Goal: Task Accomplishment & Management: Complete application form

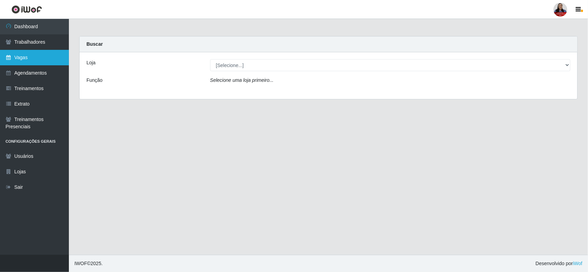
click at [30, 59] on link "Vagas" at bounding box center [34, 57] width 69 height 15
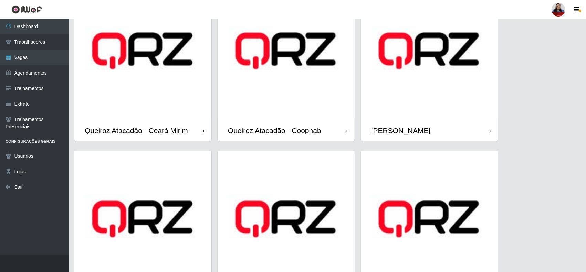
scroll to position [430, 0]
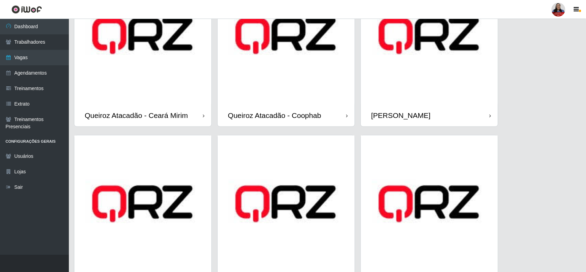
click at [421, 83] on img at bounding box center [429, 35] width 137 height 137
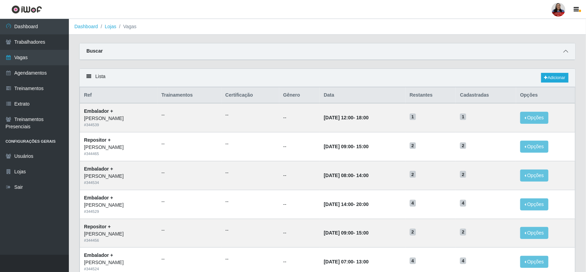
click at [567, 51] on icon at bounding box center [565, 51] width 5 height 5
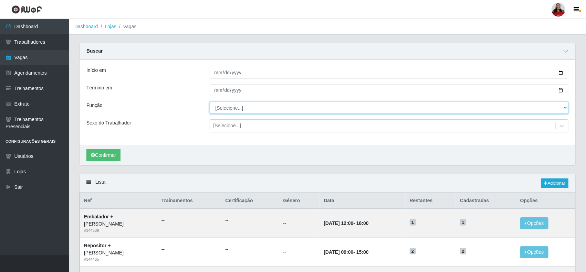
click at [324, 114] on select "[Selecione...] Embalador Embalador + Embalador ++ Panfleteiro Panfleteiro + Pan…" at bounding box center [389, 108] width 359 height 12
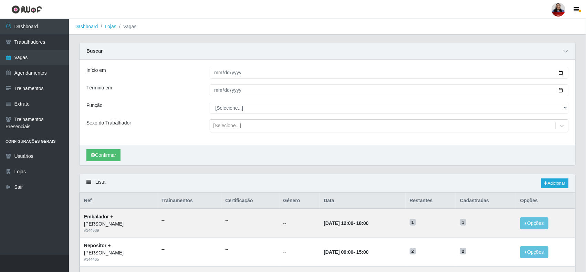
click at [146, 109] on div "Função" at bounding box center [142, 108] width 123 height 12
click at [547, 186] on link "Adicionar" at bounding box center [554, 184] width 27 height 10
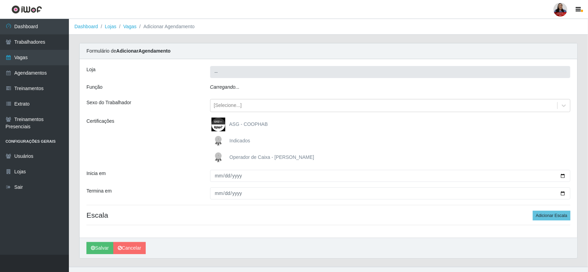
type input "Queiroz Atacadão - João Câmara"
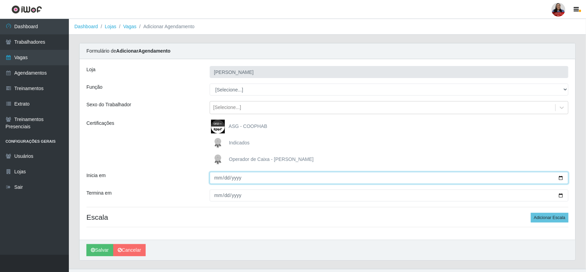
click at [560, 178] on input "Inicia em" at bounding box center [389, 178] width 359 height 12
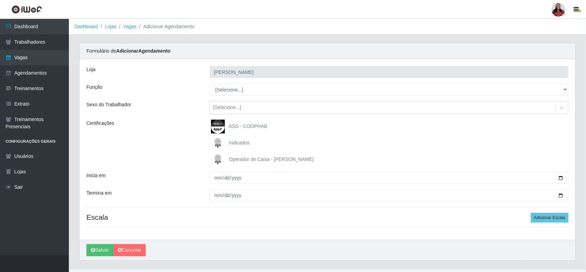
click at [386, 138] on div "Indicados" at bounding box center [389, 143] width 359 height 14
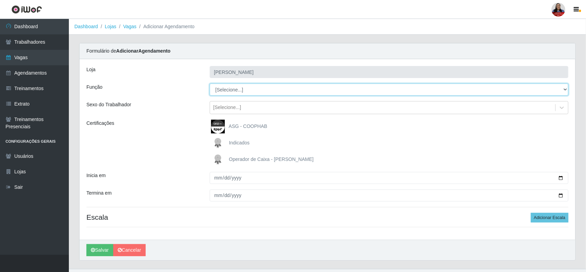
click at [283, 92] on select "[Selecione...] Embalador Embalador + Embalador ++ Panfleteiro Panfleteiro + Pan…" at bounding box center [389, 90] width 359 height 12
select select "133"
click at [210, 84] on select "[Selecione...] Embalador Embalador + Embalador ++ Panfleteiro Panfleteiro + Pan…" at bounding box center [389, 90] width 359 height 12
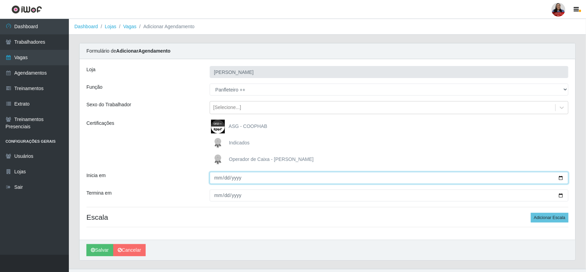
click at [560, 177] on input "Inicia em" at bounding box center [389, 178] width 359 height 12
type input "[DATE]"
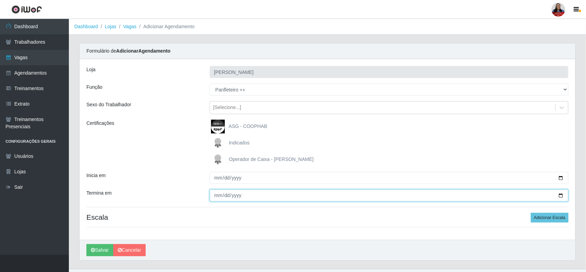
click at [561, 197] on input "Termina em" at bounding box center [389, 196] width 359 height 12
type input "[DATE]"
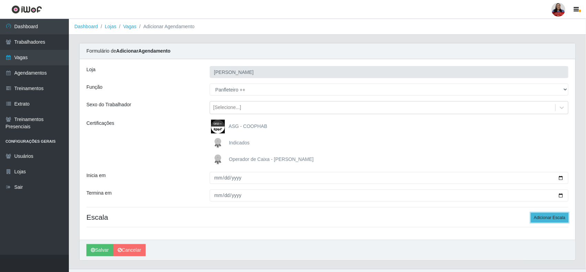
click at [556, 220] on button "Adicionar Escala" at bounding box center [550, 218] width 38 height 10
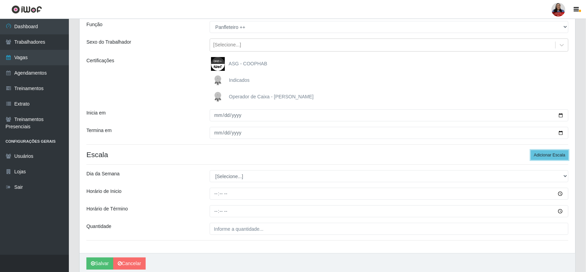
scroll to position [86, 0]
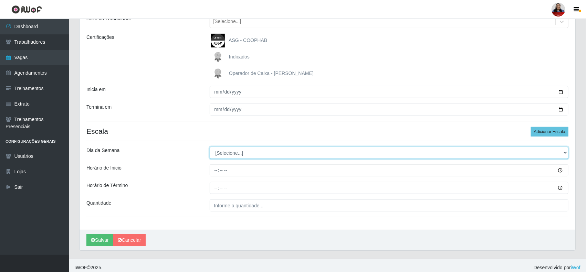
click at [241, 159] on select "[Selecione...] Segunda Terça Quarta Quinta Sexta Sábado Domingo" at bounding box center [389, 153] width 359 height 12
select select "4"
click at [210, 147] on select "[Selecione...] Segunda Terça Quarta Quinta Sexta Sábado Domingo" at bounding box center [389, 153] width 359 height 12
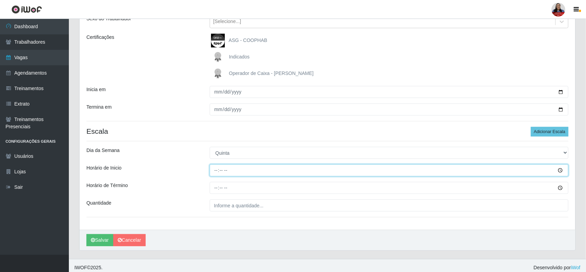
click at [215, 170] on input "Horário de Inicio" at bounding box center [389, 171] width 359 height 12
type input "08:00"
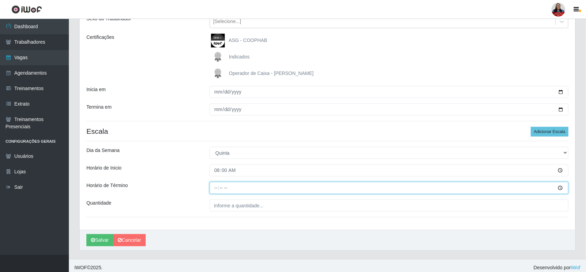
type input "14:00"
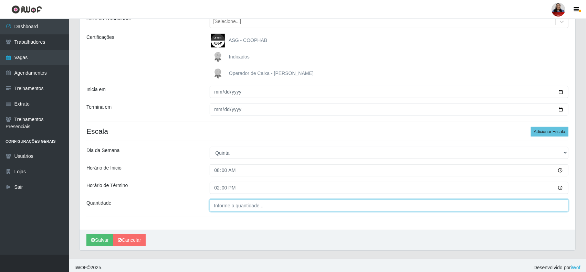
type input "___"
type input "2__"
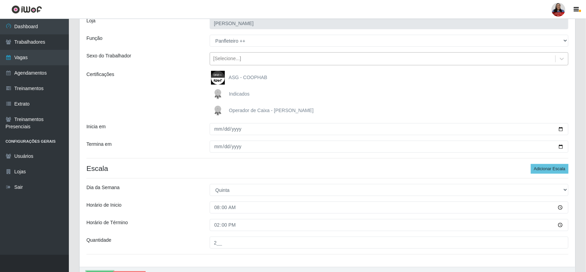
scroll to position [0, 0]
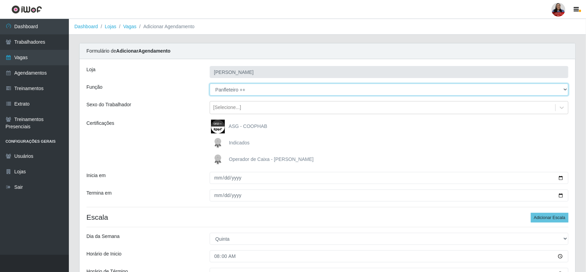
click at [297, 90] on select "[Selecione...] Embalador Embalador + Embalador ++ Panfleteiro Panfleteiro + Pan…" at bounding box center [389, 90] width 359 height 12
select select "38"
click at [210, 84] on select "[Selecione...] Embalador Embalador + Embalador ++ Panfleteiro Panfleteiro + Pan…" at bounding box center [389, 90] width 359 height 12
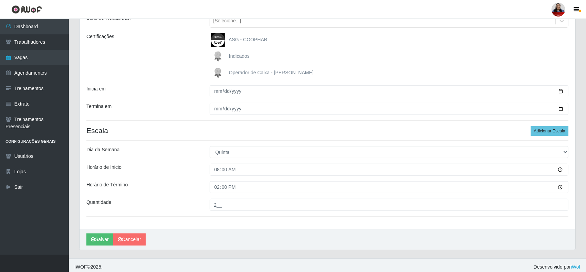
scroll to position [91, 0]
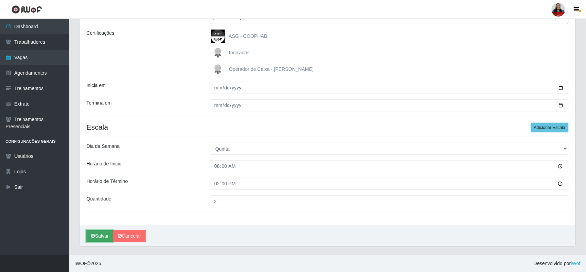
click at [101, 234] on button "Salvar" at bounding box center [99, 236] width 27 height 12
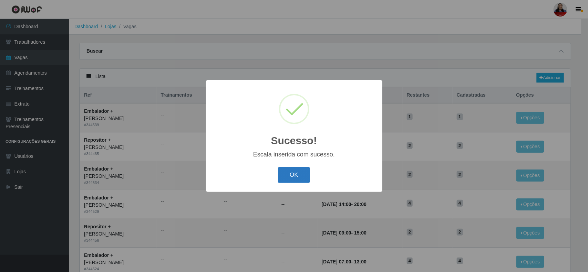
click at [295, 175] on button "OK" at bounding box center [294, 175] width 32 height 16
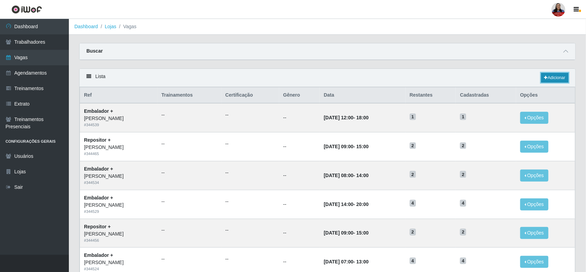
click at [558, 80] on link "Adicionar" at bounding box center [554, 78] width 27 height 10
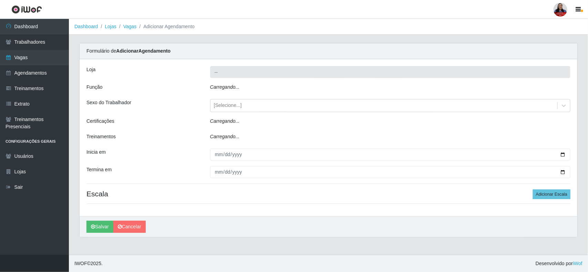
type input "[PERSON_NAME]"
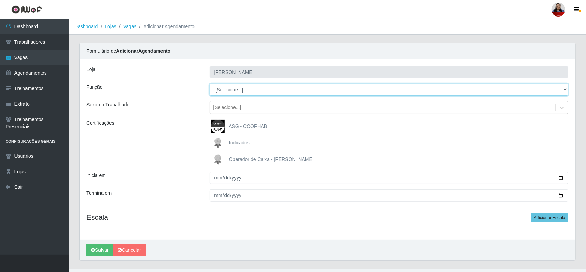
click at [257, 91] on select "[Selecione...] Embalador Embalador + Embalador ++ Panfleteiro Panfleteiro + Pan…" at bounding box center [389, 90] width 359 height 12
select select "133"
click at [210, 84] on select "[Selecione...] Embalador Embalador + Embalador ++ Panfleteiro Panfleteiro + Pan…" at bounding box center [389, 90] width 359 height 12
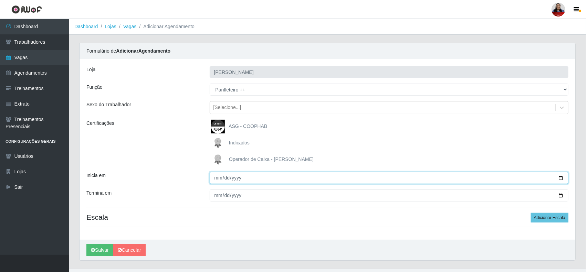
click at [560, 178] on input "Inicia em" at bounding box center [389, 178] width 359 height 12
type input "2025-10-03"
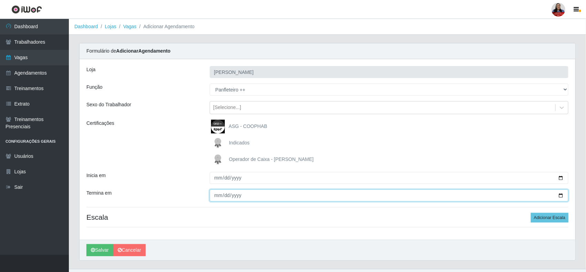
click at [559, 196] on input "Termina em" at bounding box center [389, 196] width 359 height 12
type input "2025-10-03"
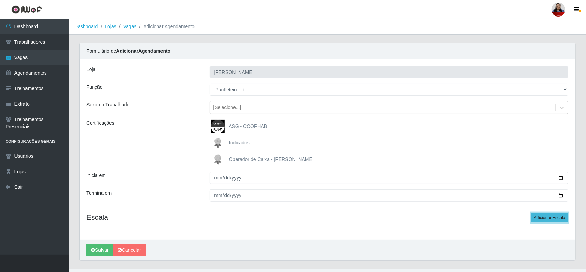
click at [546, 218] on button "Adicionar Escala" at bounding box center [550, 218] width 38 height 10
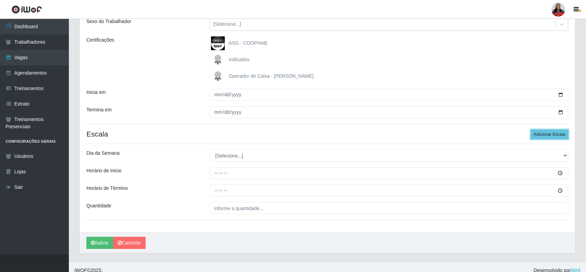
scroll to position [91, 0]
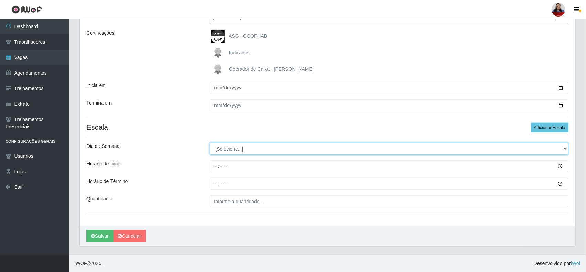
click at [281, 151] on select "[Selecione...] Segunda Terça Quarta Quinta Sexta Sábado Domingo" at bounding box center [389, 149] width 359 height 12
click at [210, 143] on select "[Selecione...] Segunda Terça Quarta Quinta Sexta Sábado Domingo" at bounding box center [389, 149] width 359 height 12
click at [247, 150] on select "[Selecione...] Segunda Terça Quarta Quinta Sexta Sábado Domingo" at bounding box center [389, 149] width 359 height 12
select select "5"
click at [210, 143] on select "[Selecione...] Segunda Terça Quarta Quinta Sexta Sábado Domingo" at bounding box center [389, 149] width 359 height 12
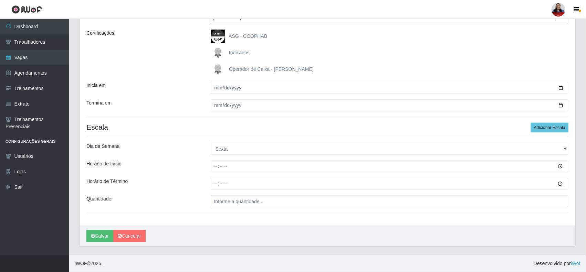
click at [201, 166] on div "Horário de Inicio" at bounding box center [142, 166] width 123 height 12
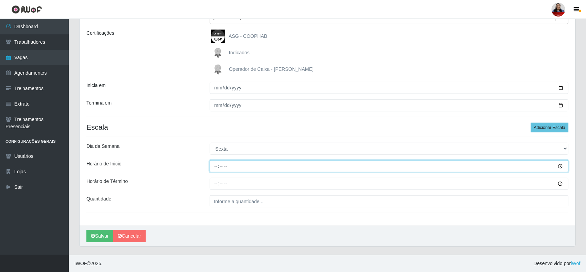
click at [216, 167] on input "Horário de Inicio" at bounding box center [389, 166] width 359 height 12
type input "07:00"
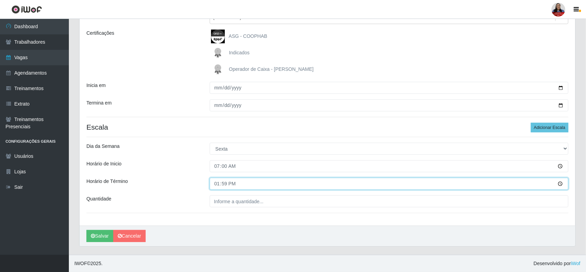
type input "13:00"
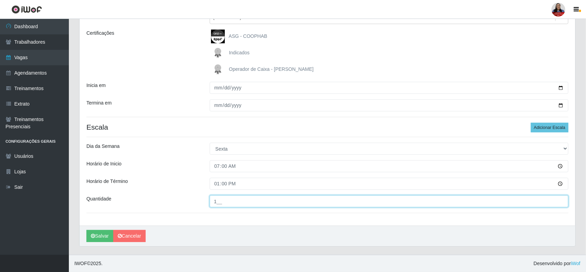
type input "1__"
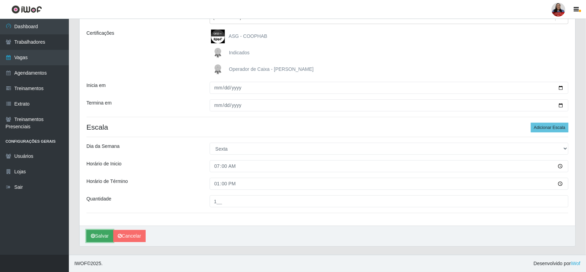
click at [101, 235] on button "Salvar" at bounding box center [99, 236] width 27 height 12
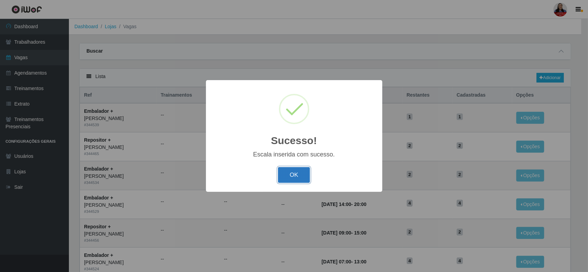
click at [293, 169] on button "OK" at bounding box center [294, 175] width 32 height 16
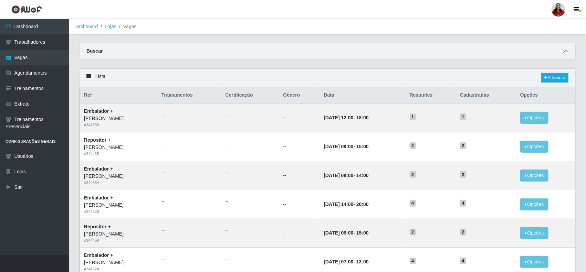
click at [566, 52] on icon at bounding box center [565, 51] width 5 height 5
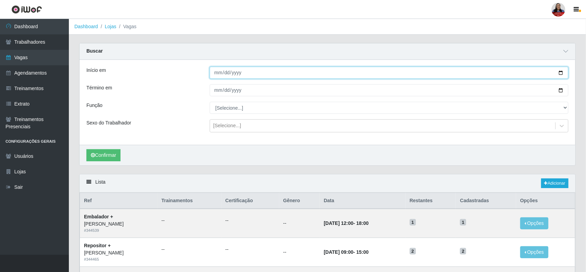
click at [560, 72] on input "Início em" at bounding box center [389, 73] width 359 height 12
type input "2025-10-03"
click at [561, 90] on input "Término em" at bounding box center [389, 90] width 359 height 12
type input "2025-10-03"
click at [115, 154] on button "Confirmar" at bounding box center [103, 155] width 34 height 12
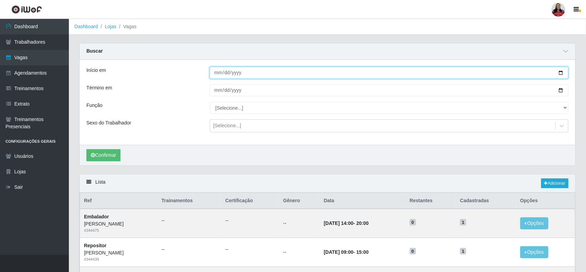
click at [562, 72] on input "2025-10-03" at bounding box center [389, 73] width 359 height 12
type input "2025-10-06"
click at [562, 92] on input "2025-10-03" at bounding box center [389, 90] width 359 height 12
type input "2025-10-06"
click at [114, 152] on button "Confirmar" at bounding box center [103, 155] width 34 height 12
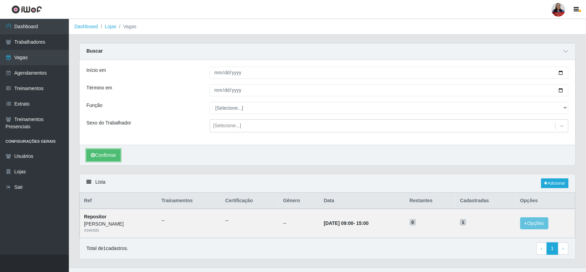
scroll to position [14, 0]
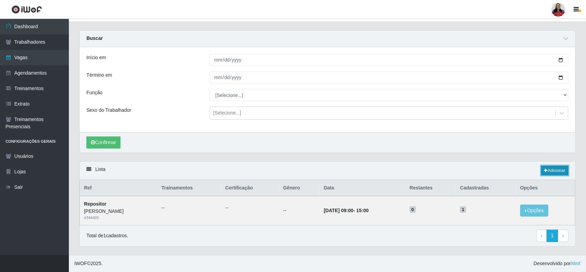
click at [560, 171] on link "Adicionar" at bounding box center [554, 171] width 27 height 10
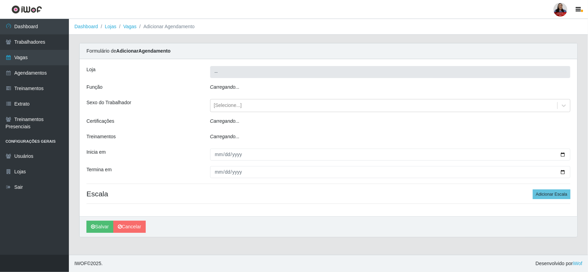
type input "[PERSON_NAME]"
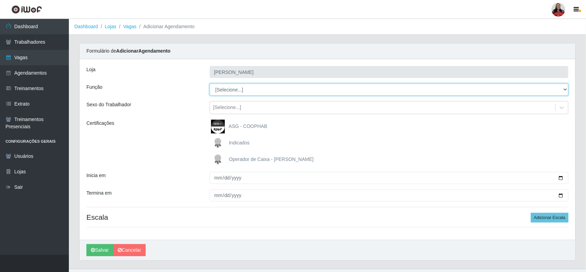
click at [358, 85] on select "[Selecione...] Embalador Embalador + Embalador ++ Panfleteiro Panfleteiro + Pan…" at bounding box center [389, 90] width 359 height 12
select select "38"
click at [210, 84] on select "[Selecione...] Embalador Embalador + Embalador ++ Panfleteiro Panfleteiro + Pan…" at bounding box center [389, 90] width 359 height 12
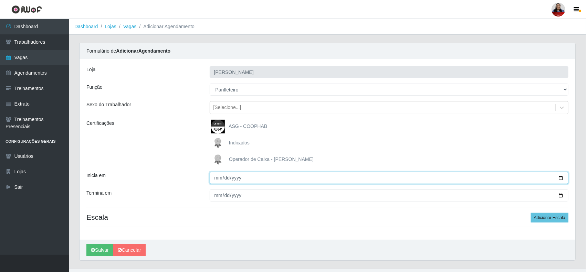
click at [558, 178] on input "Inicia em" at bounding box center [389, 178] width 359 height 12
type input "2025-10-06"
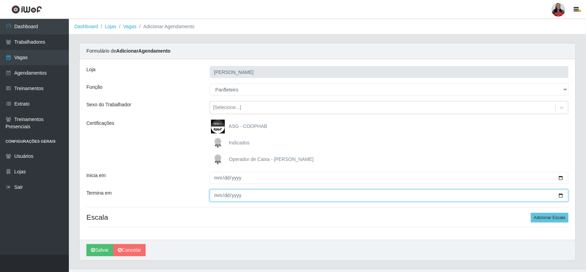
click at [562, 195] on input "Termina em" at bounding box center [389, 196] width 359 height 12
type input "2025-10-10"
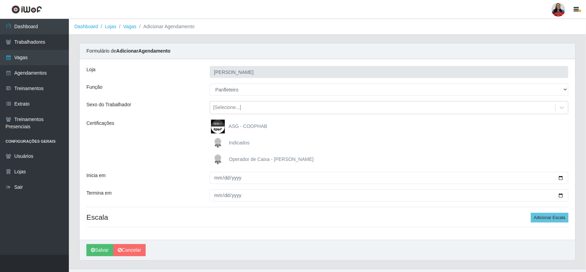
click at [394, 144] on div "Indicados" at bounding box center [389, 143] width 359 height 14
click at [562, 217] on button "Adicionar Escala" at bounding box center [550, 218] width 38 height 10
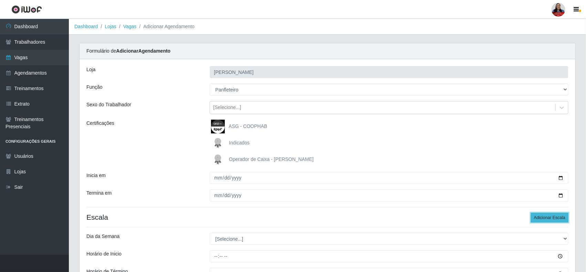
click at [562, 217] on button "Adicionar Escala" at bounding box center [550, 218] width 38 height 10
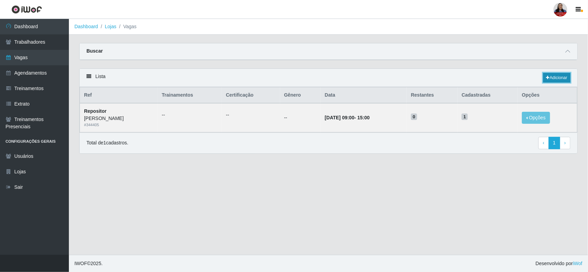
click at [552, 74] on link "Adicionar" at bounding box center [556, 78] width 27 height 10
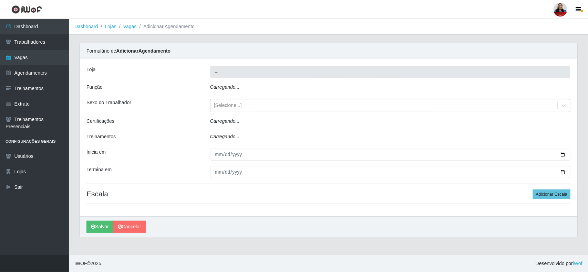
type input "[PERSON_NAME]"
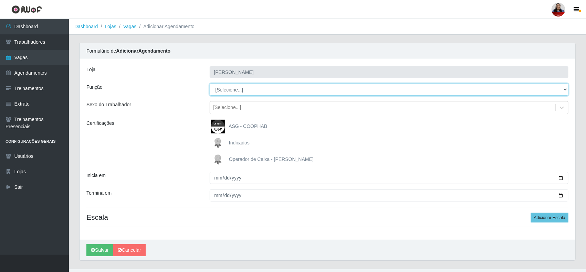
drag, startPoint x: 275, startPoint y: 92, endPoint x: 271, endPoint y: 95, distance: 5.6
click at [275, 92] on select "[Selecione...] Embalador Embalador + Embalador ++ Panfleteiro Panfleteiro + Pan…" at bounding box center [389, 90] width 359 height 12
select select "38"
click at [210, 84] on select "[Selecione...] Embalador Embalador + Embalador ++ Panfleteiro Panfleteiro + Pan…" at bounding box center [389, 90] width 359 height 12
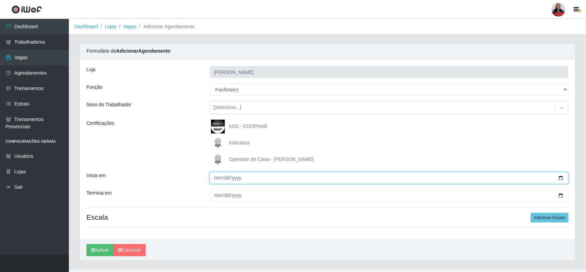
click at [558, 178] on input "Inicia em" at bounding box center [389, 178] width 359 height 12
type input "2025-10-06"
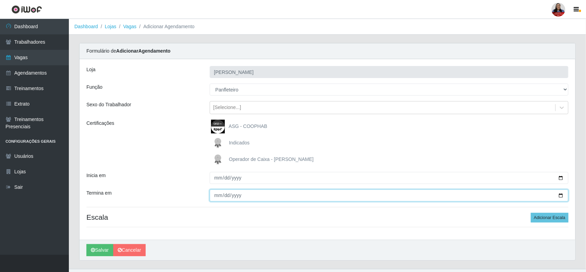
click at [564, 194] on input "Termina em" at bounding box center [389, 196] width 359 height 12
type input "2025-10-10"
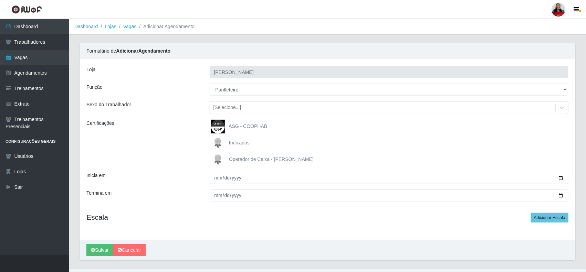
click at [357, 137] on div "Indicados" at bounding box center [389, 143] width 359 height 14
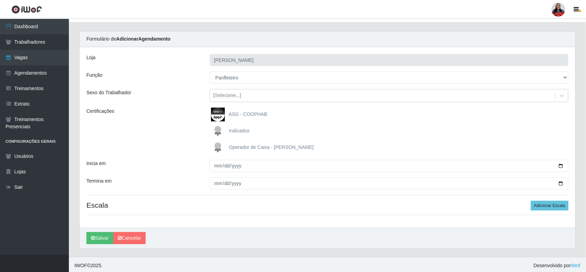
scroll to position [15, 0]
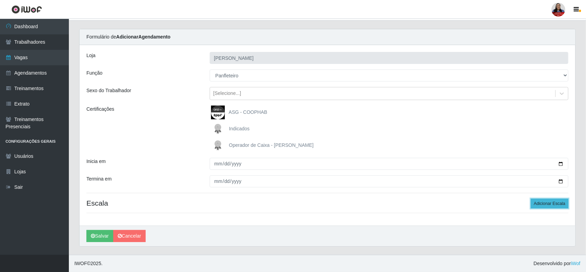
click at [557, 200] on button "Adicionar Escala" at bounding box center [550, 204] width 38 height 10
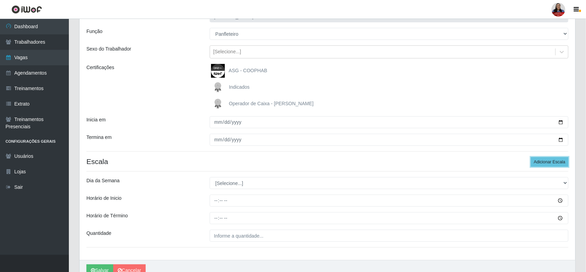
scroll to position [91, 0]
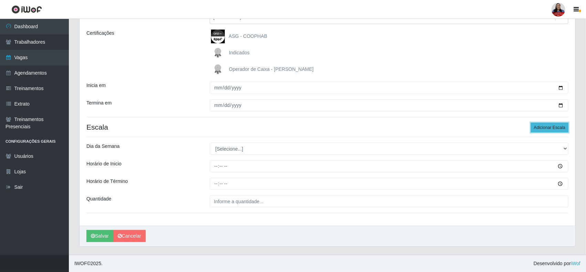
click at [543, 128] on button "Adicionar Escala" at bounding box center [550, 128] width 38 height 10
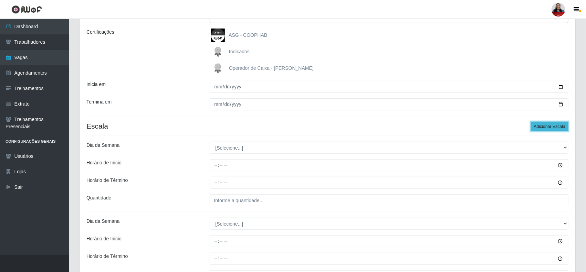
click at [543, 128] on button "Adicionar Escala" at bounding box center [550, 127] width 38 height 10
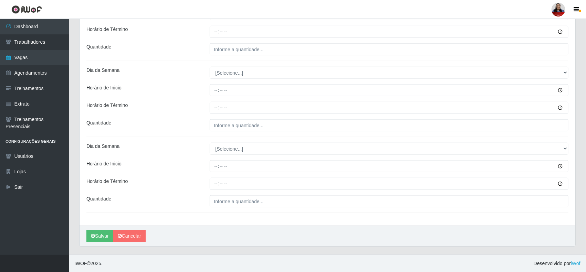
scroll to position [114, 0]
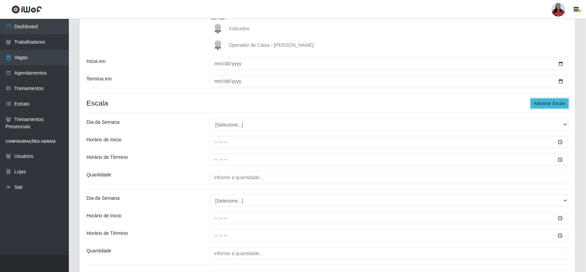
click at [539, 106] on button "Adicionar Escala" at bounding box center [550, 104] width 38 height 10
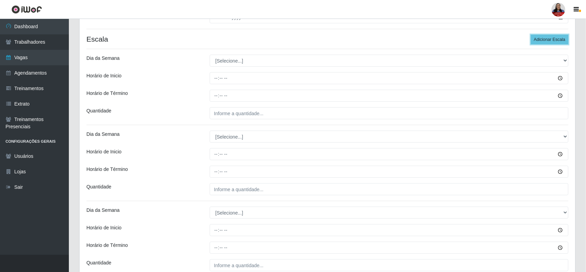
scroll to position [190, 0]
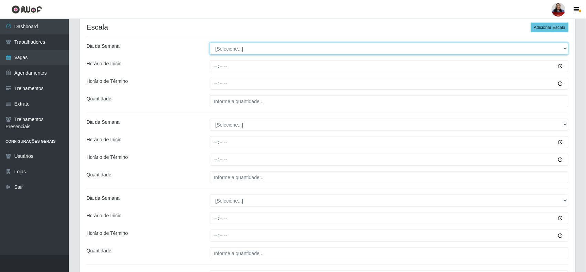
click at [253, 52] on select "[Selecione...] Segunda Terça Quarta Quinta Sexta Sábado Domingo" at bounding box center [389, 49] width 359 height 12
select select "1"
click at [210, 43] on select "[Selecione...] Segunda Terça Quarta Quinta Sexta Sábado Domingo" at bounding box center [389, 49] width 359 height 12
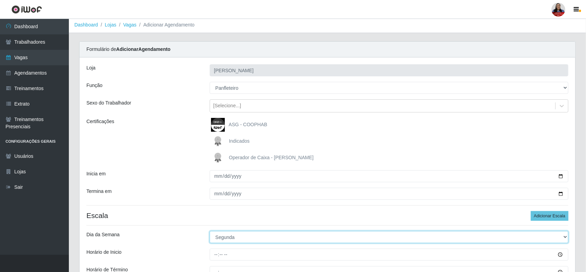
scroll to position [0, 0]
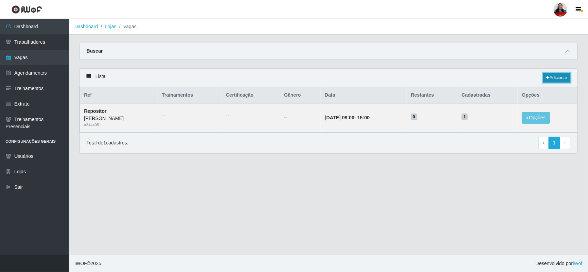
click at [563, 80] on link "Adicionar" at bounding box center [556, 78] width 27 height 10
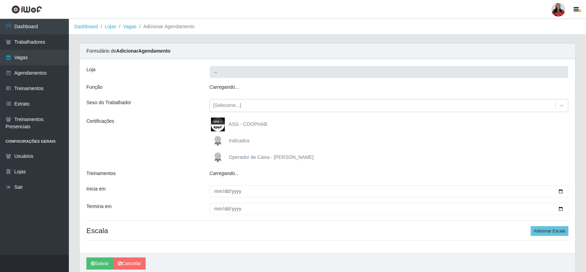
type input "[PERSON_NAME]"
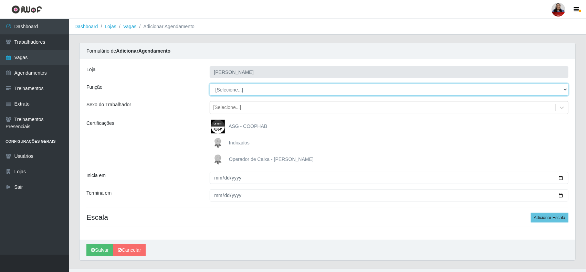
click at [273, 92] on select "[Selecione...] Embalador Embalador + Embalador ++ Panfleteiro Panfleteiro + Pan…" at bounding box center [389, 90] width 359 height 12
select select "38"
click at [210, 84] on select "[Selecione...] Embalador Embalador + Embalador ++ Panfleteiro Panfleteiro + Pan…" at bounding box center [389, 90] width 359 height 12
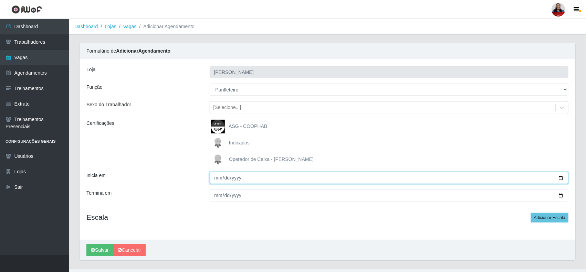
click at [562, 179] on input "Inicia em" at bounding box center [389, 178] width 359 height 12
type input "2025-10-06"
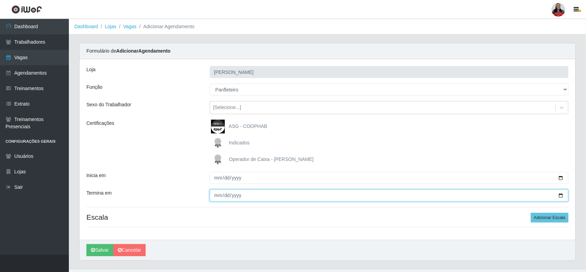
click at [560, 199] on input "Termina em" at bounding box center [389, 196] width 359 height 12
type input "2025-10-10"
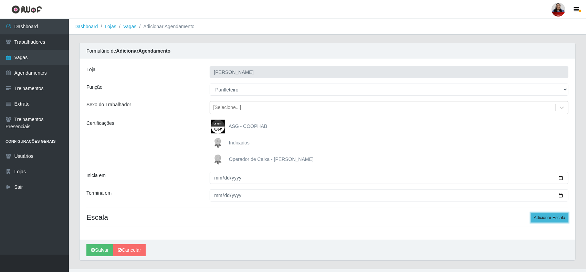
click at [548, 220] on button "Adicionar Escala" at bounding box center [550, 218] width 38 height 10
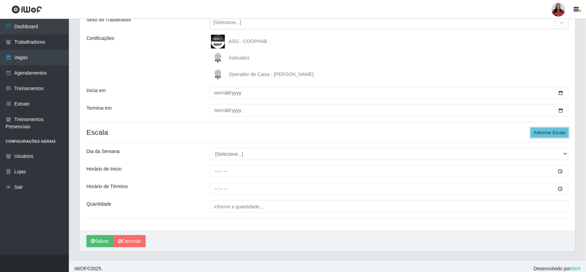
scroll to position [91, 0]
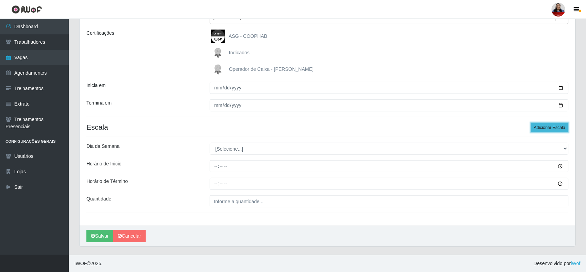
click at [543, 127] on button "Adicionar Escala" at bounding box center [550, 128] width 38 height 10
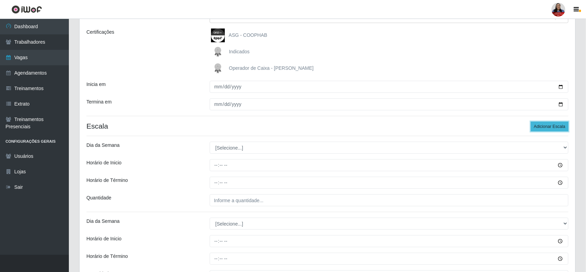
click at [558, 128] on button "Adicionar Escala" at bounding box center [550, 127] width 38 height 10
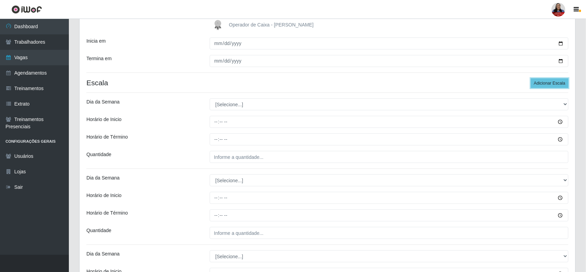
scroll to position [134, 0]
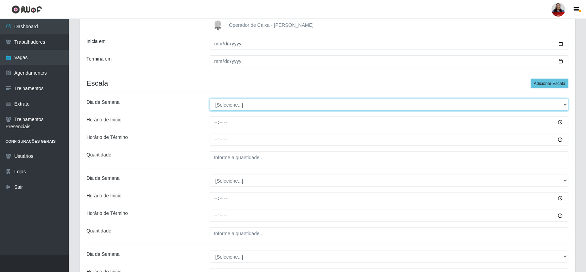
click at [304, 107] on select "[Selecione...] Segunda Terça Quarta Quinta Sexta Sábado Domingo" at bounding box center [389, 105] width 359 height 12
select select "1"
click at [210, 99] on select "[Selecione...] Segunda Terça Quarta Quinta Sexta Sábado Domingo" at bounding box center [389, 105] width 359 height 12
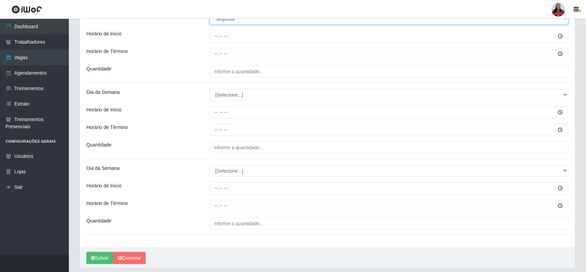
scroll to position [91, 0]
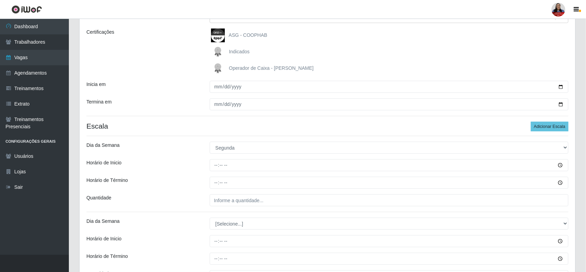
click at [548, 120] on div "Loja Queiroz Atacadão - João Câmara Função [Selecione...] Embalador Embalador +…" at bounding box center [328, 172] width 496 height 409
click at [550, 126] on button "Adicionar Escala" at bounding box center [550, 127] width 38 height 10
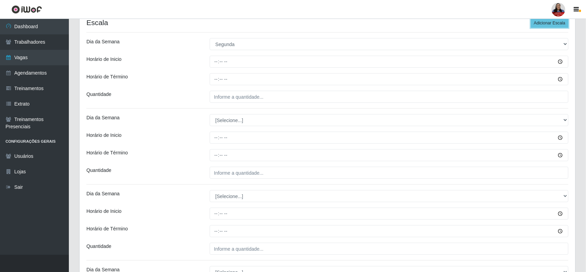
scroll to position [190, 0]
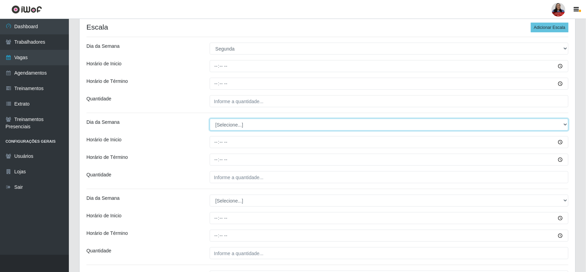
click at [269, 126] on select "[Selecione...] Segunda Terça Quarta Quinta Sexta Sábado Domingo" at bounding box center [389, 125] width 359 height 12
select select "3"
click at [210, 119] on select "[Selecione...] Segunda Terça Quarta Quinta Sexta Sábado Domingo" at bounding box center [389, 125] width 359 height 12
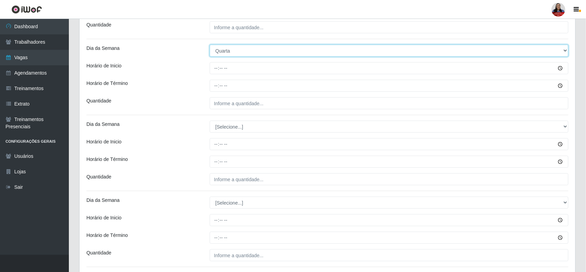
scroll to position [276, 0]
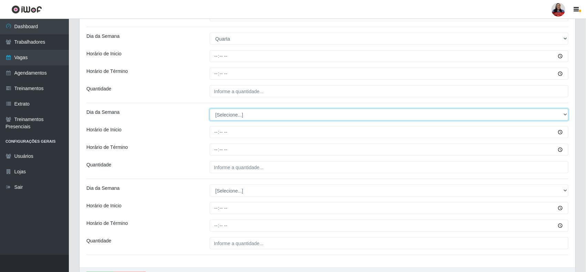
click at [243, 117] on select "[Selecione...] Segunda Terça Quarta Quinta Sexta Sábado Domingo" at bounding box center [389, 115] width 359 height 12
select select "4"
click at [210, 109] on select "[Selecione...] Segunda Terça Quarta Quinta Sexta Sábado Domingo" at bounding box center [389, 115] width 359 height 12
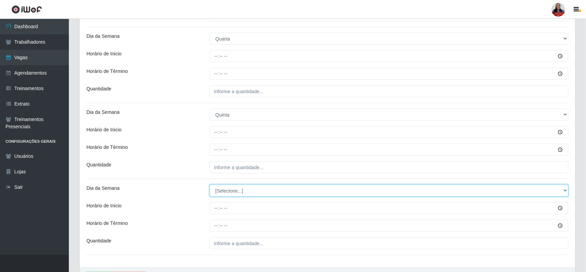
click at [232, 192] on select "[Selecione...] Segunda Terça Quarta Quinta Sexta Sábado Domingo" at bounding box center [389, 191] width 359 height 12
select select "5"
click at [210, 185] on select "[Selecione...] Segunda Terça Quarta Quinta Sexta Sábado Domingo" at bounding box center [389, 191] width 359 height 12
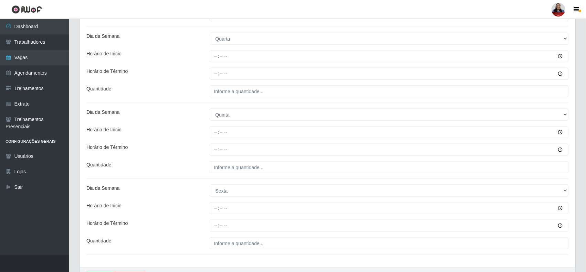
click at [189, 155] on div "Horário de Término" at bounding box center [142, 150] width 123 height 12
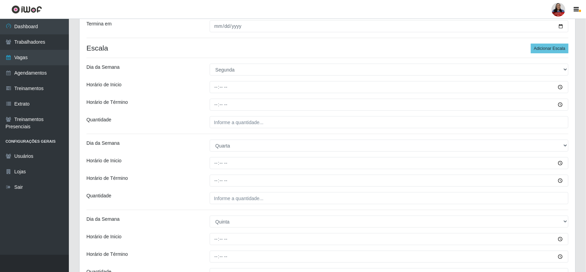
scroll to position [104, 0]
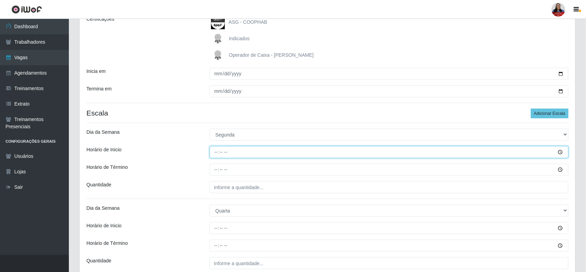
click at [216, 150] on input "Horário de Inicio" at bounding box center [389, 152] width 359 height 12
type input "07:00"
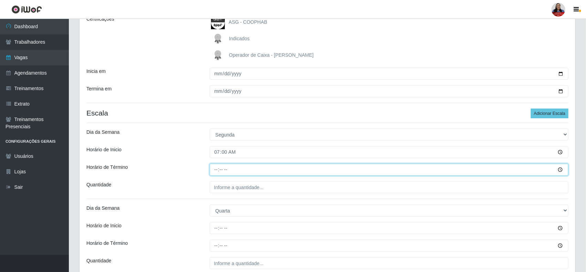
type input "13:00"
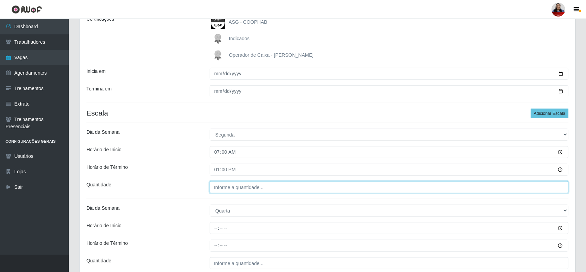
type input "___"
type input "2__"
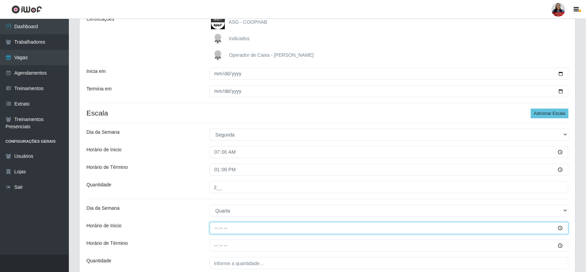
type input "07:00"
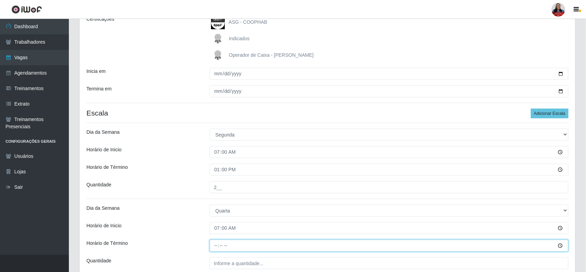
type input "13:00"
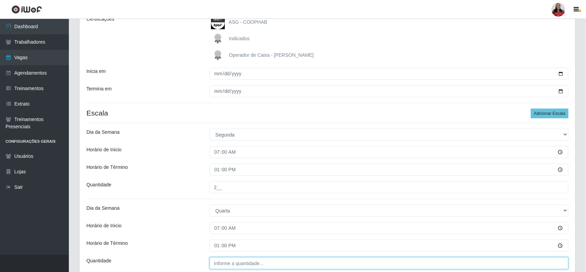
type input "___"
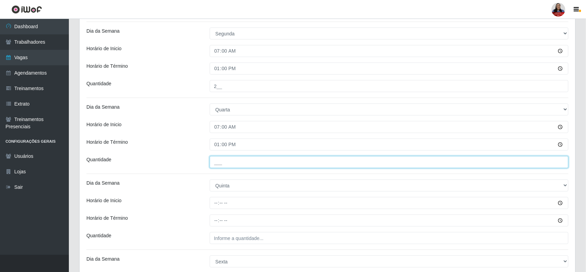
scroll to position [190, 0]
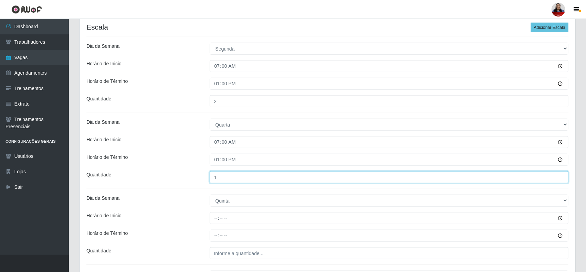
type input "1__"
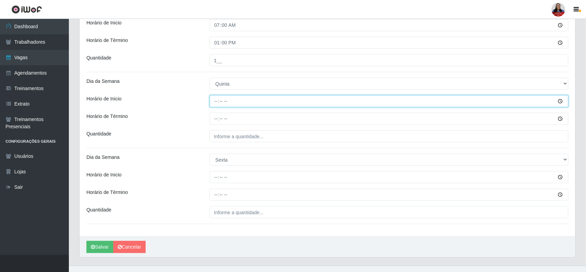
scroll to position [320, 0]
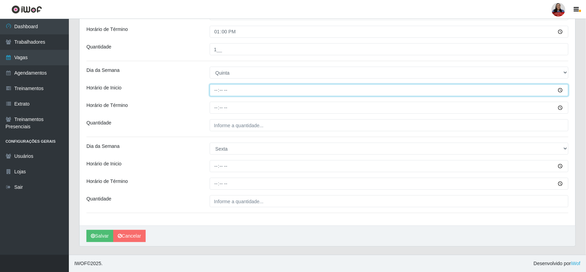
type input "07:00"
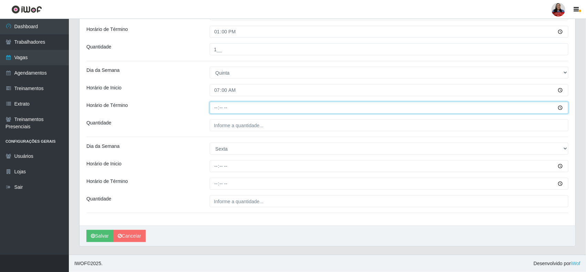
type input "13:00"
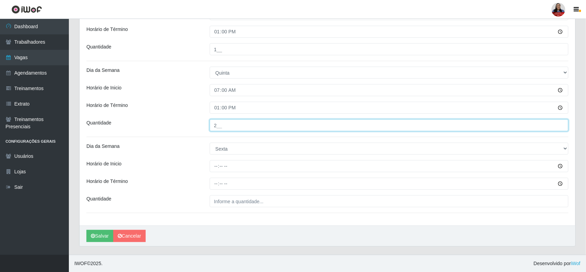
type input "2__"
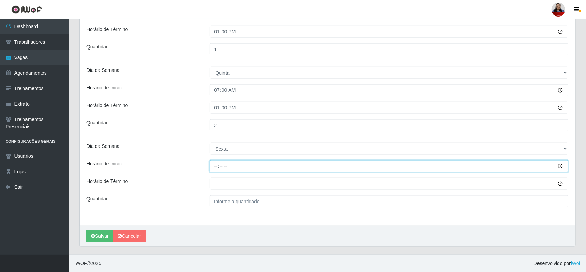
click at [216, 166] on input "Horário de Inicio" at bounding box center [389, 166] width 359 height 12
type input "07:00"
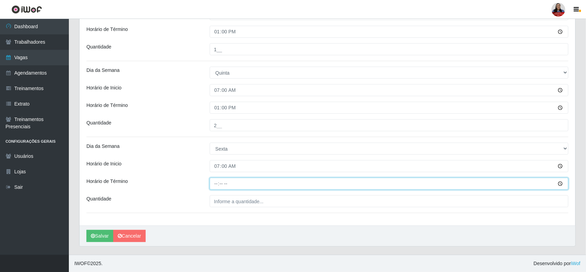
type input "13:00"
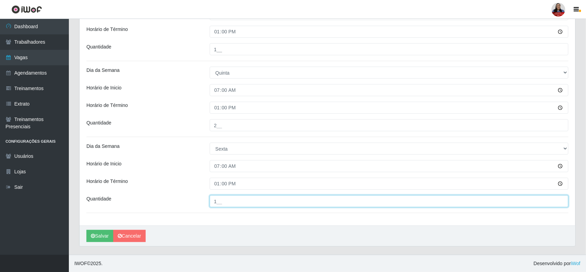
type input "1__"
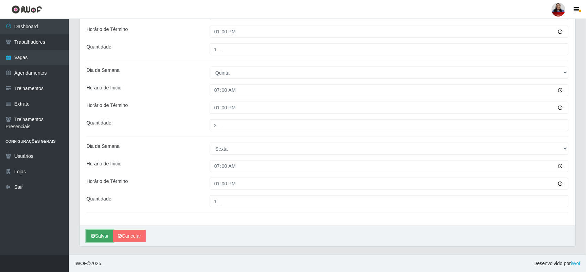
click at [93, 237] on icon "submit" at bounding box center [93, 236] width 4 height 5
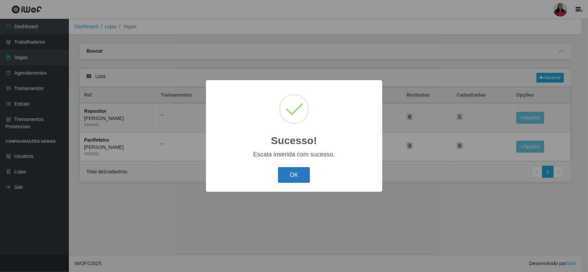
click at [295, 179] on button "OK" at bounding box center [294, 175] width 32 height 16
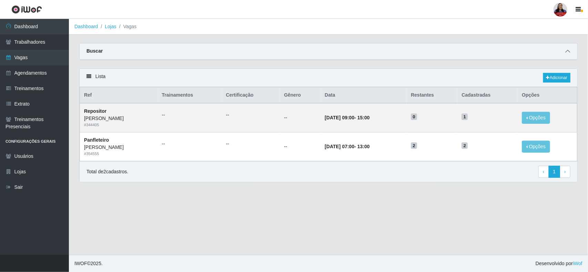
click at [567, 52] on icon at bounding box center [567, 51] width 5 height 5
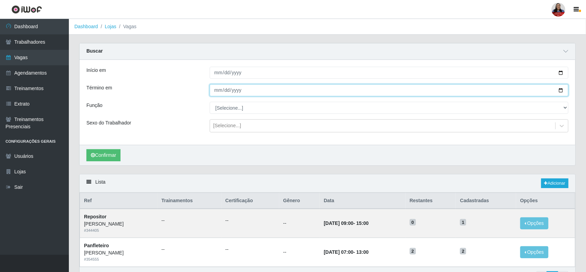
click at [560, 90] on input "2025-10-06" at bounding box center [389, 90] width 359 height 12
type input "2025-10-10"
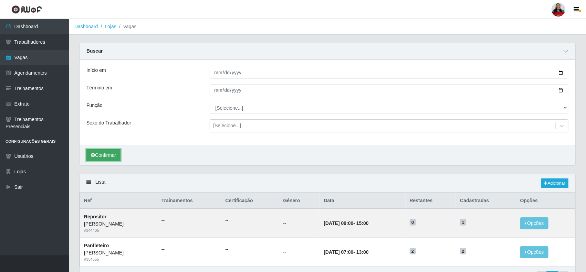
click at [99, 159] on button "Confirmar" at bounding box center [103, 155] width 34 height 12
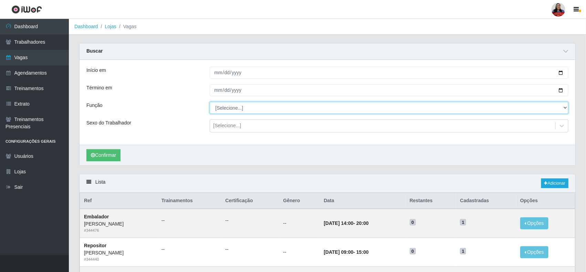
click at [237, 109] on select "[Selecione...] Embalador Embalador + Embalador ++ Panfleteiro Panfleteiro + Pan…" at bounding box center [389, 108] width 359 height 12
select select "38"
click at [210, 102] on select "[Selecione...] Embalador Embalador + Embalador ++ Panfleteiro Panfleteiro + Pan…" at bounding box center [389, 108] width 359 height 12
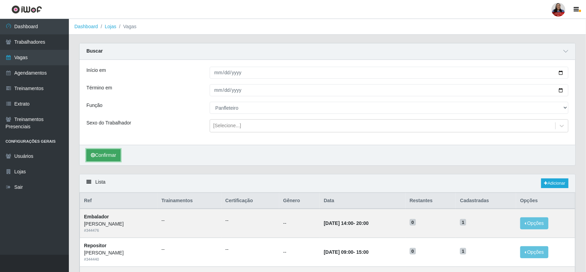
click at [111, 155] on button "Confirmar" at bounding box center [103, 155] width 34 height 12
click at [559, 74] on input "2025-10-06" at bounding box center [389, 73] width 359 height 12
type input "2025-10-13"
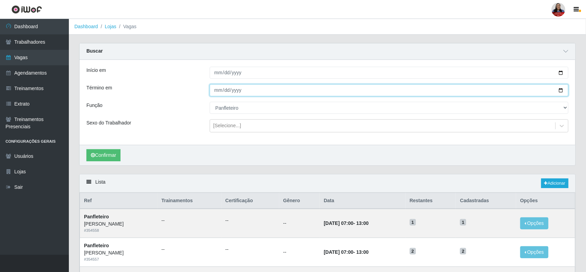
click at [560, 90] on input "2025-10-10" at bounding box center [389, 90] width 359 height 12
type input "2025-10-17"
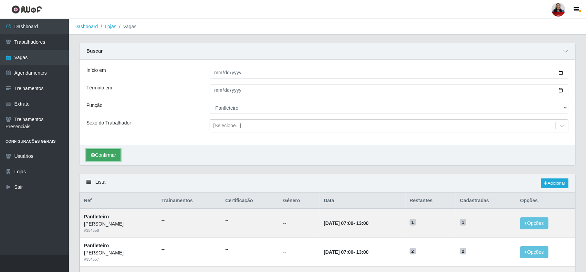
click at [114, 158] on button "Confirmar" at bounding box center [103, 155] width 34 height 12
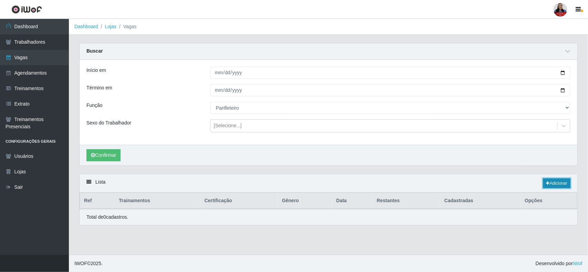
click at [561, 182] on link "Adicionar" at bounding box center [556, 184] width 27 height 10
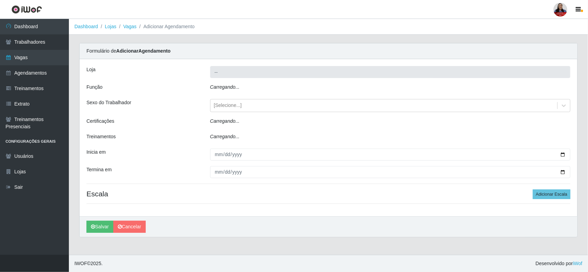
type input "[PERSON_NAME]"
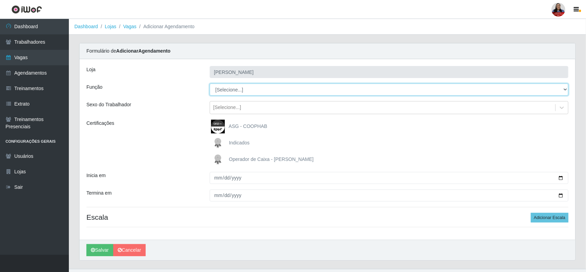
click at [245, 91] on select "[Selecione...] Embalador Embalador + Embalador ++ Panfleteiro Panfleteiro + Pan…" at bounding box center [389, 90] width 359 height 12
select select "38"
click at [210, 84] on select "[Selecione...] Embalador Embalador + Embalador ++ Panfleteiro Panfleteiro + Pan…" at bounding box center [389, 90] width 359 height 12
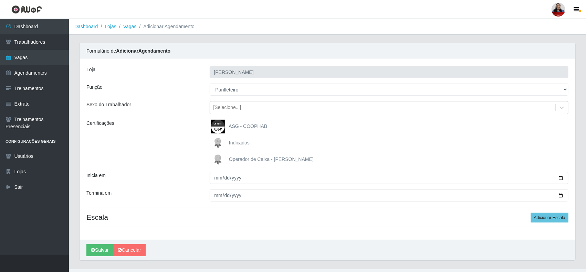
click at [177, 129] on div "Certificações" at bounding box center [142, 143] width 123 height 47
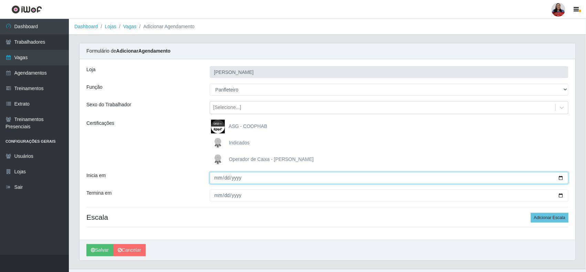
click at [560, 177] on input "Inicia em" at bounding box center [389, 178] width 359 height 12
type input "2025-10-13"
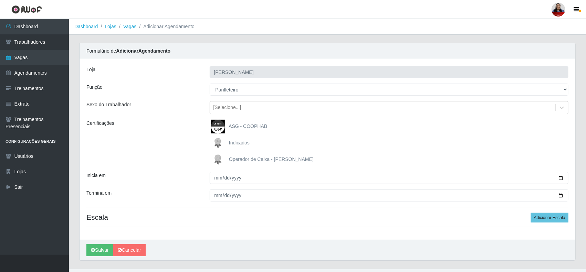
click at [187, 166] on div "Certificações" at bounding box center [142, 143] width 123 height 47
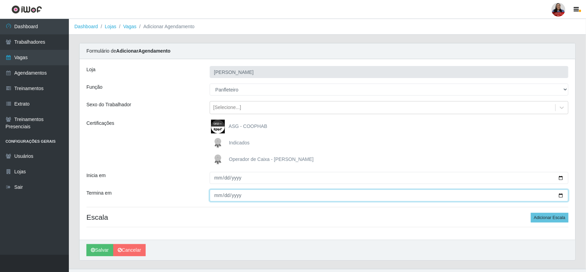
click at [559, 195] on input "Termina em" at bounding box center [389, 196] width 359 height 12
type input "2025-10-17"
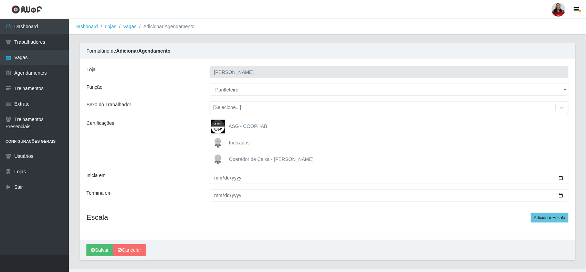
click at [195, 166] on div "Certificações" at bounding box center [142, 143] width 123 height 47
click at [544, 212] on div "Loja Queiroz Atacadão - João Câmara Função [Selecione...] Embalador Embalador +…" at bounding box center [328, 149] width 496 height 181
click at [546, 218] on button "Adicionar Escala" at bounding box center [550, 218] width 38 height 10
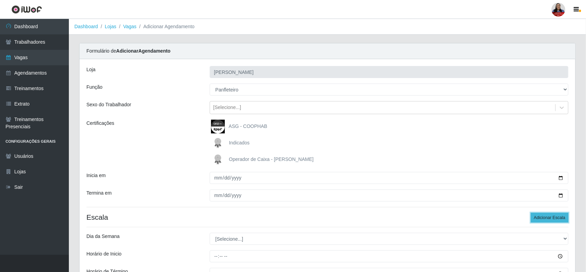
click at [548, 217] on button "Adicionar Escala" at bounding box center [550, 218] width 38 height 10
click at [545, 218] on button "Adicionar Escala" at bounding box center [550, 218] width 38 height 10
click at [543, 219] on button "Adicionar Escala" at bounding box center [550, 218] width 38 height 10
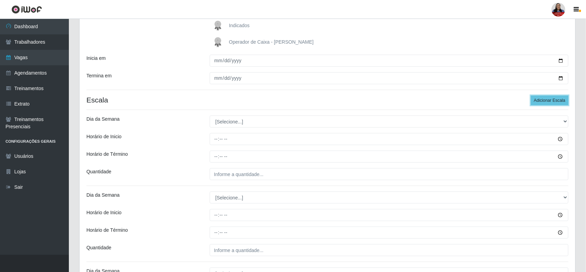
scroll to position [129, 0]
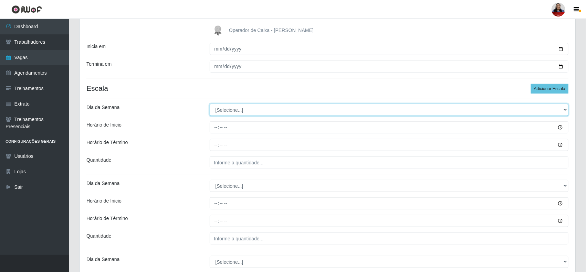
click at [286, 106] on select "[Selecione...] Segunda Terça Quarta Quinta Sexta Sábado Domingo" at bounding box center [389, 110] width 359 height 12
select select "1"
click at [210, 104] on select "[Selecione...] Segunda Terça Quarta Quinta Sexta Sábado Domingo" at bounding box center [389, 110] width 359 height 12
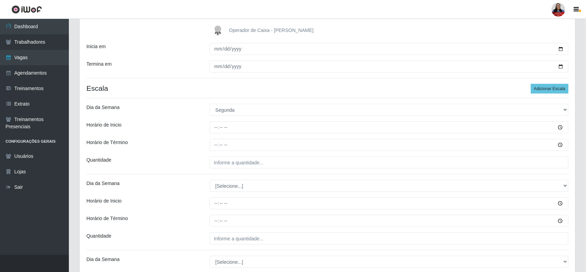
click at [187, 102] on div "Loja Queiroz Atacadão - João Câmara Função [Selecione...] Embalador Embalador +…" at bounding box center [328, 172] width 496 height 485
click at [187, 147] on div "Horário de Término" at bounding box center [142, 145] width 123 height 12
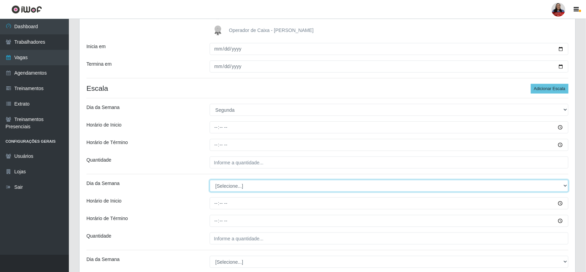
click at [240, 188] on select "[Selecione...] Segunda Terça Quarta Quinta Sexta Sábado Domingo" at bounding box center [389, 186] width 359 height 12
select select "3"
click at [210, 181] on select "[Selecione...] Segunda Terça Quarta Quinta Sexta Sábado Domingo" at bounding box center [389, 186] width 359 height 12
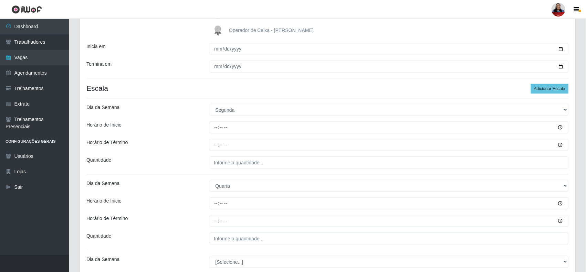
click at [187, 136] on div "Loja Queiroz Atacadão - João Câmara Função [Selecione...] Embalador Embalador +…" at bounding box center [328, 172] width 496 height 485
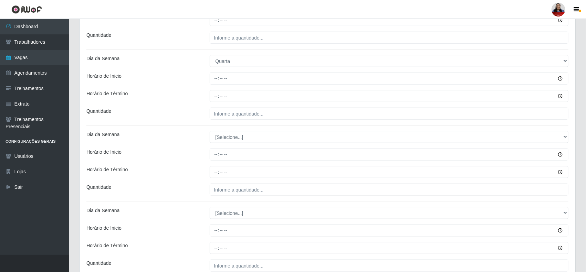
scroll to position [258, 0]
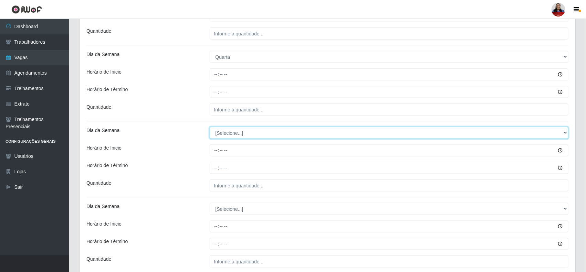
click at [243, 135] on select "[Selecione...] Segunda Terça Quarta Quinta Sexta Sábado Domingo" at bounding box center [389, 133] width 359 height 12
select select "4"
click at [210, 128] on select "[Selecione...] Segunda Terça Quarta Quinta Sexta Sábado Domingo" at bounding box center [389, 133] width 359 height 12
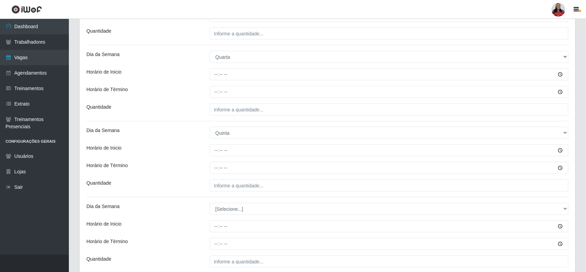
click at [195, 153] on div "Horário de Inicio" at bounding box center [142, 151] width 123 height 12
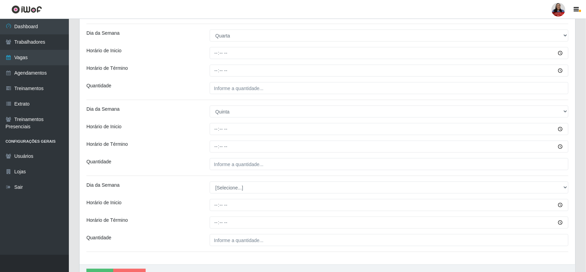
scroll to position [320, 0]
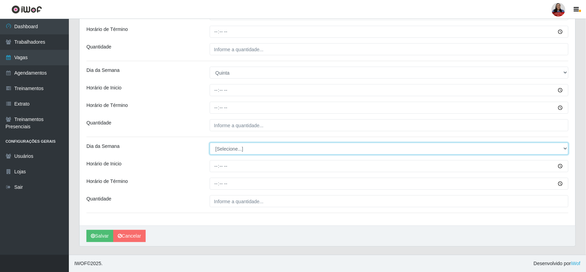
click at [219, 150] on select "[Selecione...] Segunda Terça Quarta Quinta Sexta Sábado Domingo" at bounding box center [389, 149] width 359 height 12
select select "5"
click at [210, 143] on select "[Selecione...] Segunda Terça Quarta Quinta Sexta Sábado Domingo" at bounding box center [389, 149] width 359 height 12
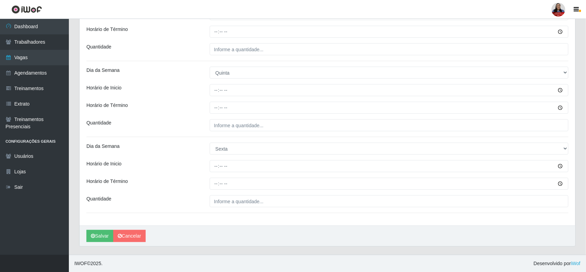
click at [195, 128] on div "Quantidade" at bounding box center [142, 125] width 123 height 12
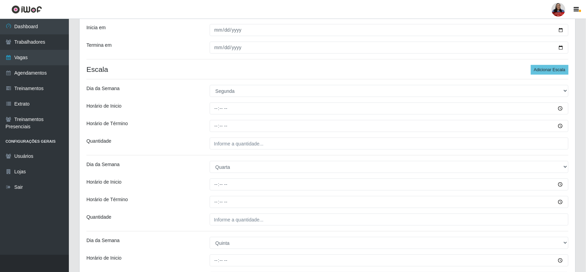
scroll to position [147, 0]
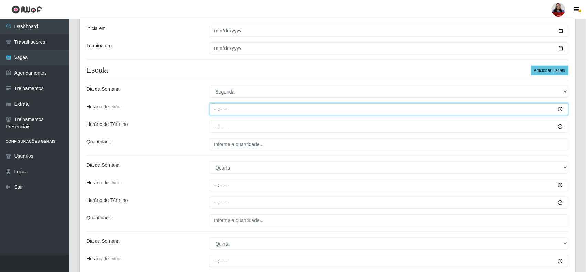
click at [216, 111] on input "Horário de Inicio" at bounding box center [389, 109] width 359 height 12
type input "07:00"
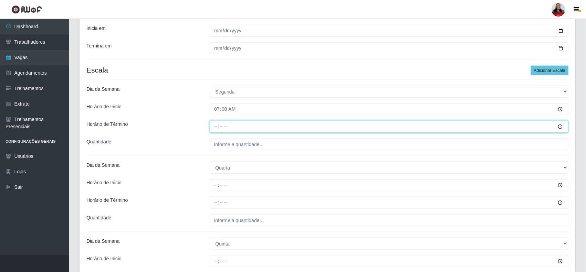
type input "13:00"
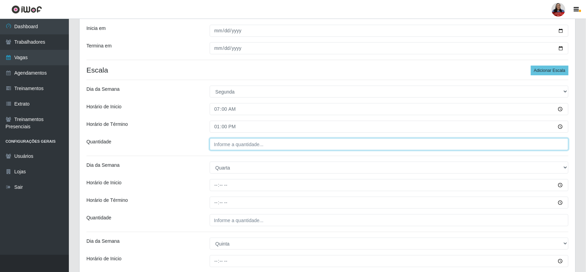
type input "___"
type input "2__"
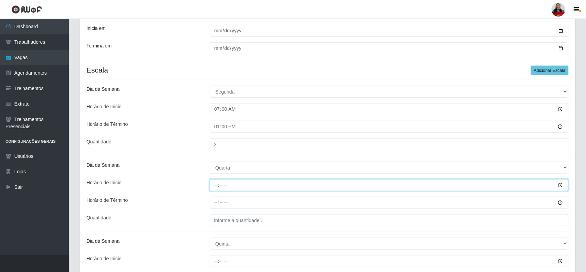
type input "07:00"
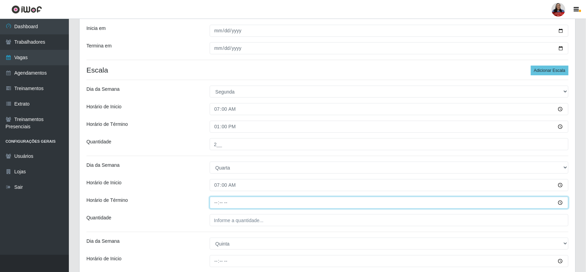
type input "13:00"
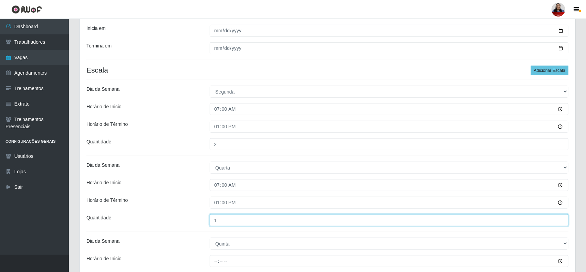
type input "1__"
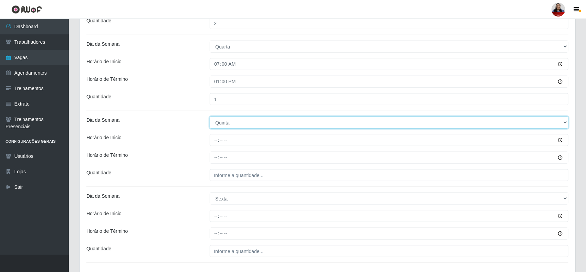
scroll to position [276, 0]
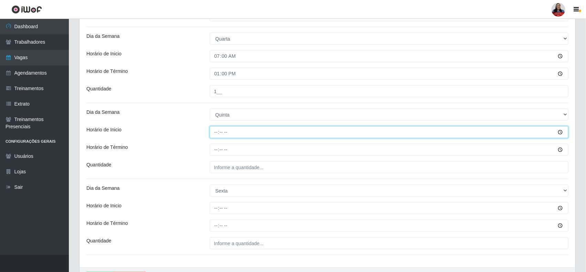
click at [218, 137] on input "Horário de Inicio" at bounding box center [389, 132] width 359 height 12
type input "07:00"
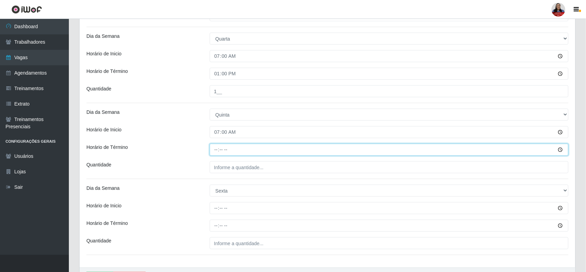
type input "13:00"
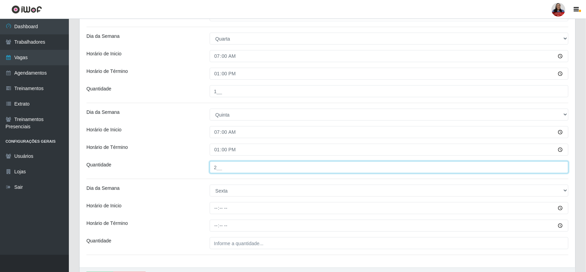
type input "2__"
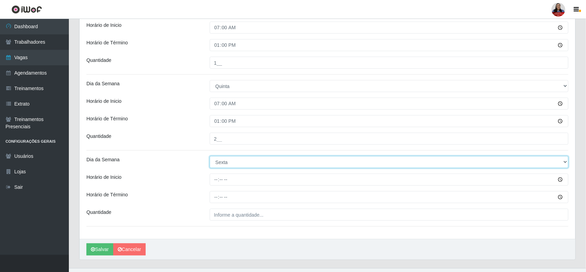
scroll to position [320, 0]
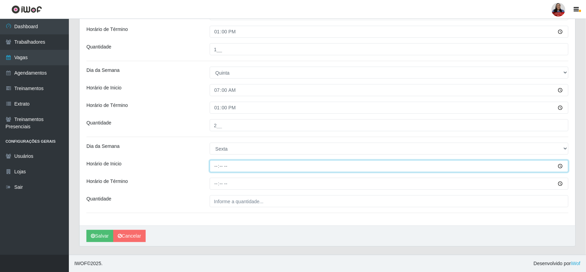
click at [216, 166] on input "Horário de Inicio" at bounding box center [389, 166] width 359 height 12
type input "07:00"
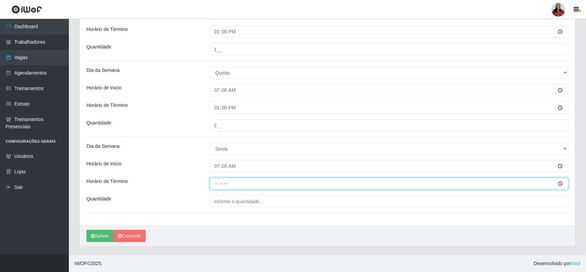
type input "13:00"
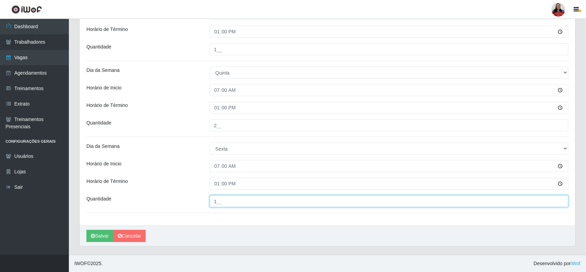
type input "1__"
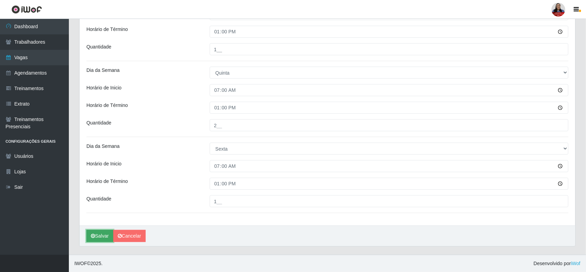
click at [102, 239] on button "Salvar" at bounding box center [99, 236] width 27 height 12
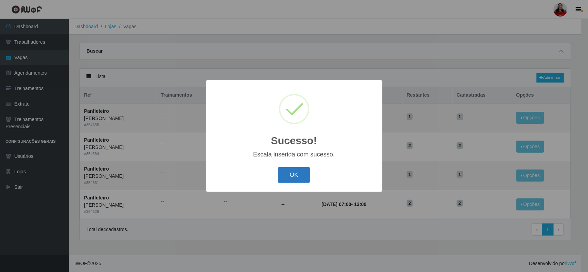
click at [296, 180] on button "OK" at bounding box center [294, 175] width 32 height 16
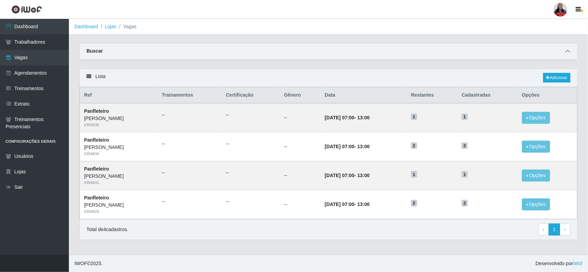
click at [568, 50] on icon at bounding box center [567, 51] width 5 height 5
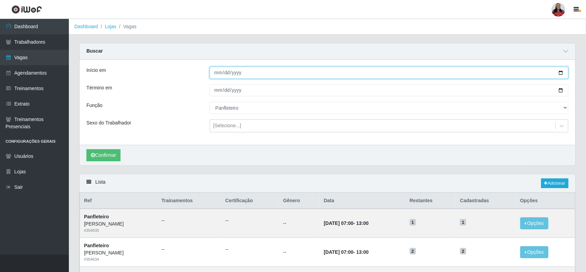
click at [560, 73] on input "2025-10-13" at bounding box center [389, 73] width 359 height 12
type input "2025-10-20"
click at [560, 90] on input "2025-10-17" at bounding box center [389, 90] width 359 height 12
type input "2025-10-24"
click at [116, 153] on button "Confirmar" at bounding box center [103, 155] width 34 height 12
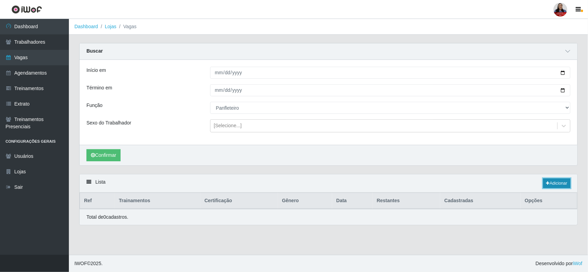
click at [555, 183] on link "Adicionar" at bounding box center [556, 184] width 27 height 10
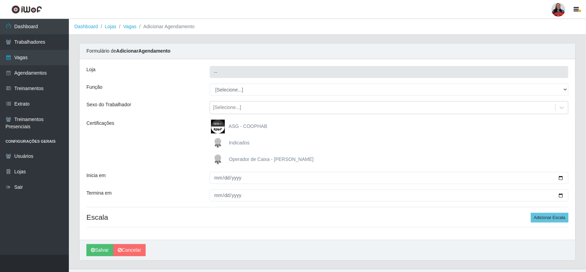
type input "[PERSON_NAME]"
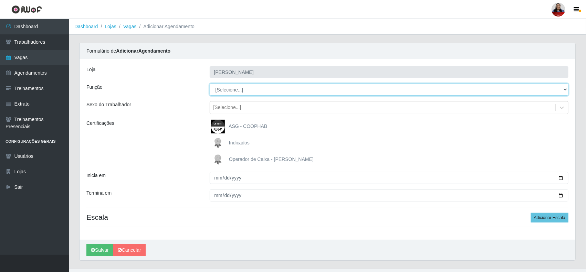
click at [274, 88] on select "[Selecione...] Embalador Embalador + Embalador ++ Panfleteiro Panfleteiro + Pan…" at bounding box center [389, 90] width 359 height 12
select select "38"
click at [210, 84] on select "[Selecione...] Embalador Embalador + Embalador ++ Panfleteiro Panfleteiro + Pan…" at bounding box center [389, 90] width 359 height 12
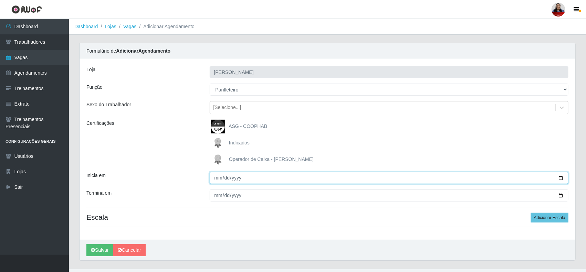
click at [562, 178] on input "Inicia em" at bounding box center [389, 178] width 359 height 12
type input "2025-10-20"
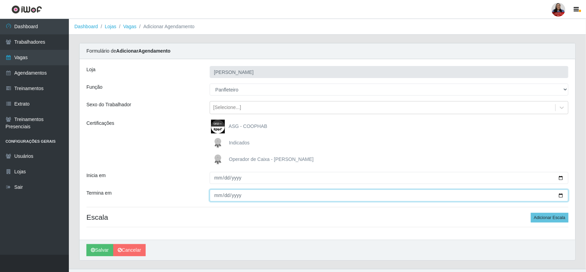
click at [560, 197] on input "Termina em" at bounding box center [389, 196] width 359 height 12
type input "2025-10-24"
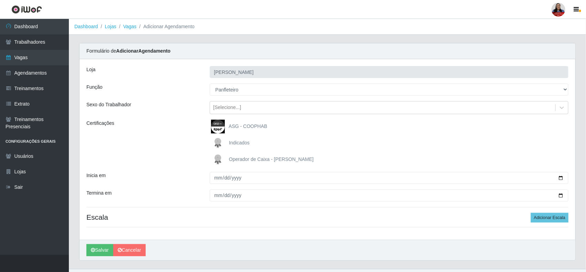
click at [184, 170] on div "Loja Queiroz Atacadão - João Câmara Função [Selecione...] Embalador Embalador +…" at bounding box center [328, 149] width 496 height 181
click at [559, 219] on button "Adicionar Escala" at bounding box center [550, 218] width 38 height 10
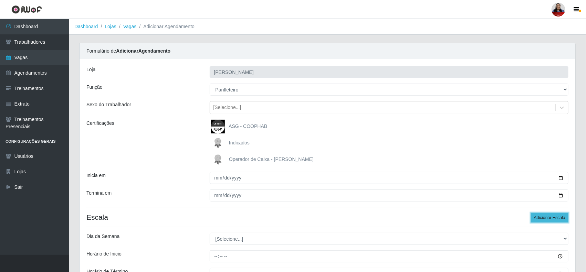
click at [559, 219] on button "Adicionar Escala" at bounding box center [550, 218] width 38 height 10
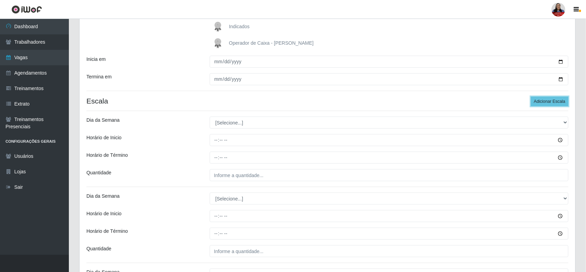
scroll to position [129, 0]
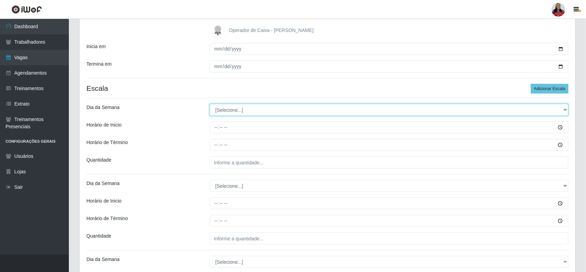
click at [239, 116] on select "[Selecione...] Segunda Terça Quarta Quinta Sexta Sábado Domingo" at bounding box center [389, 110] width 359 height 12
select select "1"
click at [210, 104] on select "[Selecione...] Segunda Terça Quarta Quinta Sexta Sábado Domingo" at bounding box center [389, 110] width 359 height 12
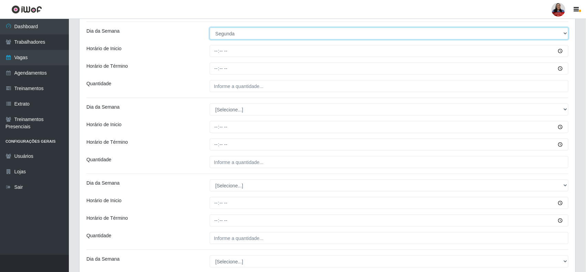
scroll to position [215, 0]
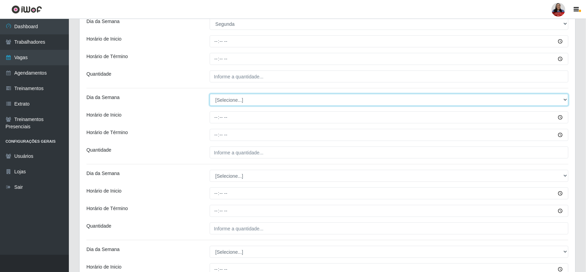
click at [244, 102] on select "[Selecione...] Segunda Terça Quarta Quinta Sexta Sábado Domingo" at bounding box center [389, 100] width 359 height 12
select select "3"
click at [210, 95] on select "[Selecione...] Segunda Terça Quarta Quinta Sexta Sábado Domingo" at bounding box center [389, 100] width 359 height 12
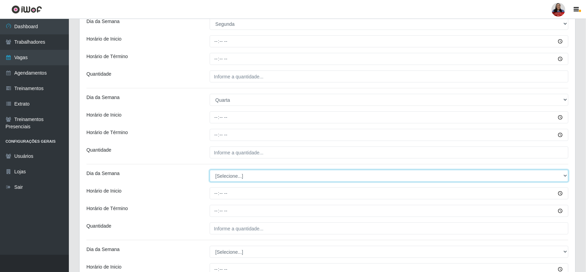
click at [231, 176] on select "[Selecione...] Segunda Terça Quarta Quinta Sexta Sábado Domingo" at bounding box center [389, 176] width 359 height 12
select select "4"
click at [210, 171] on select "[Selecione...] Segunda Terça Quarta Quinta Sexta Sábado Domingo" at bounding box center [389, 176] width 359 height 12
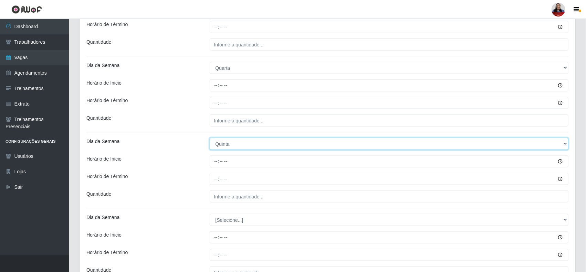
scroll to position [301, 0]
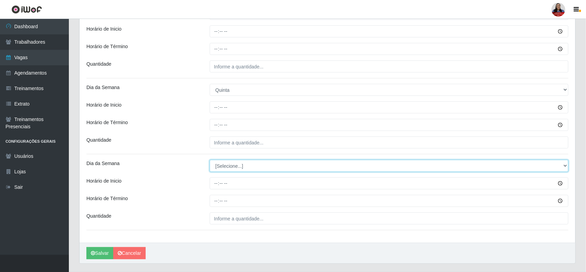
click at [236, 169] on select "[Selecione...] Segunda Terça Quarta Quinta Sexta Sábado Domingo" at bounding box center [389, 166] width 359 height 12
select select "5"
click at [210, 161] on select "[Selecione...] Segunda Terça Quarta Quinta Sexta Sábado Domingo" at bounding box center [389, 166] width 359 height 12
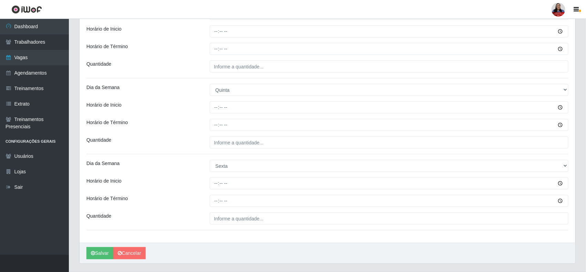
click at [180, 131] on div "Horário de Término" at bounding box center [142, 125] width 123 height 12
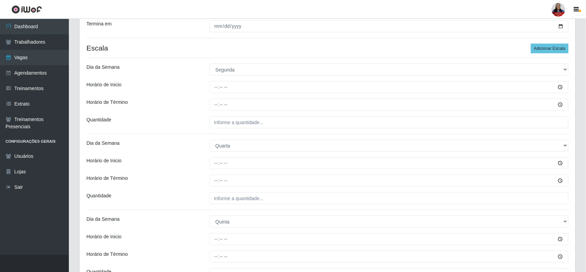
scroll to position [172, 0]
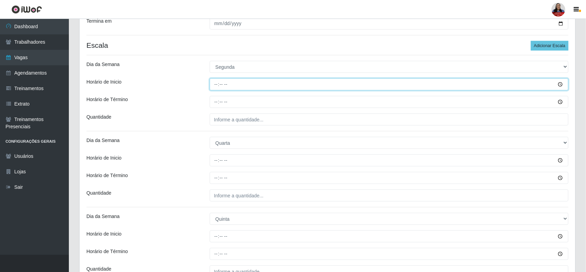
click at [217, 85] on input "Horário de Inicio" at bounding box center [389, 85] width 359 height 12
click at [217, 85] on input "00:00" at bounding box center [389, 85] width 359 height 12
type input "07:00"
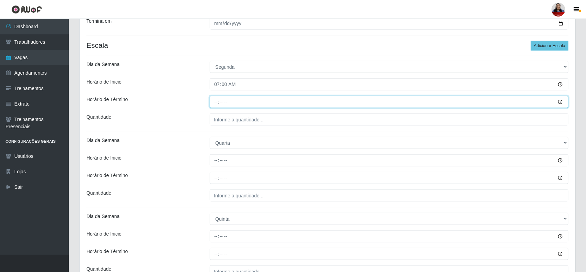
type input "13:00"
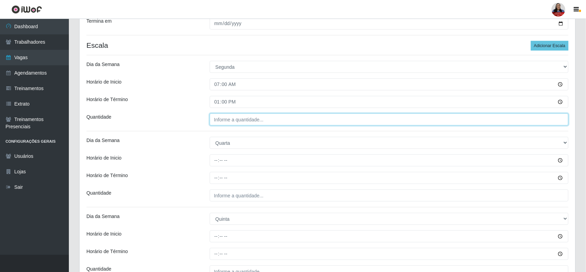
type input "___"
type input "2__"
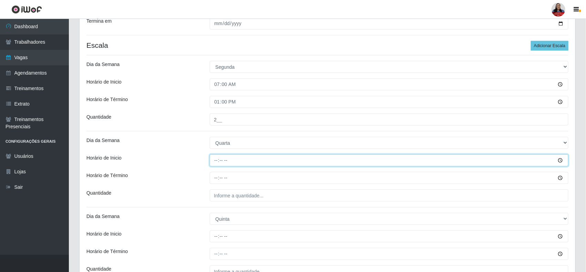
type input "07:00"
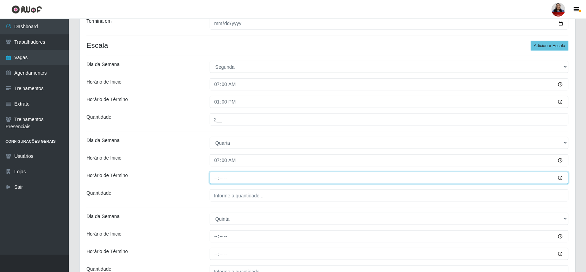
type input "13:00"
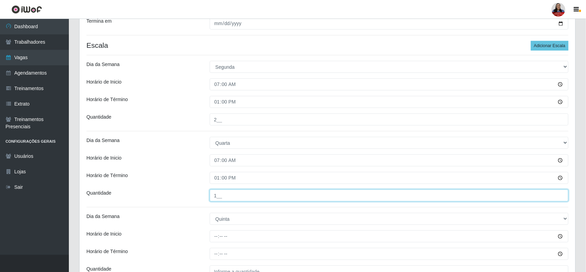
type input "1__"
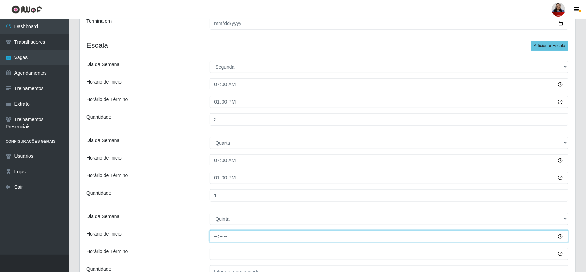
type input "07:00"
type input "13:00"
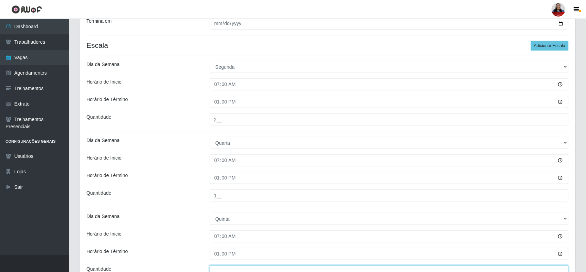
scroll to position [178, 0]
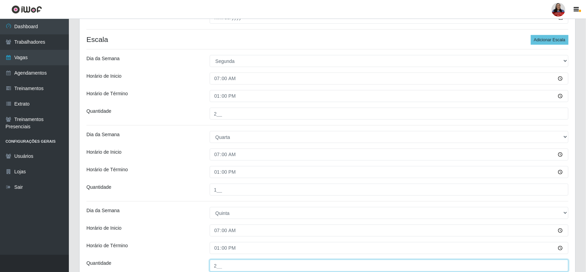
type input "2__"
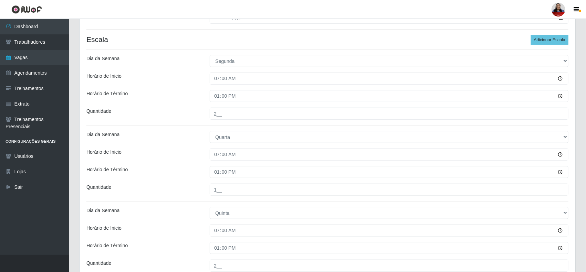
scroll to position [320, 0]
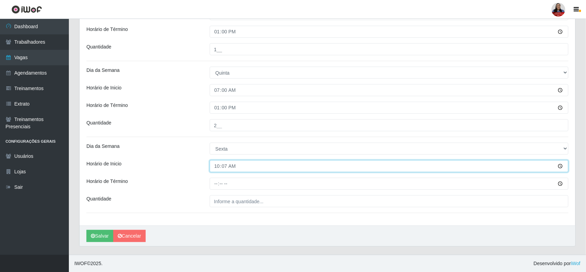
click at [218, 168] on input "10:07" at bounding box center [389, 166] width 359 height 12
type input "07:00"
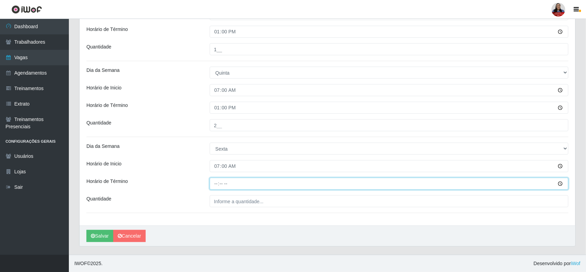
click at [86, 230] on button "Salvar" at bounding box center [99, 236] width 27 height 12
click at [217, 184] on input "03:02" at bounding box center [389, 184] width 359 height 12
type input "13:00"
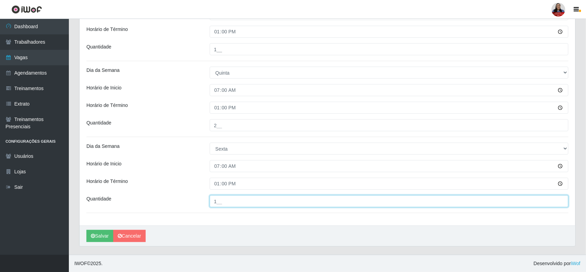
type input "1__"
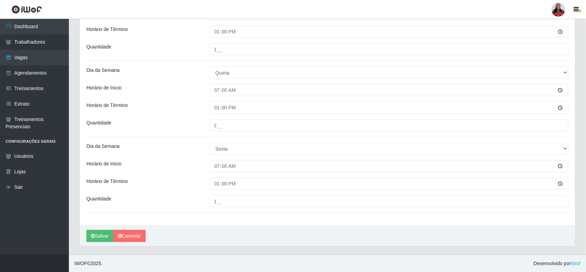
click at [99, 237] on button "Salvar" at bounding box center [99, 236] width 27 height 12
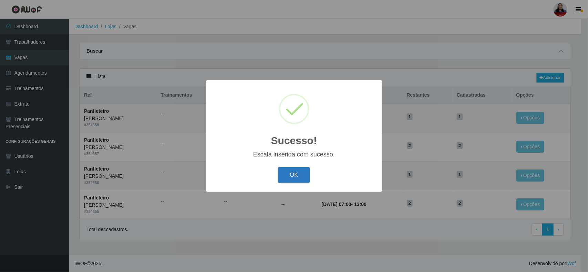
click at [295, 179] on button "OK" at bounding box center [294, 175] width 32 height 16
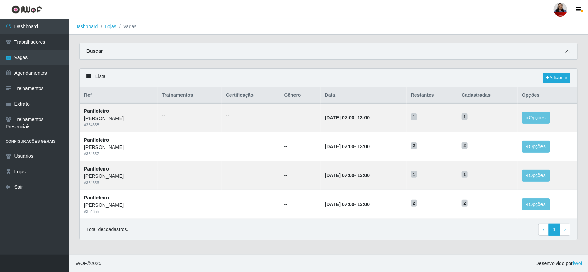
click at [566, 50] on icon at bounding box center [567, 51] width 5 height 5
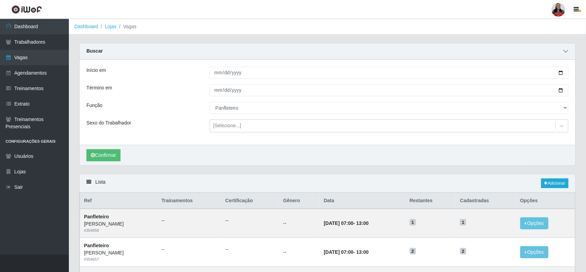
click at [567, 50] on icon at bounding box center [565, 51] width 5 height 5
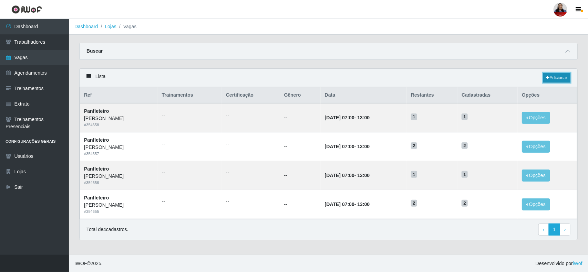
click at [556, 80] on link "Adicionar" at bounding box center [556, 78] width 27 height 10
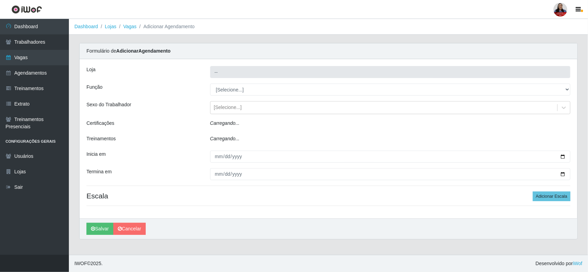
type input "[PERSON_NAME]"
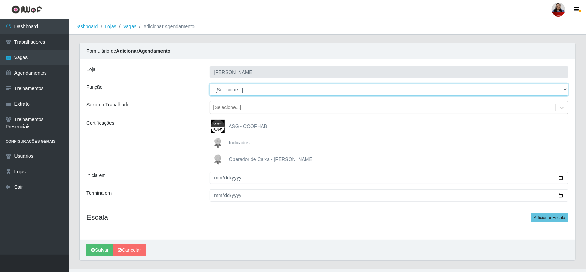
click at [240, 91] on select "[Selecione...] Embalador Embalador + Embalador ++ Panfleteiro Panfleteiro + Pan…" at bounding box center [389, 90] width 359 height 12
select select "38"
click at [210, 84] on select "[Selecione...] Embalador Embalador + Embalador ++ Panfleteiro Panfleteiro + Pan…" at bounding box center [389, 90] width 359 height 12
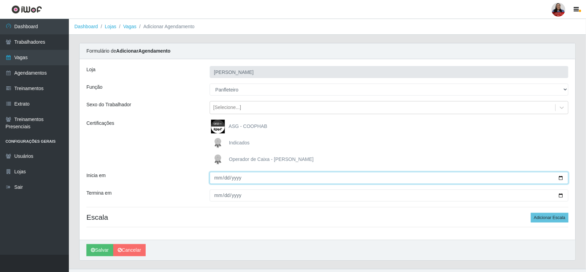
click at [561, 179] on input "Inicia em" at bounding box center [389, 178] width 359 height 12
type input "2025-10-28"
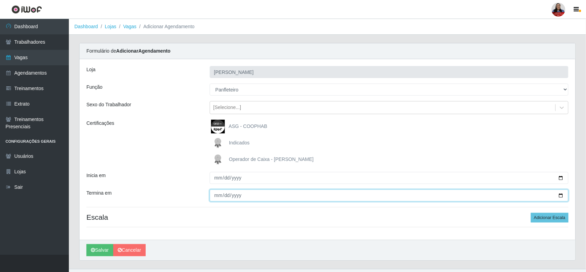
click at [560, 195] on input "Termina em" at bounding box center [389, 196] width 359 height 12
type input "2025-10-31"
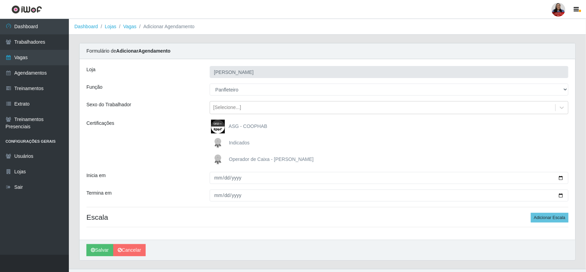
click at [161, 173] on div "Inicia em" at bounding box center [142, 178] width 123 height 12
click at [538, 219] on button "Adicionar Escala" at bounding box center [550, 218] width 38 height 10
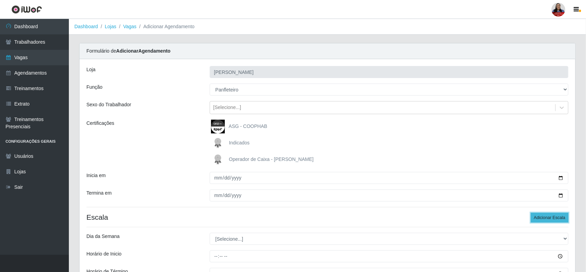
click at [538, 219] on button "Adicionar Escala" at bounding box center [550, 218] width 38 height 10
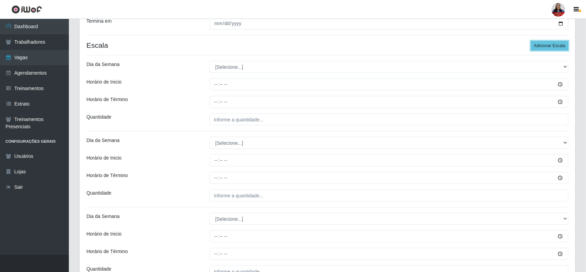
scroll to position [129, 0]
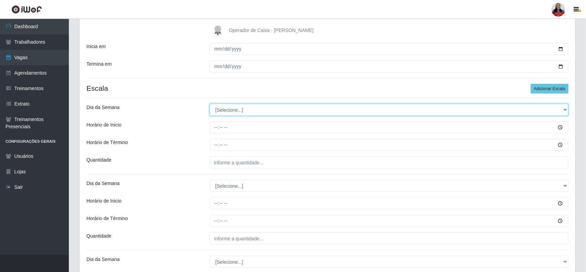
click at [226, 111] on select "[Selecione...] Segunda Terça Quarta Quinta Sexta Sábado Domingo" at bounding box center [389, 110] width 359 height 12
select select "2"
click at [210, 104] on select "[Selecione...] Segunda Terça Quarta Quinta Sexta Sábado Domingo" at bounding box center [389, 110] width 359 height 12
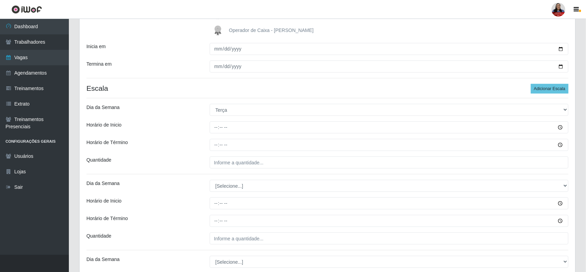
click at [202, 179] on div "Loja Queiroz Atacadão - João Câmara Função [Selecione...] Embalador Embalador +…" at bounding box center [328, 134] width 496 height 409
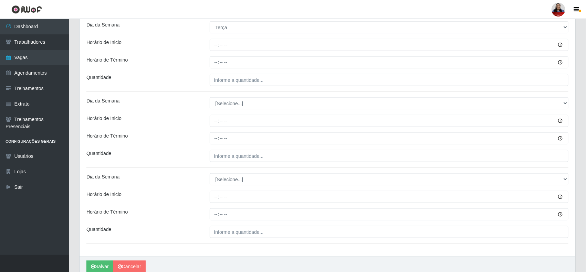
scroll to position [215, 0]
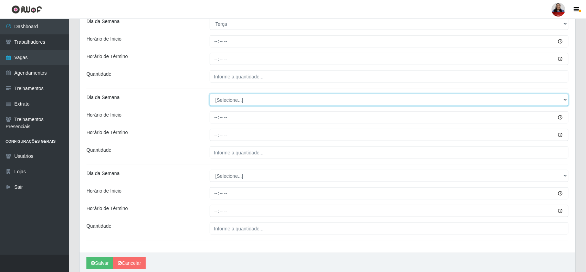
click at [233, 102] on select "[Selecione...] Segunda Terça Quarta Quinta Sexta Sábado Domingo" at bounding box center [389, 100] width 359 height 12
select select "4"
click at [210, 95] on select "[Selecione...] Segunda Terça Quarta Quinta Sexta Sábado Domingo" at bounding box center [389, 100] width 359 height 12
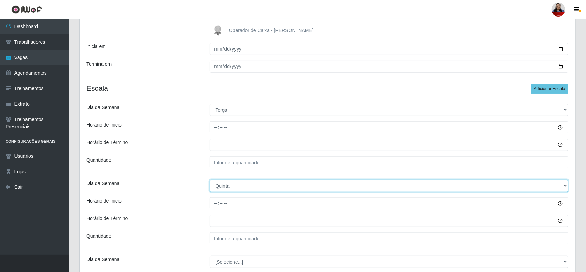
scroll to position [243, 0]
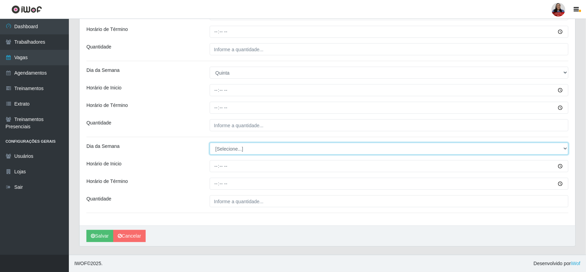
click at [246, 148] on select "[Selecione...] Segunda Terça Quarta Quinta Sexta Sábado Domingo" at bounding box center [389, 149] width 359 height 12
select select "5"
click at [210, 143] on select "[Selecione...] Segunda Terça Quarta Quinta Sexta Sábado Domingo" at bounding box center [389, 149] width 359 height 12
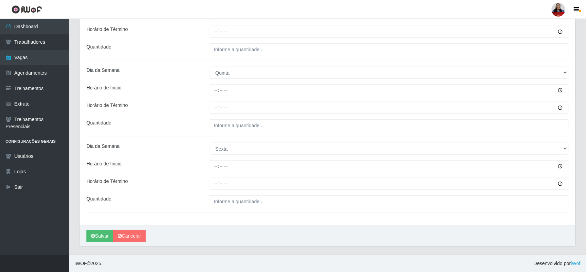
click at [181, 124] on div "Quantidade" at bounding box center [142, 125] width 123 height 12
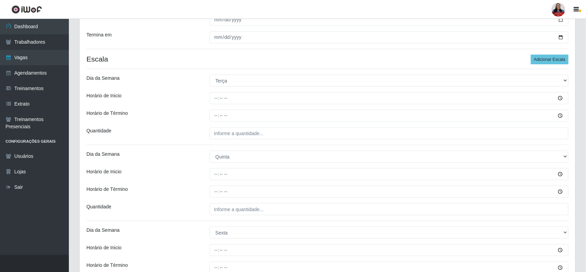
scroll to position [157, 0]
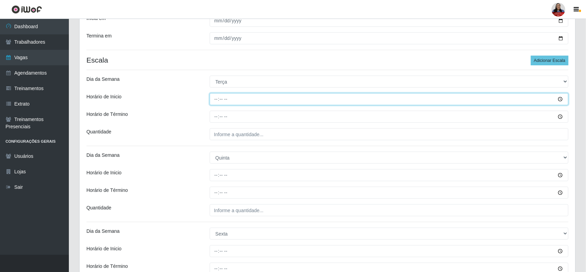
click at [214, 102] on input "Horário de Inicio" at bounding box center [389, 99] width 359 height 12
type input "07:00"
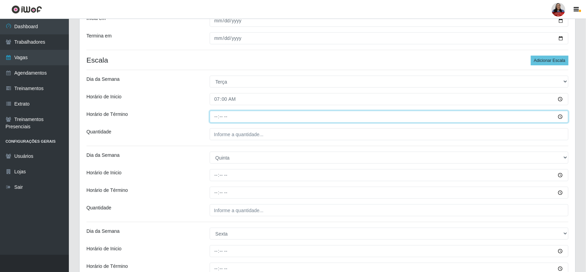
type input "13:00"
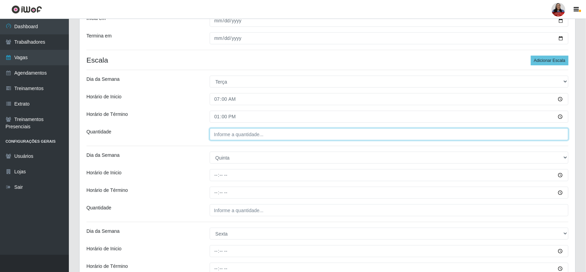
type input "___"
type input "2__"
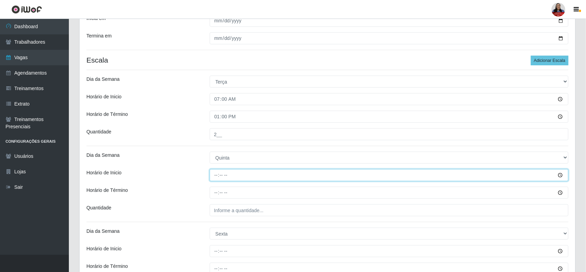
type input "07:00"
type input "13:00"
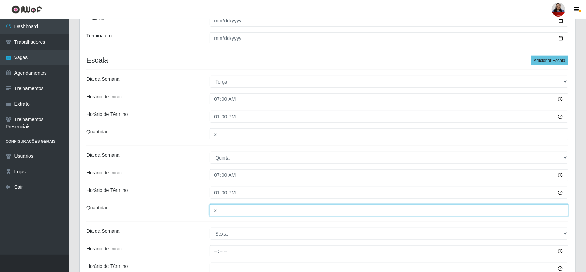
type input "2__"
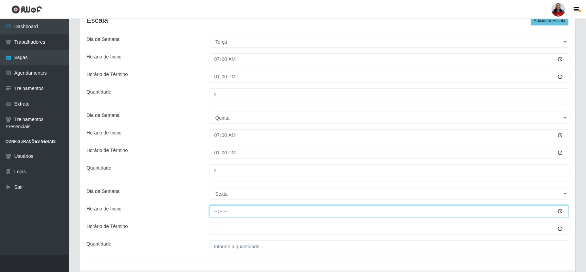
scroll to position [243, 0]
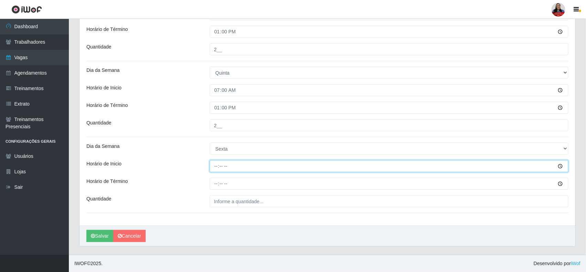
type input "07:00"
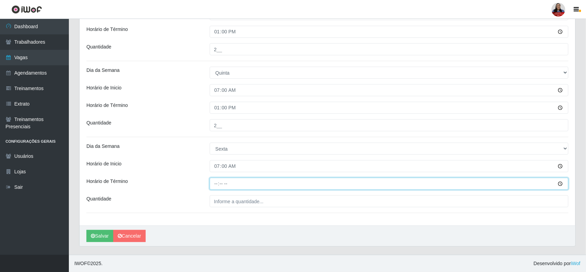
type input "13:00"
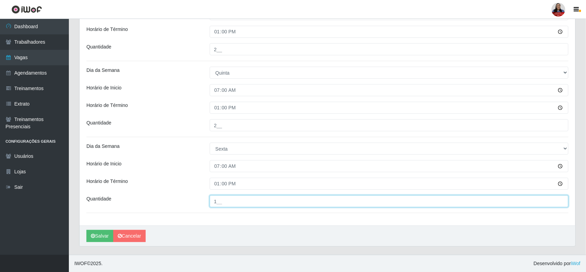
type input "1__"
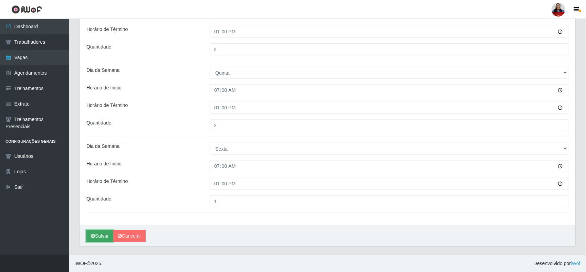
click at [101, 237] on button "Salvar" at bounding box center [99, 236] width 27 height 12
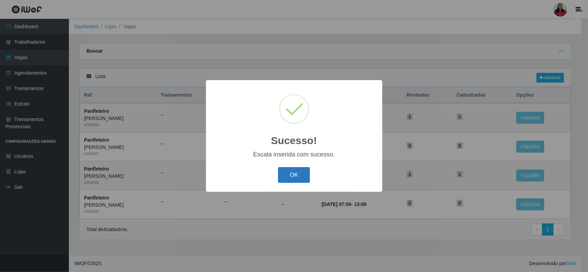
select select "38"
click at [298, 171] on button "OK" at bounding box center [294, 175] width 32 height 16
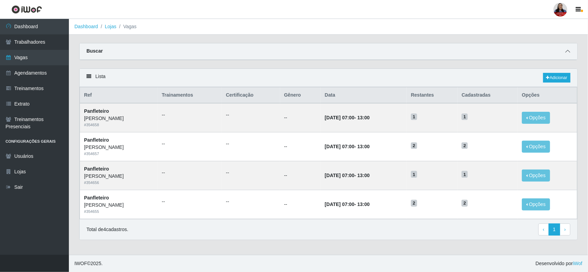
click at [567, 53] on icon at bounding box center [567, 51] width 5 height 5
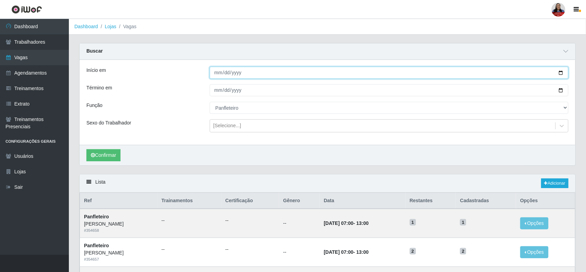
click at [561, 73] on input "2025-10-20" at bounding box center [389, 73] width 359 height 12
type input "2025-10-28"
click at [563, 90] on input "2025-10-24" at bounding box center [389, 90] width 359 height 12
type input "2025-10-31"
click at [116, 153] on button "Confirmar" at bounding box center [103, 155] width 34 height 12
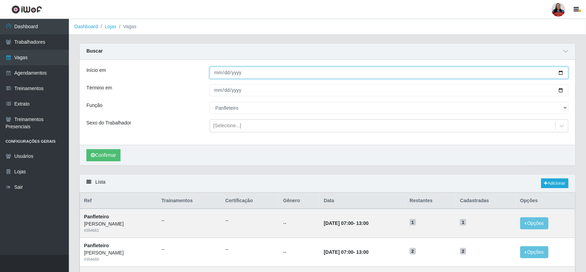
click at [561, 72] on input "2025-10-28" at bounding box center [389, 73] width 359 height 12
type input "[DATE]"
click at [559, 88] on input "2025-10-31" at bounding box center [389, 90] width 359 height 12
type input "[DATE]"
click at [109, 157] on button "Confirmar" at bounding box center [103, 155] width 34 height 12
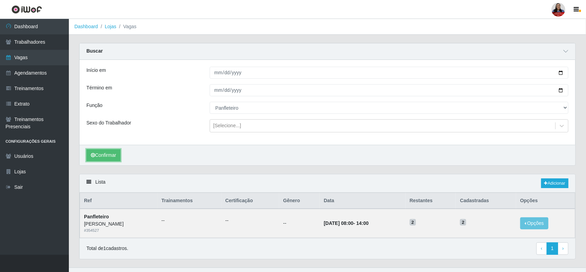
scroll to position [14, 0]
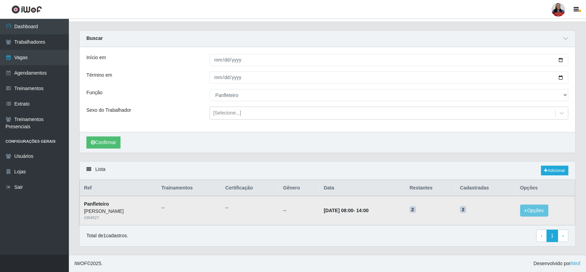
drag, startPoint x: 431, startPoint y: 211, endPoint x: 481, endPoint y: 209, distance: 50.0
click at [481, 209] on tr "Panfleteiro Queiroz Atacadão - João Câmara # 354527 -- -- -- 02/10/2025, 08:00 …" at bounding box center [327, 210] width 495 height 29
click at [466, 209] on span "2" at bounding box center [463, 210] width 6 height 7
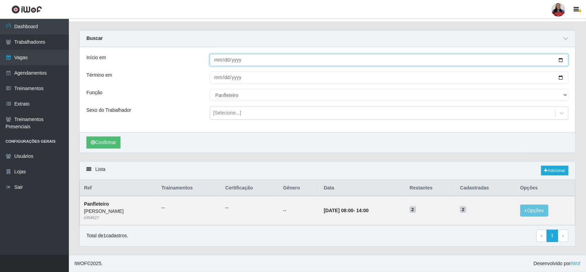
click at [560, 60] on input "[DATE]" at bounding box center [389, 60] width 359 height 12
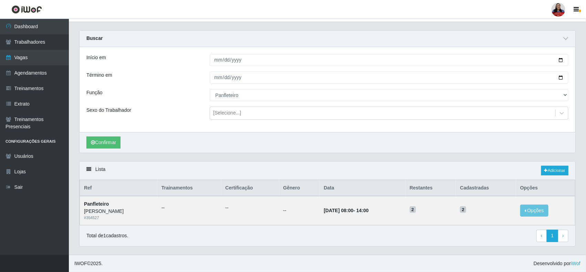
click at [180, 86] on div "Início em 2025-10-02 Término em 2025-10-02 Função [Selecione...] Embalador Emba…" at bounding box center [328, 89] width 496 height 85
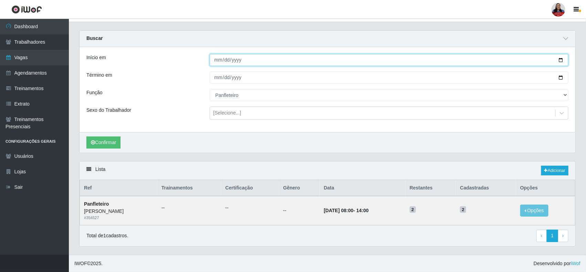
drag, startPoint x: 561, startPoint y: 61, endPoint x: 493, endPoint y: 85, distance: 71.8
click at [561, 61] on input "[DATE]" at bounding box center [389, 60] width 359 height 12
type input "2025-10-03"
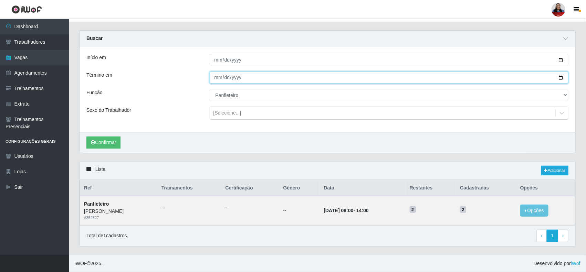
click at [560, 76] on input "[DATE]" at bounding box center [389, 78] width 359 height 12
type input "2025-10-03"
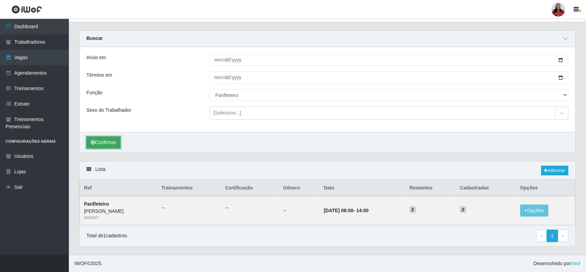
click at [108, 142] on button "Confirmar" at bounding box center [103, 143] width 34 height 12
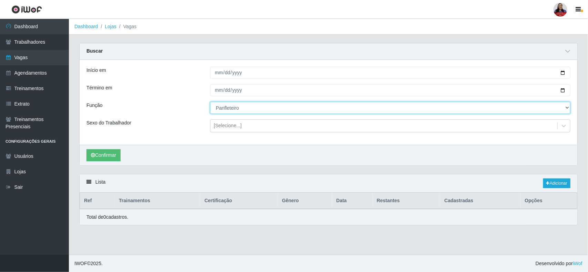
click at [242, 109] on select "[Selecione...] Embalador Embalador + Embalador ++ Panfleteiro Panfleteiro + Pan…" at bounding box center [390, 108] width 360 height 12
select select "133"
click at [210, 102] on select "[Selecione...] Embalador Embalador + Embalador ++ Panfleteiro Panfleteiro + Pan…" at bounding box center [390, 108] width 360 height 12
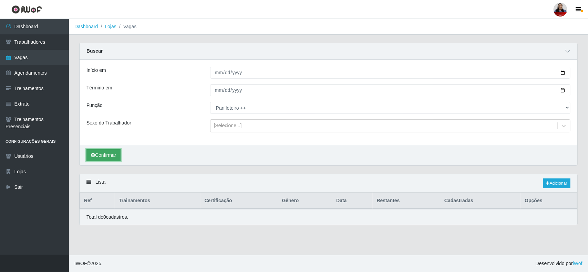
click at [109, 154] on button "Confirmar" at bounding box center [103, 155] width 34 height 12
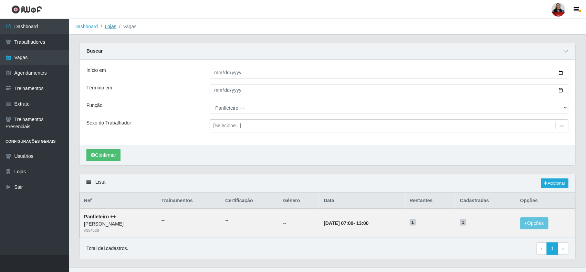
click at [107, 25] on link "Lojas" at bounding box center [110, 27] width 11 height 6
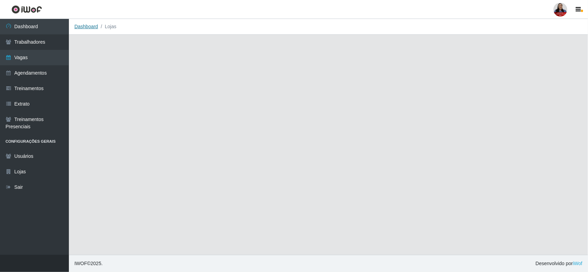
click at [91, 25] on link "Dashboard" at bounding box center [86, 27] width 24 height 6
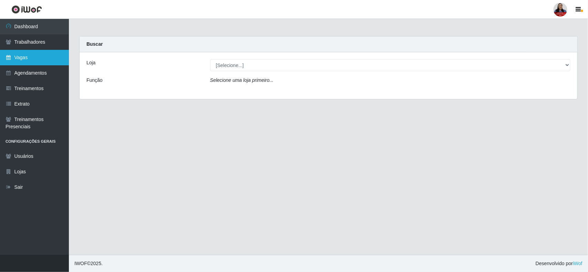
click at [22, 58] on link "Vagas" at bounding box center [34, 57] width 69 height 15
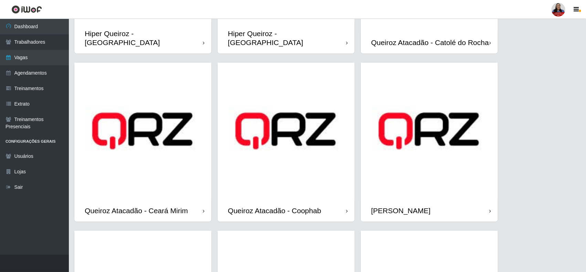
scroll to position [387, 0]
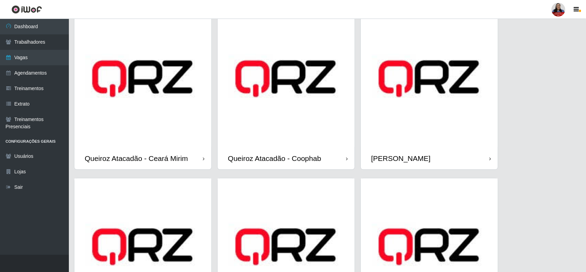
click at [288, 92] on img at bounding box center [286, 78] width 137 height 137
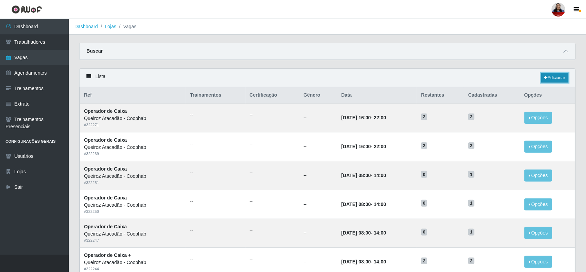
click at [547, 81] on link "Adicionar" at bounding box center [554, 78] width 27 height 10
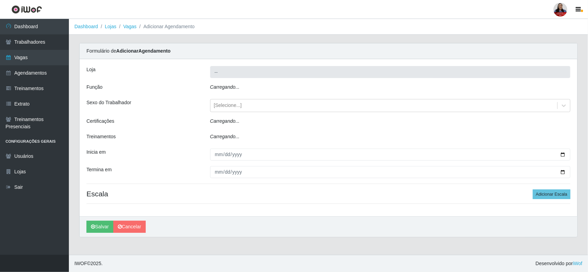
type input "Queiroz Atacadão - Coophab"
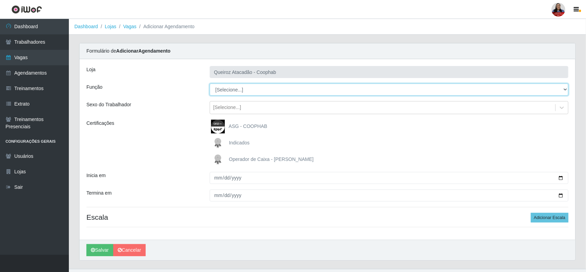
click at [267, 91] on select "[Selecione...] ASG ASG + ASG ++ Balconista de Padaria Balconista de Padaria + B…" at bounding box center [389, 90] width 359 height 12
select select "117"
click at [210, 84] on select "[Selecione...] ASG ASG + ASG ++ Balconista de Padaria Balconista de Padaria + B…" at bounding box center [389, 90] width 359 height 12
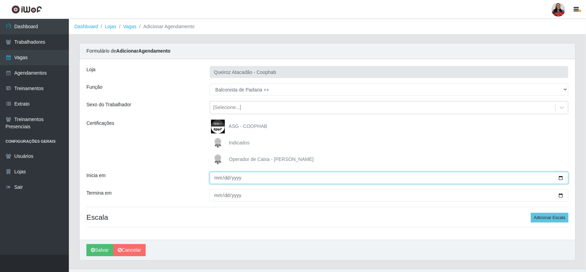
click at [560, 177] on input "Inicia em" at bounding box center [389, 178] width 359 height 12
type input "[DATE]"
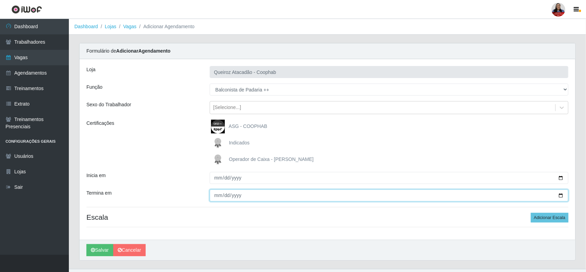
click at [560, 195] on input "Termina em" at bounding box center [389, 196] width 359 height 12
type input "[DATE]"
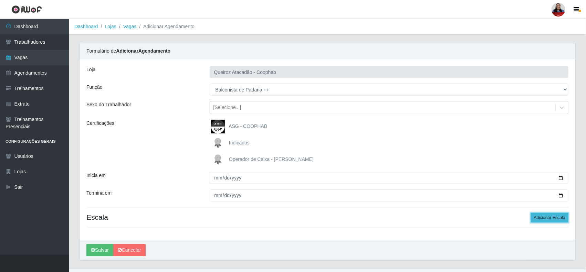
click at [549, 215] on button "Adicionar Escala" at bounding box center [550, 218] width 38 height 10
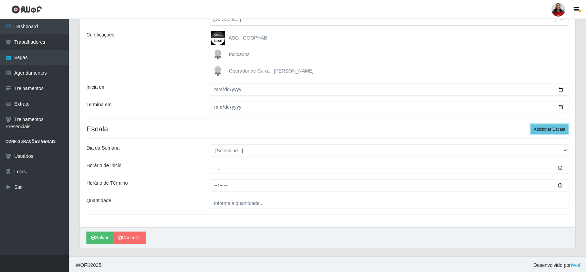
scroll to position [91, 0]
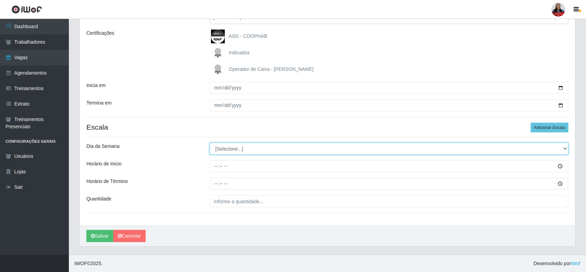
click at [242, 150] on select "[Selecione...] Segunda Terça Quarta Quinta Sexta Sábado Domingo" at bounding box center [389, 149] width 359 height 12
select select "4"
click at [210, 143] on select "[Selecione...] Segunda Terça Quarta Quinta Sexta Sábado Domingo" at bounding box center [389, 149] width 359 height 12
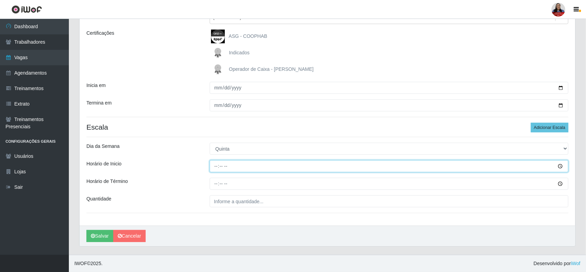
click at [216, 166] on input "Horário de Inicio" at bounding box center [389, 166] width 359 height 12
type input "16:00"
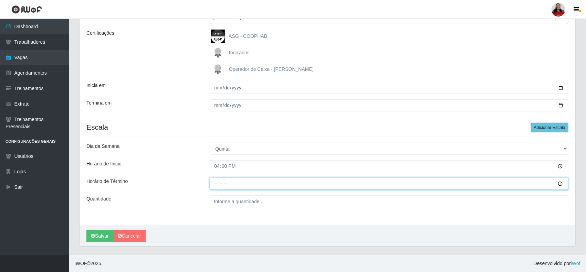
type input "22:00"
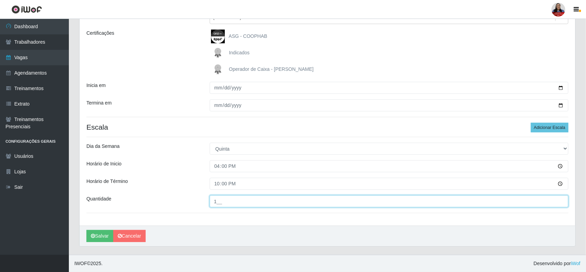
type input "1__"
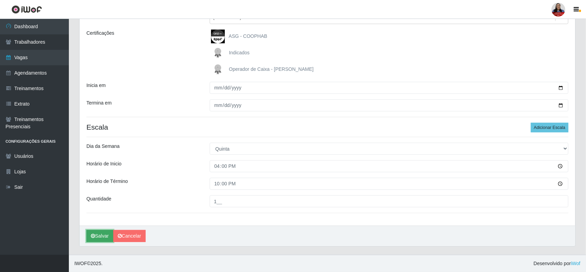
click at [95, 235] on icon "submit" at bounding box center [93, 236] width 4 height 5
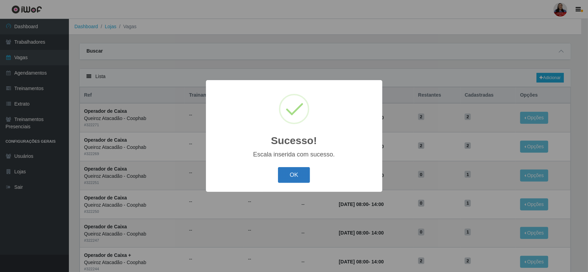
click at [288, 178] on button "OK" at bounding box center [294, 175] width 32 height 16
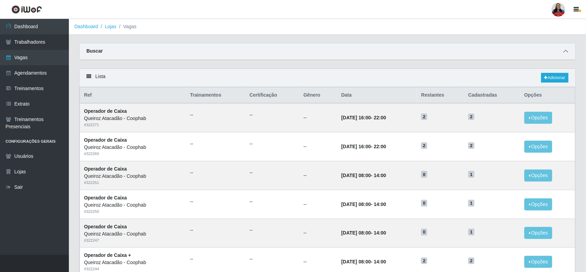
click at [562, 49] on span at bounding box center [566, 52] width 8 height 8
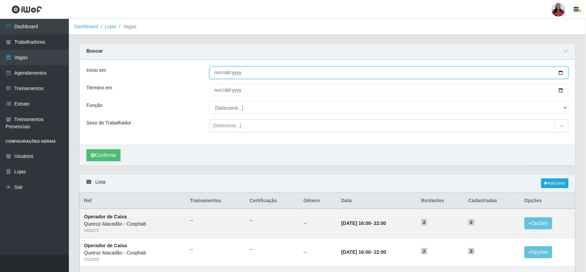
click at [560, 73] on input "Início em" at bounding box center [389, 73] width 359 height 12
type input "[DATE]"
click at [562, 92] on input "Término em" at bounding box center [389, 90] width 359 height 12
type input "[DATE]"
click at [102, 152] on button "Confirmar" at bounding box center [103, 155] width 34 height 12
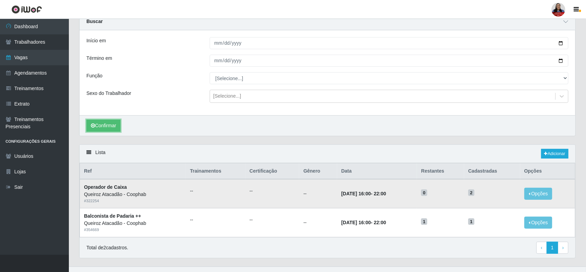
scroll to position [43, 0]
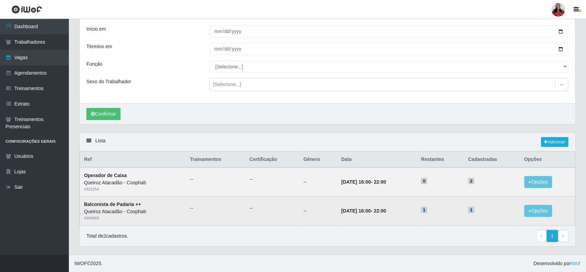
drag, startPoint x: 430, startPoint y: 210, endPoint x: 490, endPoint y: 212, distance: 59.3
click at [490, 212] on tr "Balconista de Padaria ++ Queiroz Atacadão - Coophab # 354669 -- -- -- 02/10/202…" at bounding box center [327, 211] width 495 height 29
click at [490, 212] on h5 "1" at bounding box center [492, 209] width 48 height 7
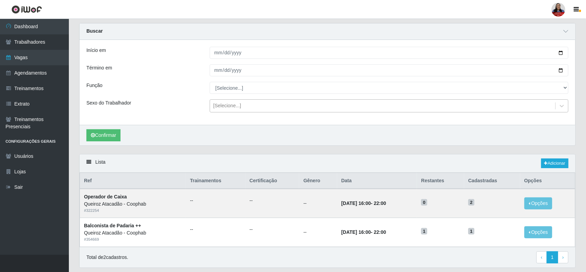
scroll to position [0, 0]
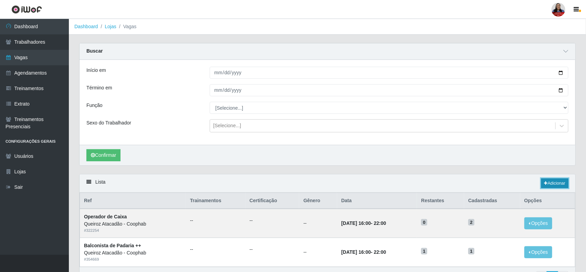
click at [561, 187] on link "Adicionar" at bounding box center [554, 184] width 27 height 10
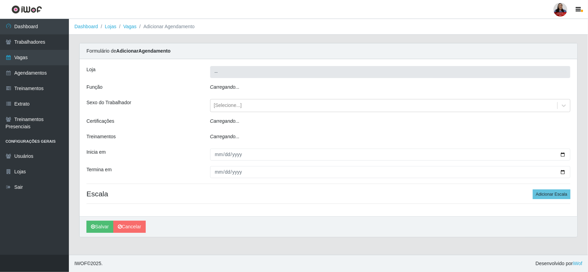
type input "Queiroz Atacadão - Coophab"
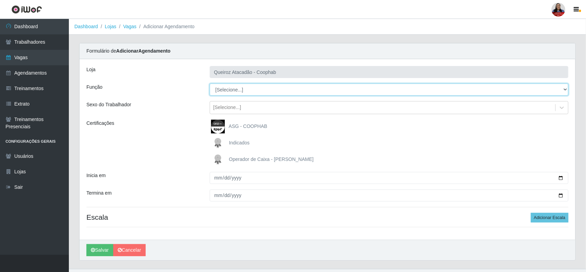
click at [254, 94] on select "[Selecione...] ASG ASG + ASG ++ Balconista de Padaria Balconista de Padaria + B…" at bounding box center [389, 90] width 359 height 12
select select "115"
click at [210, 84] on select "[Selecione...] ASG ASG + ASG ++ Balconista de Padaria Balconista de Padaria + B…" at bounding box center [389, 90] width 359 height 12
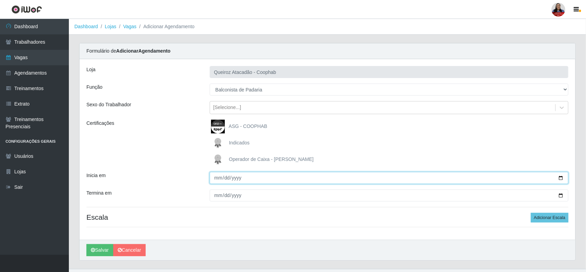
click at [560, 178] on input "Inicia em" at bounding box center [389, 178] width 359 height 12
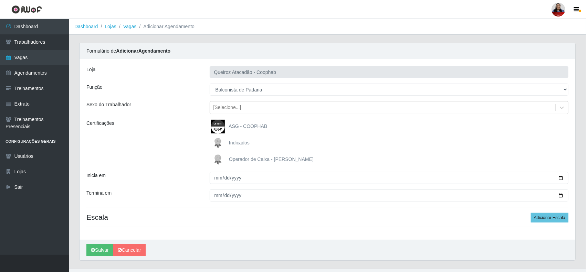
click at [308, 124] on div "ASG - COOPHAB" at bounding box center [389, 127] width 359 height 14
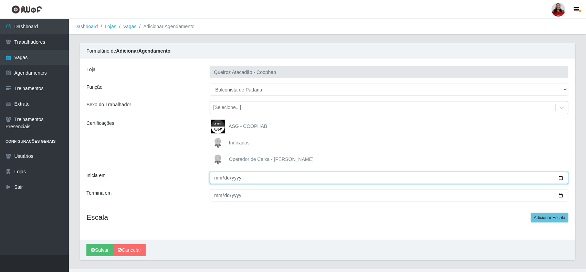
click at [560, 179] on input "Inicia em" at bounding box center [389, 178] width 359 height 12
type input "2025-10-04"
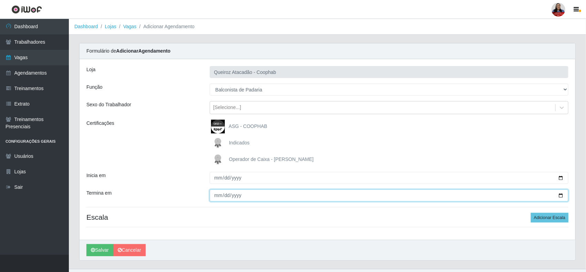
click at [560, 196] on input "Termina em" at bounding box center [389, 196] width 359 height 12
type input "2025-10-04"
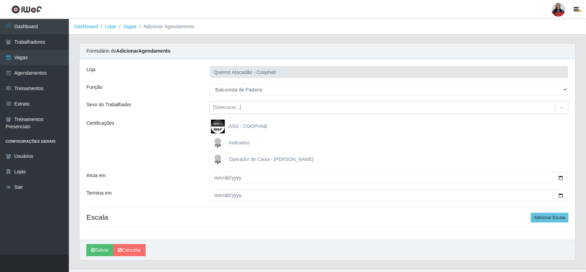
click at [345, 140] on div "Indicados" at bounding box center [389, 143] width 359 height 14
click at [553, 220] on button "Adicionar Escala" at bounding box center [550, 218] width 38 height 10
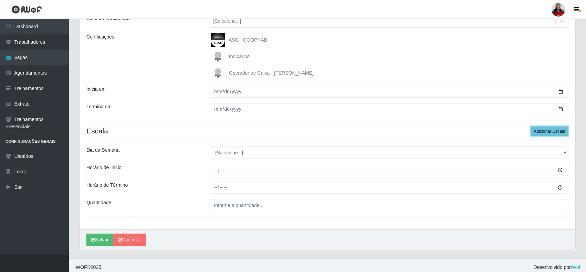
scroll to position [91, 0]
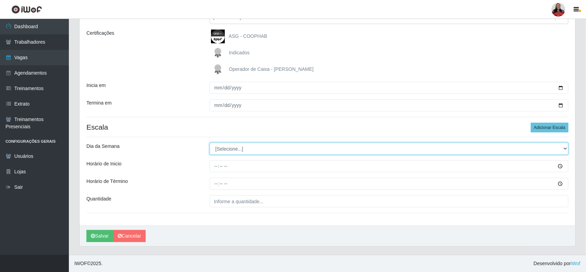
click at [286, 150] on select "[Selecione...] Segunda Terça Quarta Quinta Sexta Sábado Domingo" at bounding box center [389, 149] width 359 height 12
select select "6"
click at [210, 143] on select "[Selecione...] Segunda Terça Quarta Quinta Sexta Sábado Domingo" at bounding box center [389, 149] width 359 height 12
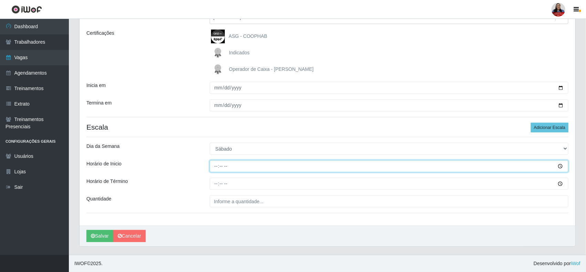
click at [213, 168] on input "Horário de Inicio" at bounding box center [389, 166] width 359 height 12
type input "16:00"
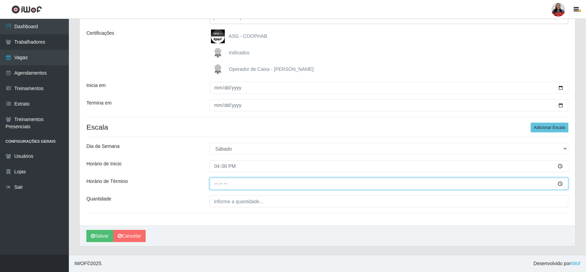
type input "22:00"
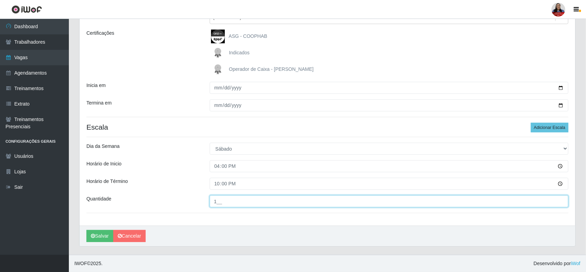
type input "1__"
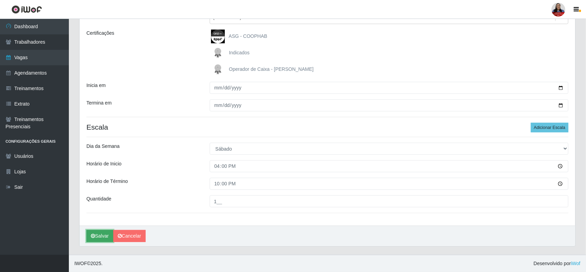
drag, startPoint x: 100, startPoint y: 233, endPoint x: 107, endPoint y: 230, distance: 7.9
click at [100, 233] on button "Salvar" at bounding box center [99, 236] width 27 height 12
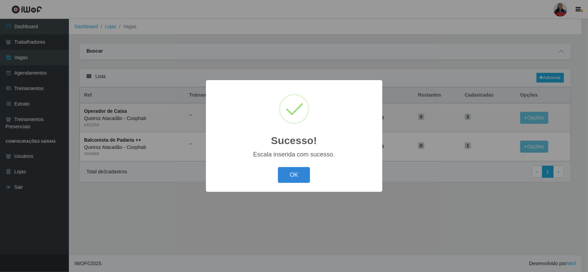
click at [299, 166] on div "OK Cancel" at bounding box center [294, 175] width 163 height 20
click at [298, 169] on button "OK" at bounding box center [294, 175] width 32 height 16
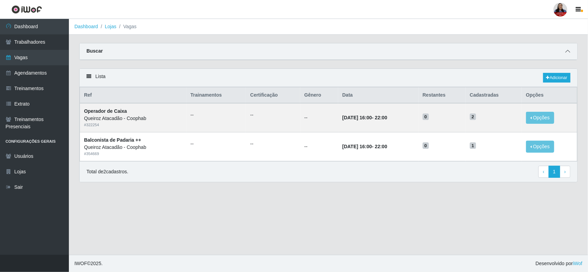
click at [564, 51] on span at bounding box center [567, 52] width 8 height 8
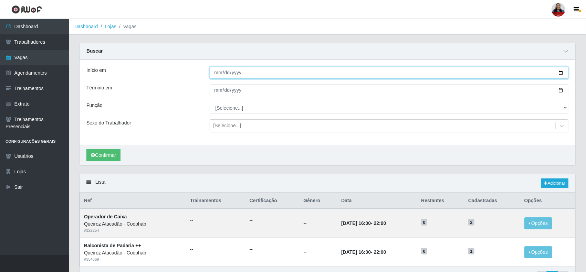
click at [559, 74] on input "[DATE]" at bounding box center [389, 73] width 359 height 12
type input "2025-10-04"
click at [560, 90] on input "[DATE]" at bounding box center [389, 90] width 359 height 12
type input "2025-10-04"
click at [115, 150] on button "Confirmar" at bounding box center [103, 155] width 34 height 12
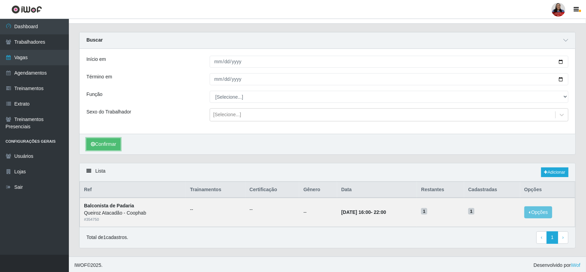
scroll to position [14, 0]
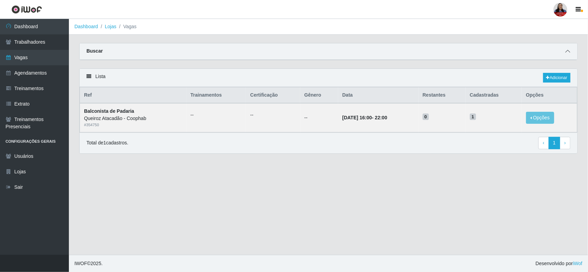
click at [566, 52] on icon at bounding box center [567, 51] width 5 height 5
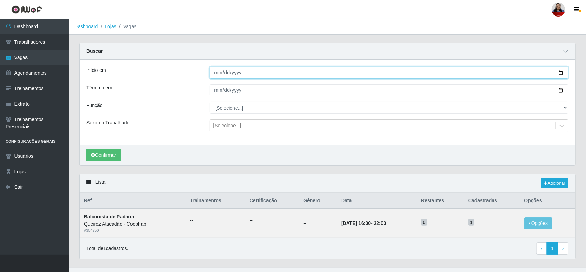
click at [560, 73] on input "2025-10-04" at bounding box center [389, 73] width 359 height 12
type input "2025-10-02"
click at [559, 91] on input "2025-10-04" at bounding box center [389, 90] width 359 height 12
click at [560, 90] on input "2025-10-01" at bounding box center [389, 90] width 359 height 12
type input "[DATE]"
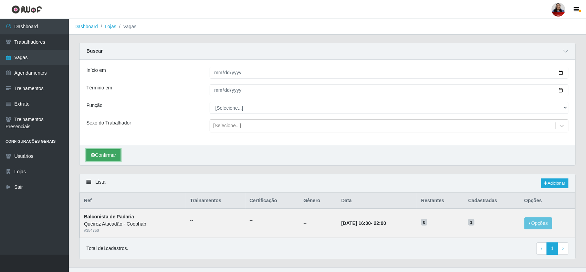
click at [112, 154] on button "Confirmar" at bounding box center [103, 155] width 34 height 12
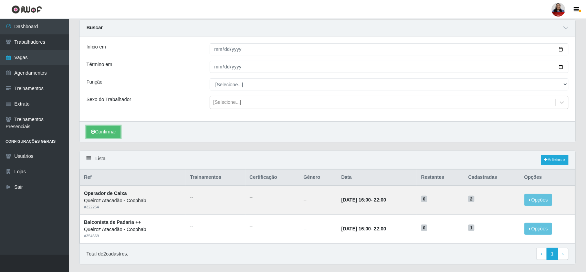
scroll to position [43, 0]
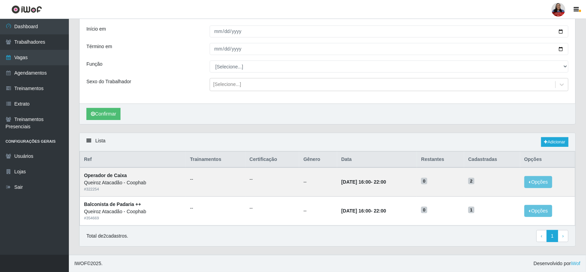
click at [297, 119] on div "Confirmar" at bounding box center [328, 114] width 496 height 21
drag, startPoint x: 362, startPoint y: 181, endPoint x: 391, endPoint y: 181, distance: 29.6
click at [391, 181] on td "02/10/2025, 16:00 - 22:00" at bounding box center [377, 182] width 80 height 29
click at [264, 107] on div "Confirmar" at bounding box center [328, 114] width 496 height 21
click at [550, 139] on link "Adicionar" at bounding box center [554, 142] width 27 height 10
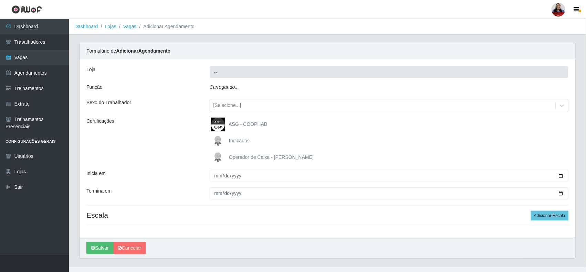
type input "Queiroz Atacadão - Coophab"
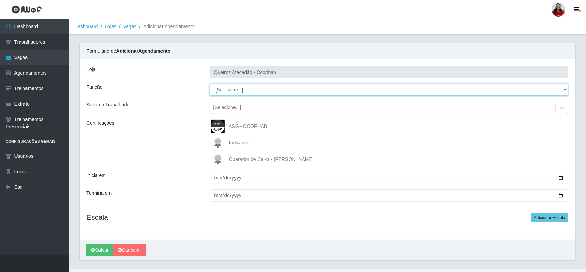
click at [247, 93] on select "[Selecione...] ASG ASG + ASG ++ Balconista de Padaria Balconista de Padaria + B…" at bounding box center [389, 90] width 359 height 12
click at [210, 84] on select "[Selecione...] ASG ASG + ASG ++ Balconista de Padaria Balconista de Padaria + B…" at bounding box center [389, 90] width 359 height 12
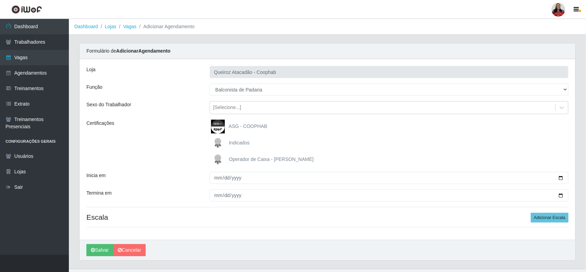
click at [176, 140] on div "Certificações" at bounding box center [142, 143] width 123 height 47
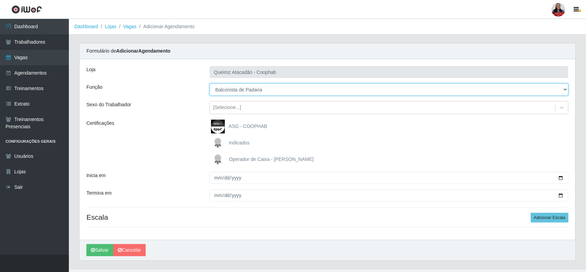
click at [243, 89] on select "[Selecione...] ASG ASG + ASG ++ Balconista de Padaria Balconista de Padaria + B…" at bounding box center [389, 90] width 359 height 12
click at [210, 84] on select "[Selecione...] ASG ASG + ASG ++ Balconista de Padaria Balconista de Padaria + B…" at bounding box center [389, 90] width 359 height 12
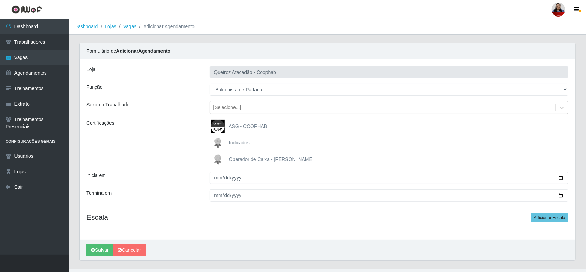
click at [176, 136] on div "Certificações" at bounding box center [142, 143] width 123 height 47
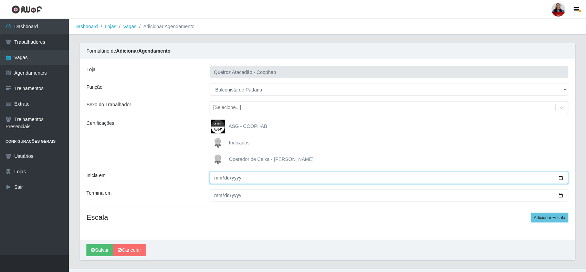
click at [563, 178] on input "Inicia em" at bounding box center [389, 178] width 359 height 12
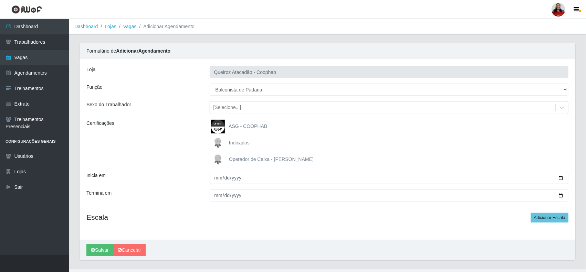
click at [188, 126] on div "Certificações" at bounding box center [142, 143] width 123 height 47
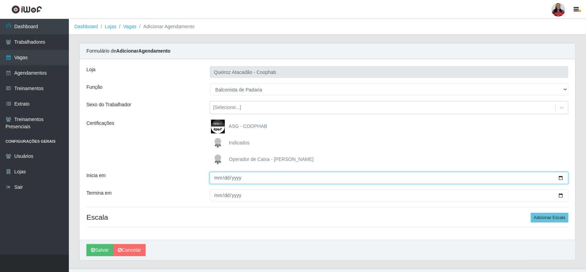
click at [560, 180] on input "Inicia em" at bounding box center [389, 178] width 359 height 12
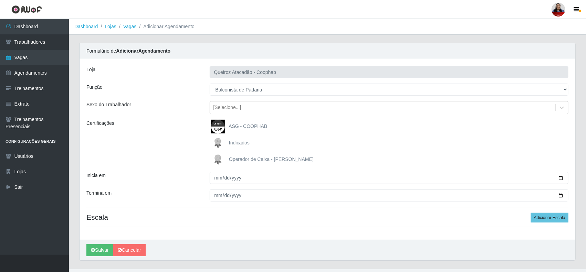
click at [156, 150] on div "Certificações" at bounding box center [142, 143] width 123 height 47
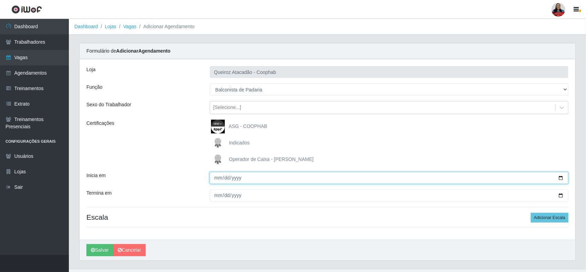
click at [560, 178] on input "Inicia em" at bounding box center [389, 178] width 359 height 12
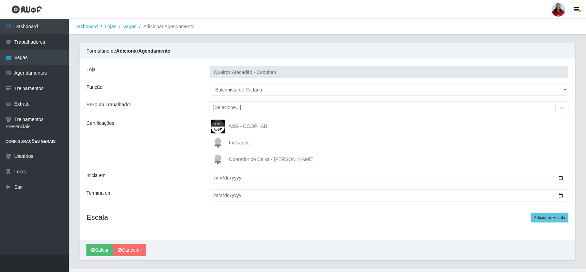
click at [195, 120] on div "Certificações" at bounding box center [142, 143] width 123 height 47
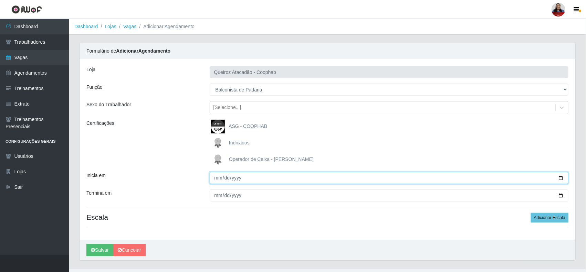
click at [561, 178] on input "Inicia em" at bounding box center [389, 178] width 359 height 12
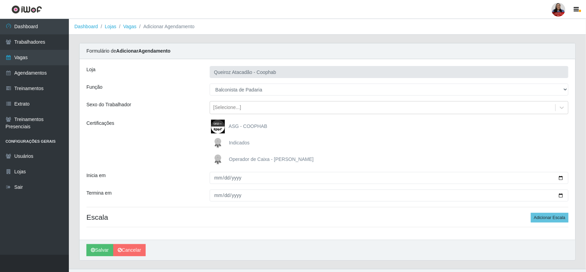
click at [182, 152] on div "Certificações" at bounding box center [142, 143] width 123 height 47
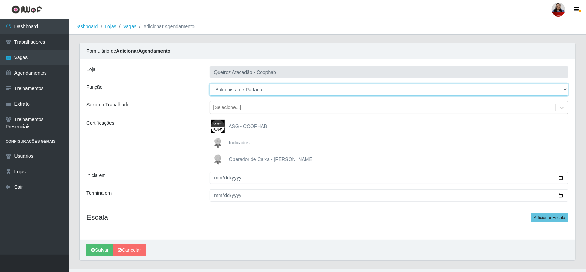
click at [351, 88] on select "[Selecione...] ASG ASG + ASG ++ Balconista de Padaria Balconista de Padaria + B…" at bounding box center [389, 90] width 359 height 12
select select "117"
click at [210, 84] on select "[Selecione...] ASG ASG + ASG ++ Balconista de Padaria Balconista de Padaria + B…" at bounding box center [389, 90] width 359 height 12
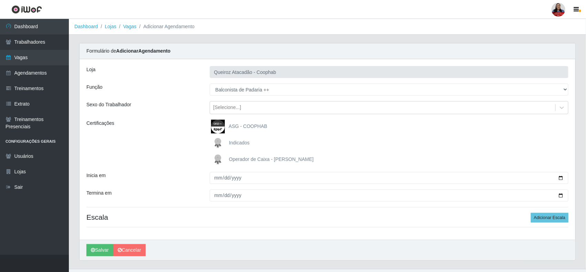
click at [155, 129] on div "Certificações" at bounding box center [142, 143] width 123 height 47
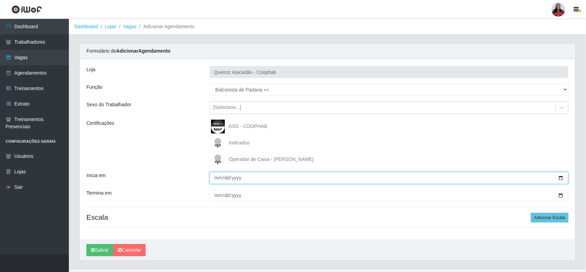
click at [561, 179] on input "Inicia em" at bounding box center [389, 178] width 359 height 12
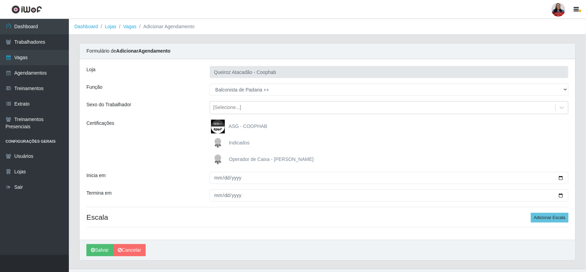
click at [456, 133] on div "ASG - COOPHAB" at bounding box center [389, 127] width 359 height 14
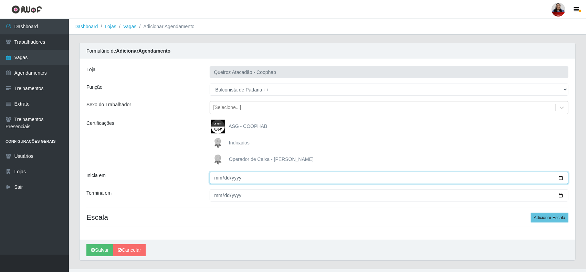
click at [560, 179] on input "Inicia em" at bounding box center [389, 178] width 359 height 12
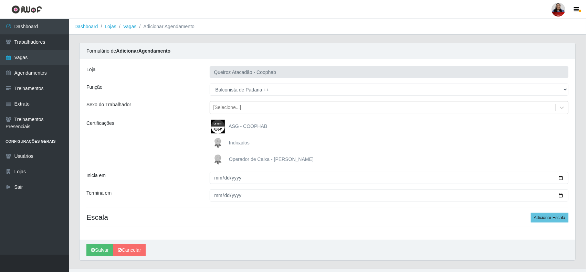
click at [183, 155] on div "Certificações" at bounding box center [142, 143] width 123 height 47
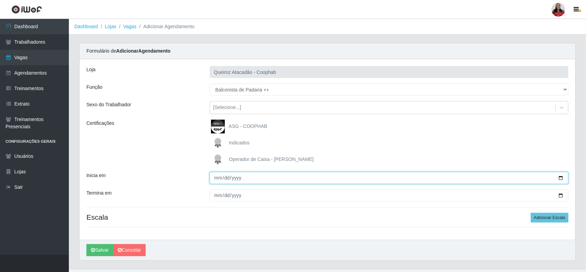
click at [560, 181] on input "Inicia em" at bounding box center [389, 178] width 359 height 12
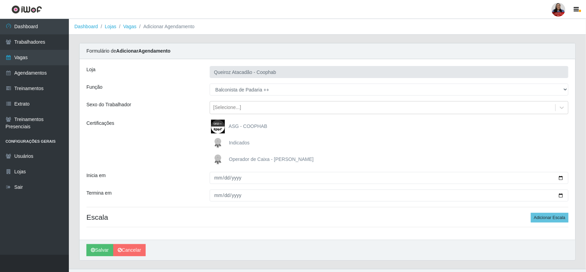
click at [299, 131] on div "ASG - COOPHAB" at bounding box center [389, 127] width 359 height 14
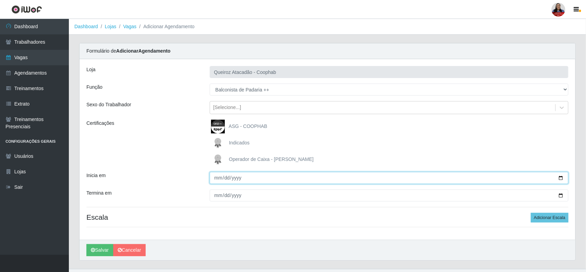
click at [560, 179] on input "Inicia em" at bounding box center [389, 178] width 359 height 12
type input "[DATE]"
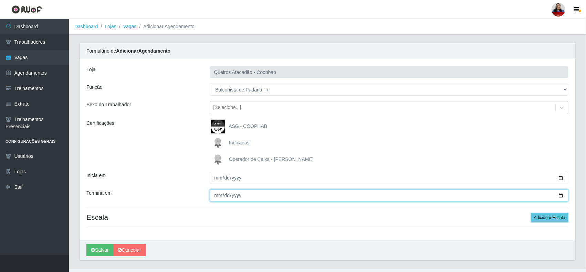
click at [560, 197] on input "Termina em" at bounding box center [389, 196] width 359 height 12
type input "[DATE]"
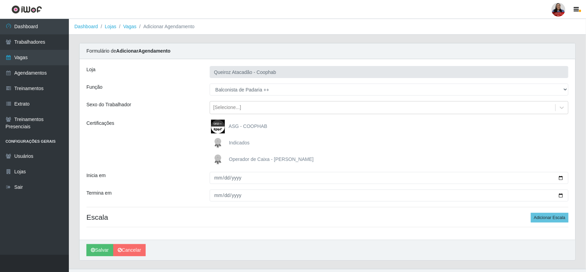
click at [431, 148] on div "Indicados" at bounding box center [389, 143] width 359 height 14
click at [550, 217] on button "Adicionar Escala" at bounding box center [550, 218] width 38 height 10
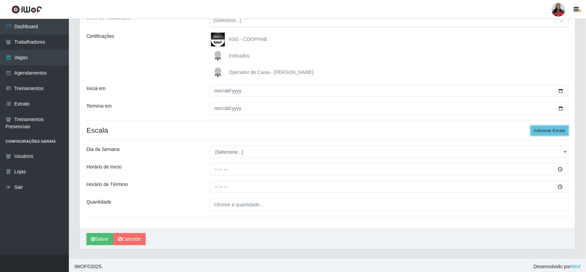
scroll to position [91, 0]
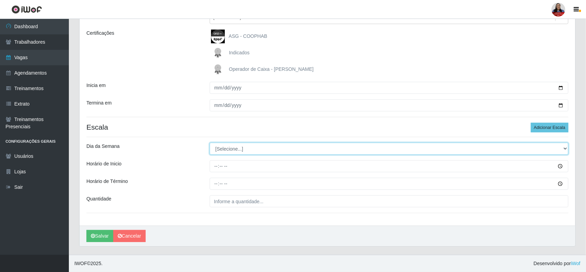
click at [281, 150] on select "[Selecione...] Segunda Terça Quarta Quinta Sexta Sábado Domingo" at bounding box center [389, 149] width 359 height 12
click at [285, 150] on select "[Selecione...] Segunda Terça Quarta Quinta Sexta Sábado Domingo" at bounding box center [389, 149] width 359 height 12
select select "5"
click at [210, 143] on select "[Selecione...] Segunda Terça Quarta Quinta Sexta Sábado Domingo" at bounding box center [389, 149] width 359 height 12
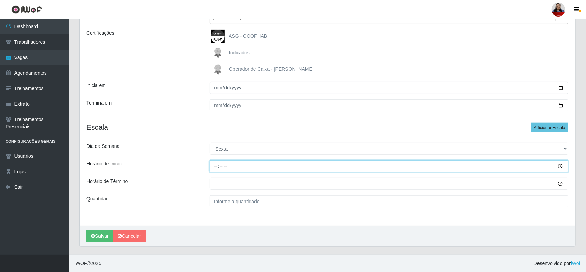
click at [216, 165] on input "Horário de Inicio" at bounding box center [389, 166] width 359 height 12
type input "16:00"
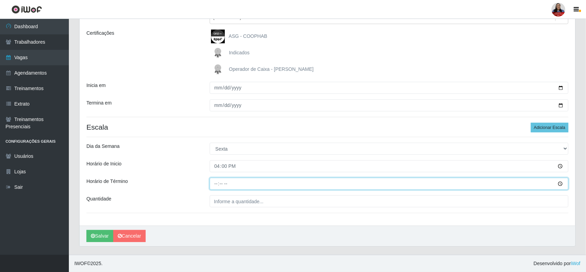
type input "22:00"
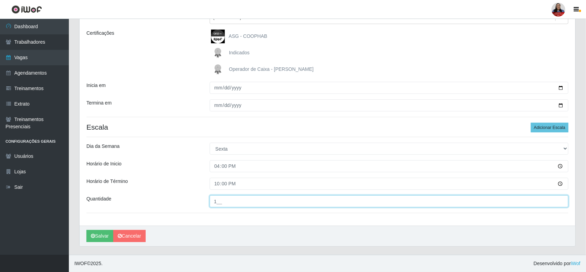
type input "1__"
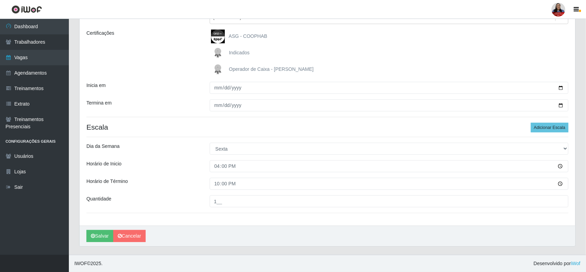
click at [188, 188] on div "Horário de Término" at bounding box center [142, 184] width 123 height 12
click at [108, 236] on button "Salvar" at bounding box center [99, 236] width 27 height 12
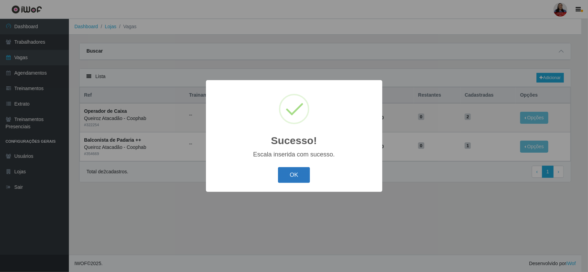
click at [293, 176] on button "OK" at bounding box center [294, 175] width 32 height 16
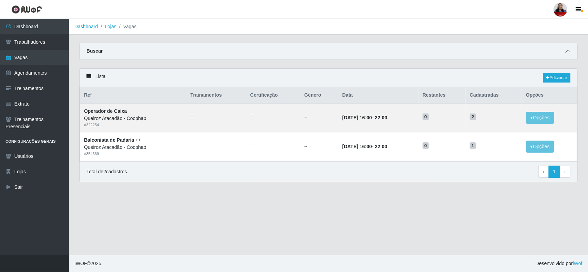
click at [566, 52] on icon at bounding box center [567, 51] width 5 height 5
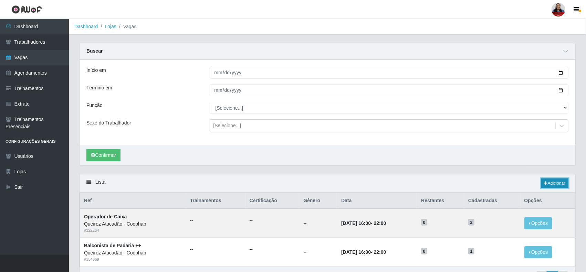
click at [554, 185] on link "Adicionar" at bounding box center [554, 184] width 27 height 10
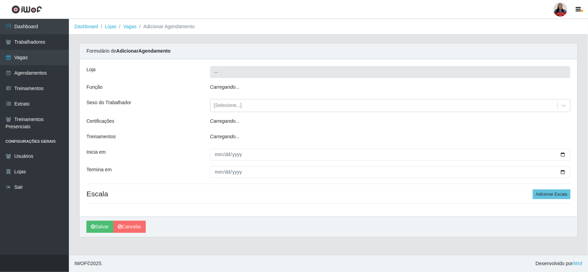
type input "Queiroz Atacadão - Coophab"
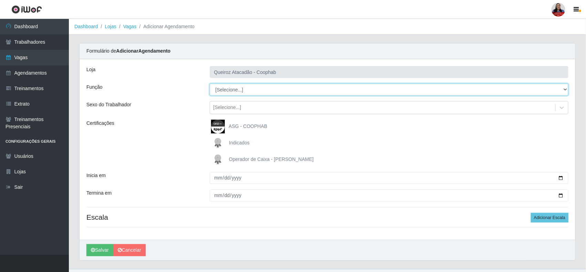
click at [254, 92] on select "[Selecione...] ASG ASG + ASG ++ Balconista de Padaria Balconista de Padaria + B…" at bounding box center [389, 90] width 359 height 12
select select "116"
click at [210, 84] on select "[Selecione...] ASG ASG + ASG ++ Balconista de Padaria Balconista de Padaria + B…" at bounding box center [389, 90] width 359 height 12
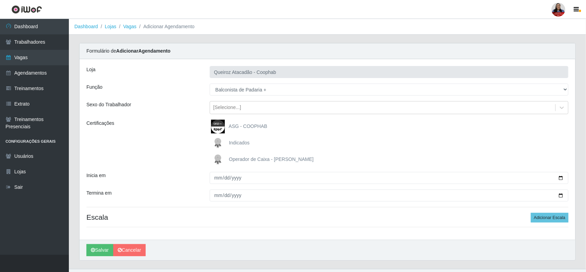
click at [192, 153] on div "Certificações" at bounding box center [142, 143] width 123 height 47
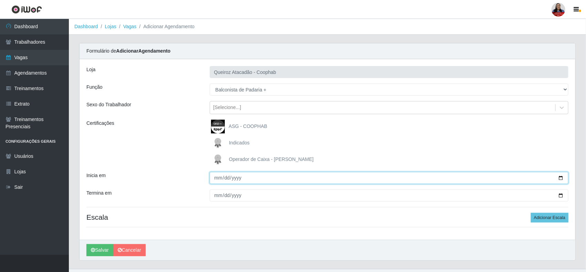
click at [561, 178] on input "Inicia em" at bounding box center [389, 178] width 359 height 12
type input "2025-10-05"
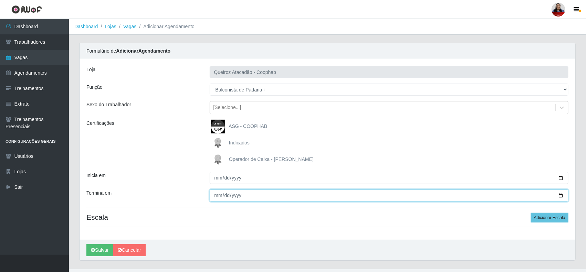
click at [560, 194] on input "Termina em" at bounding box center [389, 196] width 359 height 12
type input "2025-10-05"
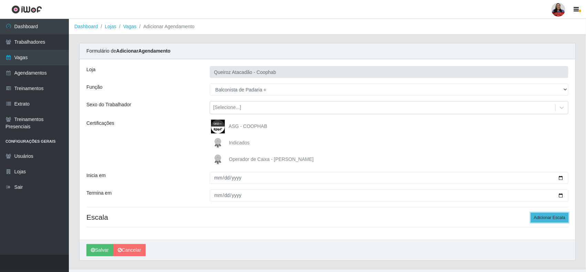
click at [540, 214] on button "Adicionar Escala" at bounding box center [550, 218] width 38 height 10
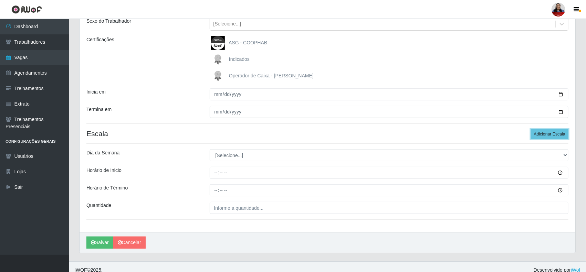
scroll to position [91, 0]
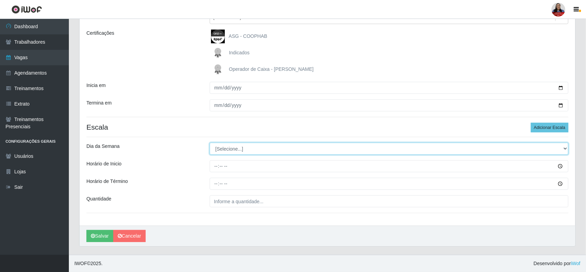
click at [245, 150] on select "[Selecione...] Segunda Terça Quarta Quinta Sexta Sábado Domingo" at bounding box center [389, 149] width 359 height 12
select select "0"
click at [210, 143] on select "[Selecione...] Segunda Terça Quarta Quinta Sexta Sábado Domingo" at bounding box center [389, 149] width 359 height 12
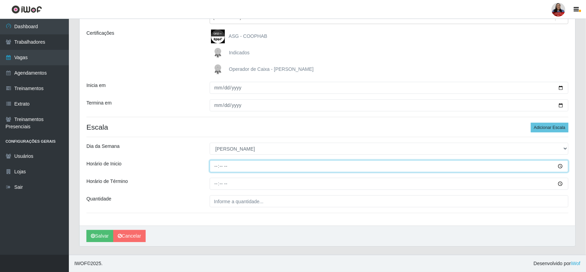
click at [215, 169] on input "Horário de Inicio" at bounding box center [389, 166] width 359 height 12
type input "14:00"
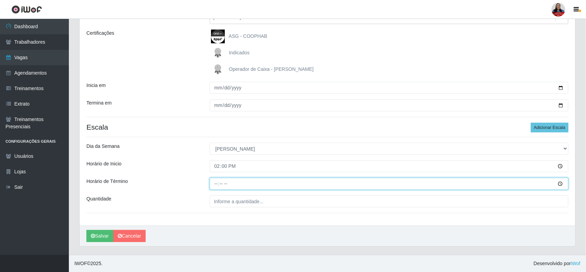
type input "20:00"
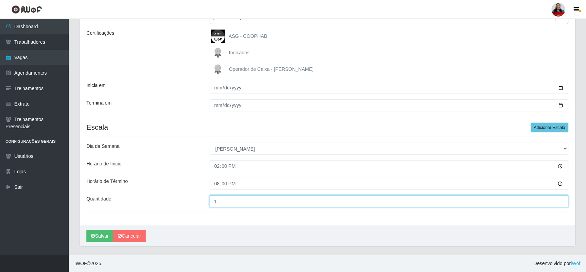
type input "1__"
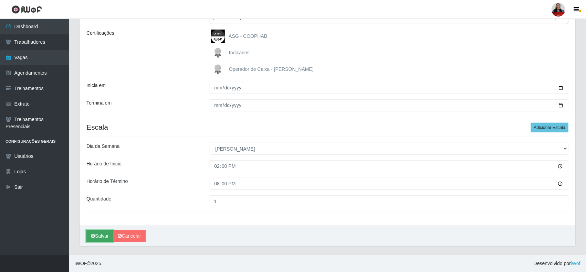
click at [94, 237] on icon "submit" at bounding box center [93, 236] width 4 height 5
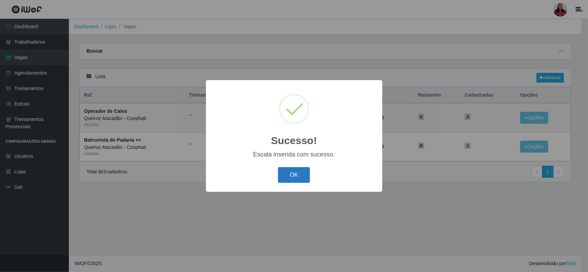
click at [297, 176] on button "OK" at bounding box center [294, 175] width 32 height 16
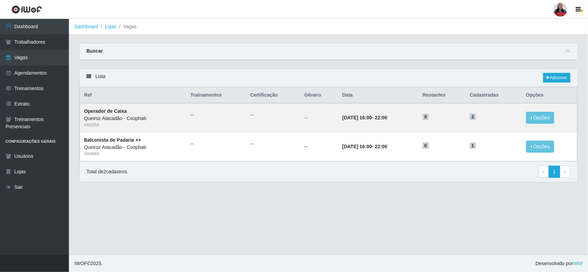
click at [109, 24] on link "Lojas" at bounding box center [110, 27] width 11 height 6
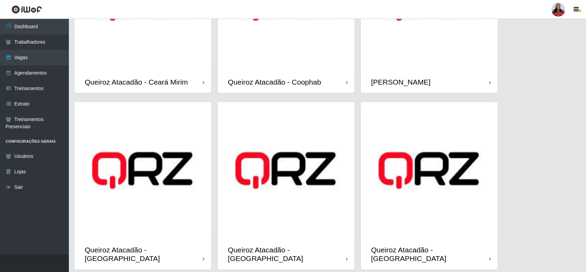
scroll to position [473, 0]
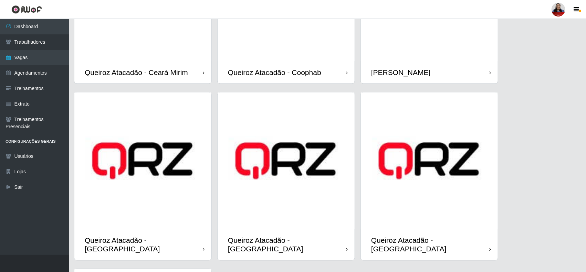
click at [308, 183] on img at bounding box center [286, 161] width 137 height 137
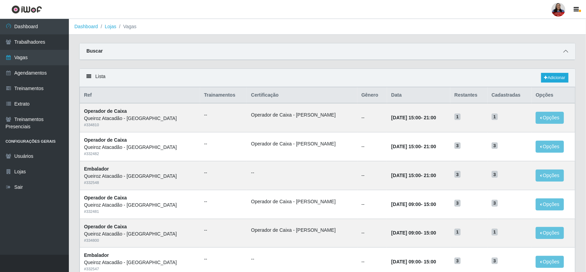
click at [564, 51] on icon at bounding box center [565, 51] width 5 height 5
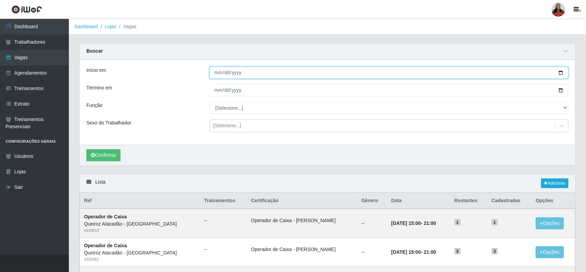
click at [560, 73] on input "Início em" at bounding box center [389, 73] width 359 height 12
type input "[DATE]"
click at [563, 90] on input "Término em" at bounding box center [389, 90] width 359 height 12
type input "[DATE]"
click at [100, 158] on button "Confirmar" at bounding box center [103, 155] width 34 height 12
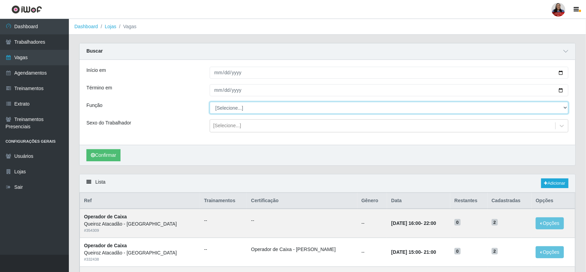
click at [280, 106] on select "[Selecione...] Auxiliar de Depósito Auxiliar de Depósito + Auxiliar de Depósito…" at bounding box center [389, 108] width 359 height 12
select select "1"
click at [210, 102] on select "[Selecione...] Auxiliar de Depósito Auxiliar de Depósito + Auxiliar de Depósito…" at bounding box center [389, 108] width 359 height 12
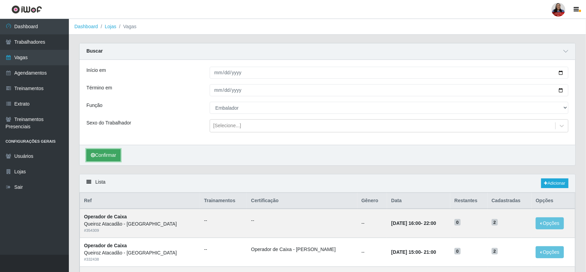
click at [106, 154] on button "Confirmar" at bounding box center [103, 155] width 34 height 12
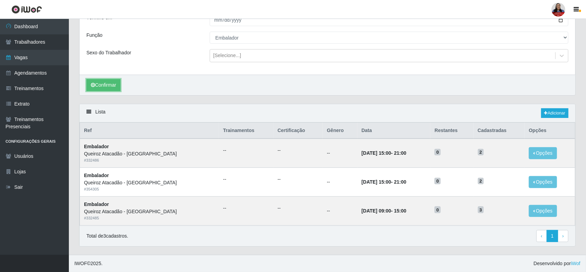
scroll to position [72, 0]
drag, startPoint x: 474, startPoint y: 150, endPoint x: 478, endPoint y: 151, distance: 4.1
click at [478, 151] on span "2" at bounding box center [481, 152] width 6 height 7
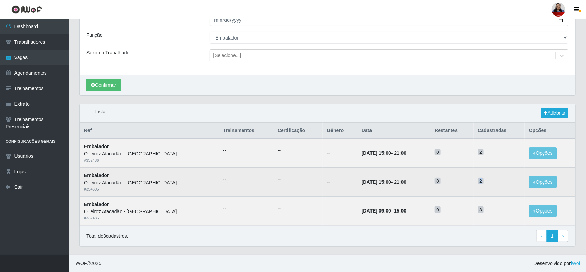
drag, startPoint x: 474, startPoint y: 181, endPoint x: 484, endPoint y: 181, distance: 9.7
click at [484, 181] on h5 "2" at bounding box center [499, 180] width 43 height 7
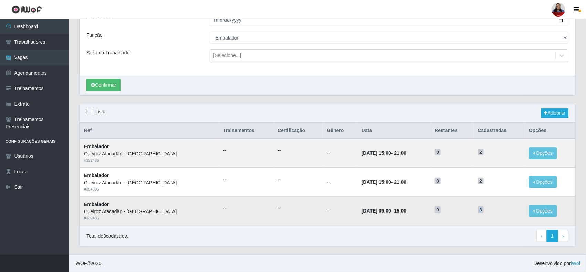
drag, startPoint x: 473, startPoint y: 212, endPoint x: 478, endPoint y: 211, distance: 5.0
click at [478, 211] on td "3" at bounding box center [499, 211] width 51 height 29
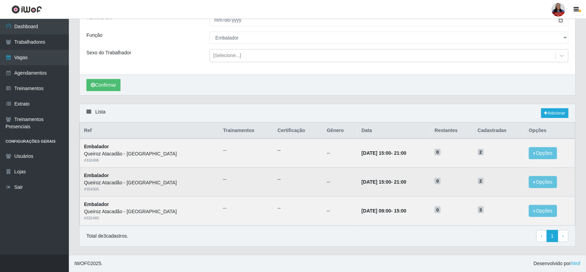
click at [573, 176] on td "Opções Editar" at bounding box center [550, 182] width 50 height 29
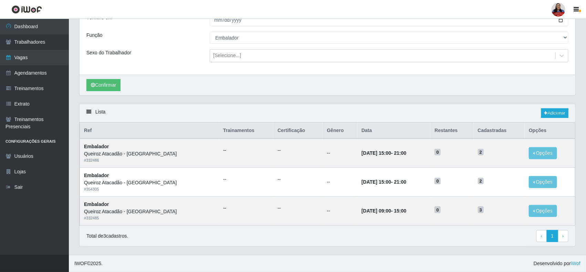
click at [233, 73] on div "Início em 2025-10-02 Término em 2025-10-02 Função [Selecione...] Auxiliar de De…" at bounding box center [328, 32] width 496 height 85
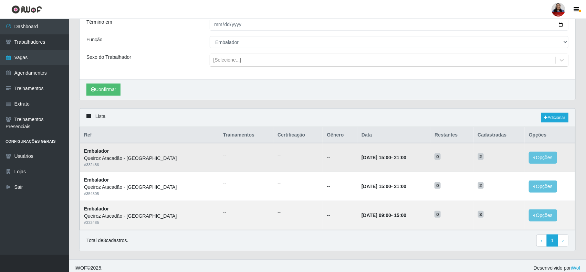
scroll to position [0, 0]
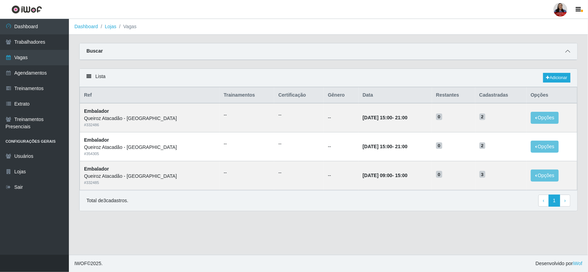
click at [567, 50] on icon at bounding box center [567, 51] width 5 height 5
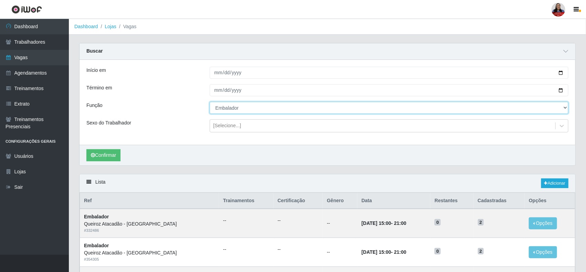
click at [226, 109] on select "[Selecione...] Auxiliar de Depósito Auxiliar de Depósito + Auxiliar de Depósito…" at bounding box center [389, 108] width 359 height 12
select select "[Selecione...]"
click at [210, 102] on select "[Selecione...] Auxiliar de Depósito Auxiliar de Depósito + Auxiliar de Depósito…" at bounding box center [389, 108] width 359 height 12
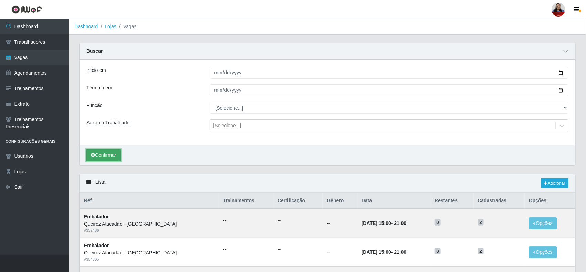
click at [116, 152] on button "Confirmar" at bounding box center [103, 155] width 34 height 12
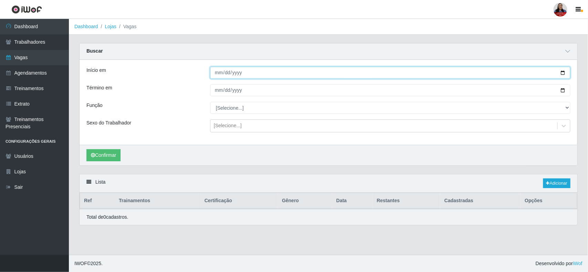
click at [563, 74] on input "[DATE]" at bounding box center [390, 73] width 360 height 12
type input "[DATE]"
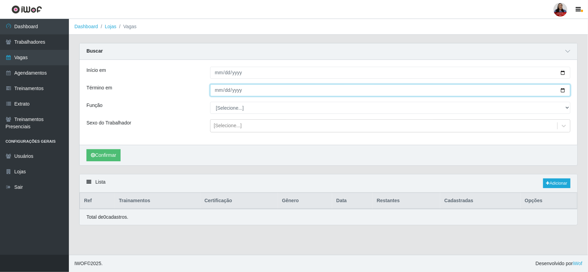
click at [562, 90] on input "[DATE]" at bounding box center [390, 90] width 360 height 12
type input "2025-10-03"
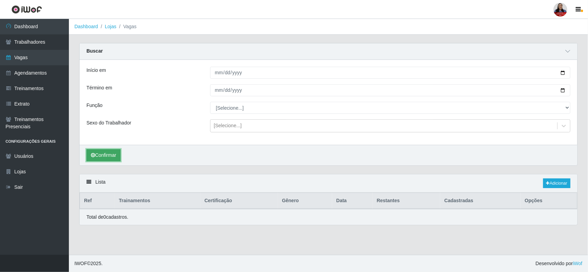
click at [104, 154] on button "Confirmar" at bounding box center [103, 155] width 34 height 12
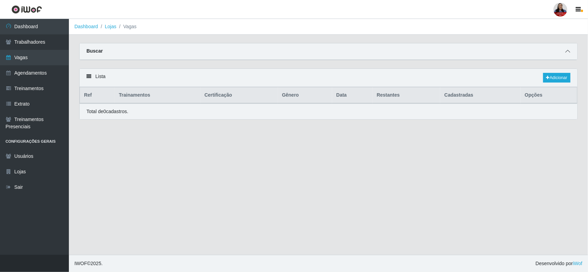
click at [571, 49] on span at bounding box center [567, 52] width 8 height 8
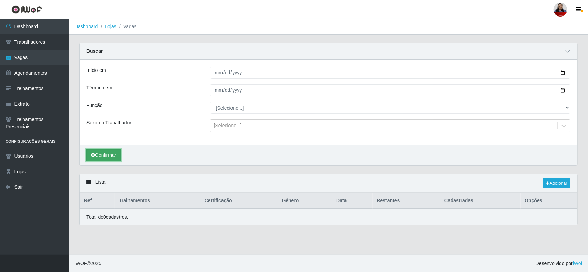
click at [112, 156] on button "Confirmar" at bounding box center [103, 155] width 34 height 12
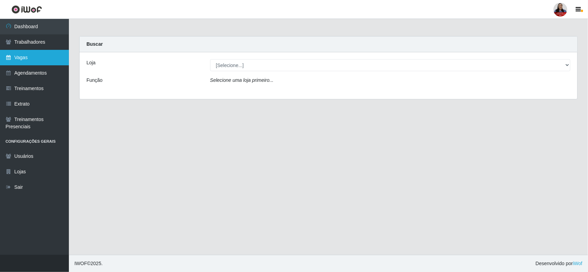
click at [13, 60] on link "Vagas" at bounding box center [34, 57] width 69 height 15
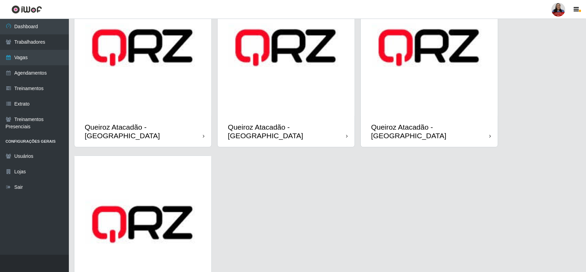
scroll to position [603, 0]
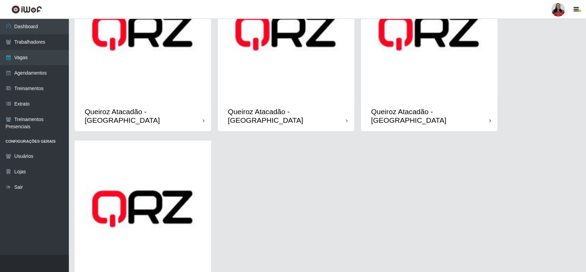
click at [262, 80] on img at bounding box center [286, 32] width 137 height 137
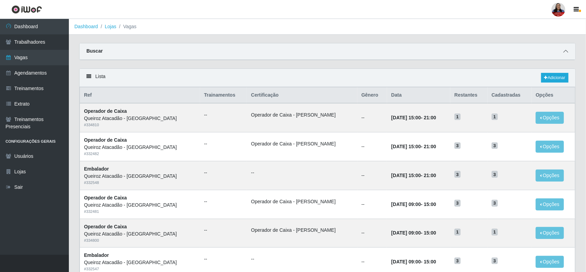
click at [565, 51] on icon at bounding box center [565, 51] width 5 height 5
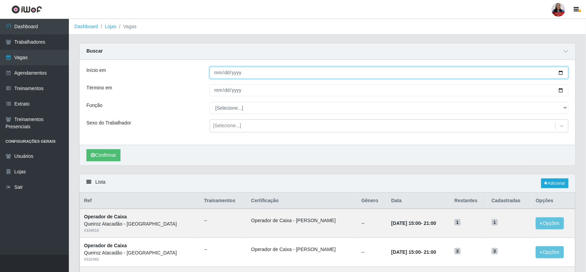
click at [561, 71] on input "Início em" at bounding box center [389, 73] width 359 height 12
type input "[DATE]"
click at [560, 89] on input "Término em" at bounding box center [389, 90] width 359 height 12
type input "[DATE]"
click at [118, 160] on button "Confirmar" at bounding box center [103, 155] width 34 height 12
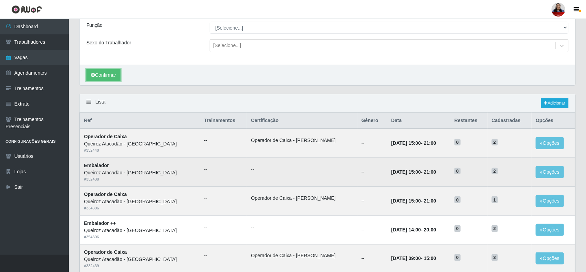
scroll to position [59, 0]
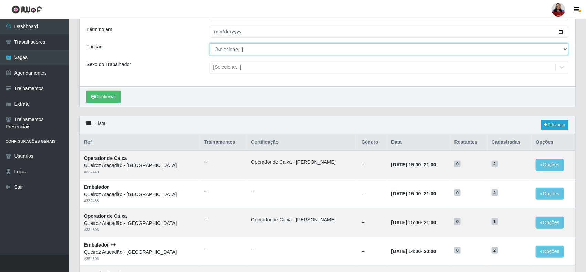
click at [270, 50] on select "[Selecione...] Auxiliar de Depósito Auxiliar de Depósito + Auxiliar de Depósito…" at bounding box center [389, 49] width 359 height 12
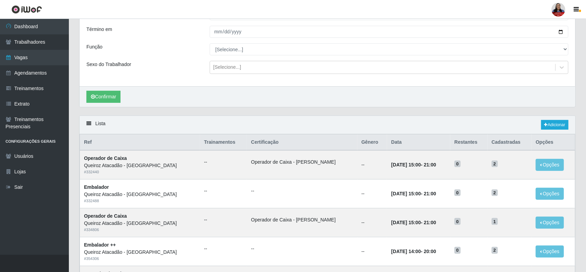
click at [153, 50] on div "Função" at bounding box center [142, 49] width 123 height 12
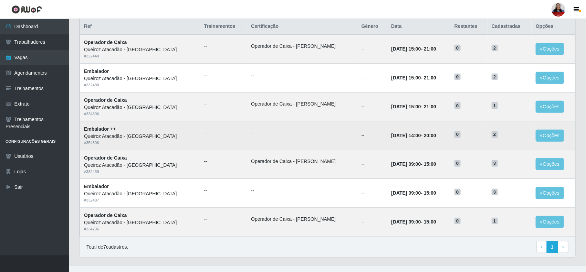
scroll to position [188, 0]
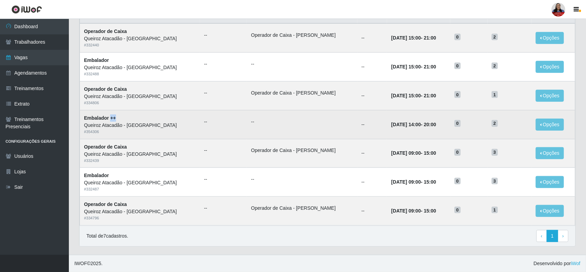
drag, startPoint x: 117, startPoint y: 118, endPoint x: 109, endPoint y: 119, distance: 8.0
click at [109, 119] on td "Embalador ++ Queiroz Atacadão - Mossoró # 354306" at bounding box center [140, 124] width 120 height 29
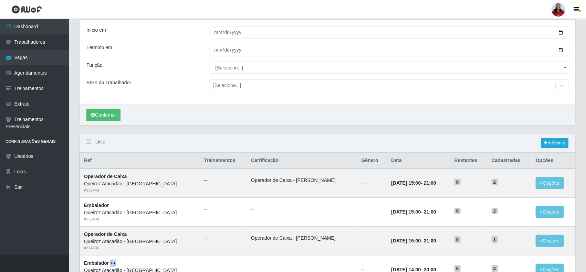
scroll to position [0, 0]
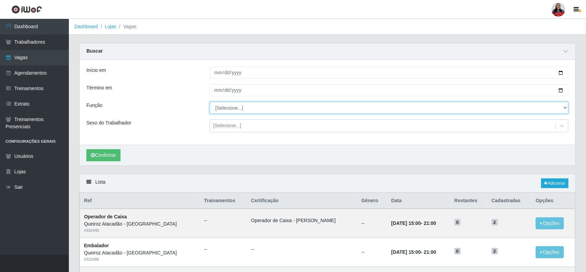
click at [254, 109] on select "[Selecione...] Auxiliar de Depósito Auxiliar de Depósito + Auxiliar de Depósito…" at bounding box center [389, 108] width 359 height 12
click at [210, 102] on select "[Selecione...] Auxiliar de Depósito Auxiliar de Depósito + Auxiliar de Depósito…" at bounding box center [389, 108] width 359 height 12
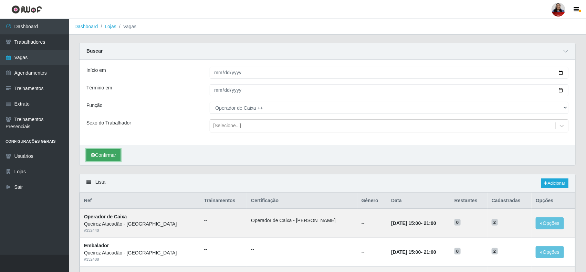
click at [109, 157] on button "Confirmar" at bounding box center [103, 155] width 34 height 12
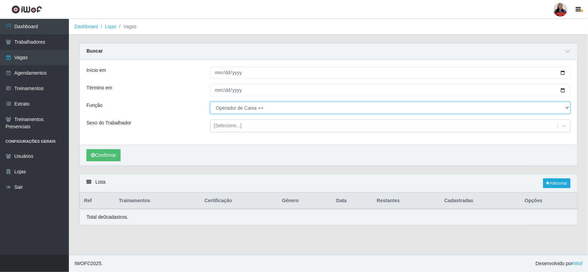
click at [245, 109] on select "[Selecione...] Auxiliar de Depósito Auxiliar de Depósito + Auxiliar de Depósito…" at bounding box center [390, 108] width 360 height 12
select select "22"
click at [210, 102] on select "[Selecione...] Auxiliar de Depósito Auxiliar de Depósito + Auxiliar de Depósito…" at bounding box center [390, 108] width 360 height 12
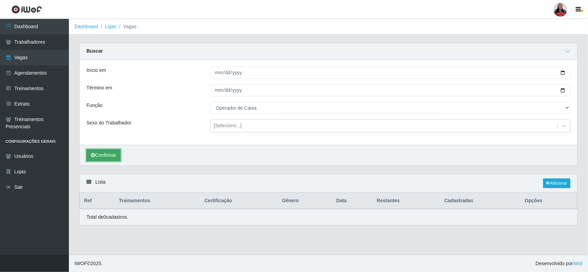
click at [113, 159] on button "Confirmar" at bounding box center [103, 155] width 34 height 12
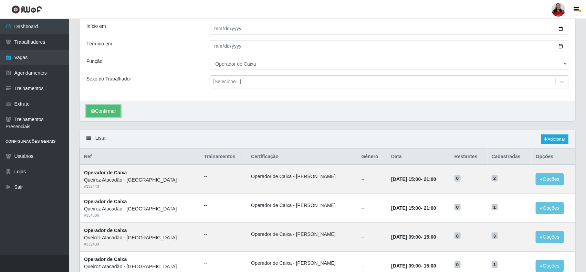
scroll to position [101, 0]
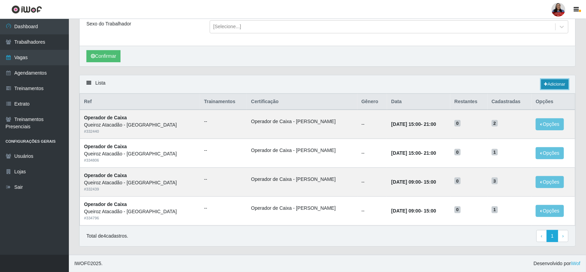
click at [556, 85] on link "Adicionar" at bounding box center [554, 85] width 27 height 10
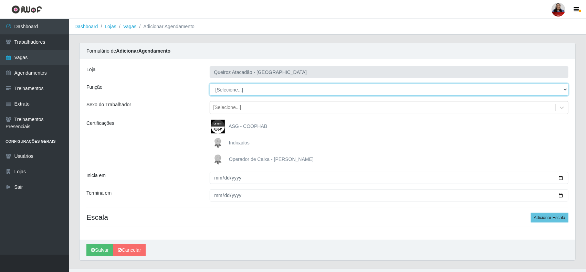
click at [276, 90] on select "[Selecione...] Auxiliar de Depósito Auxiliar de Depósito + Auxiliar de Depósito…" at bounding box center [389, 90] width 359 height 12
click at [210, 84] on select "[Selecione...] Auxiliar de Depósito Auxiliar de Depósito + Auxiliar de Depósito…" at bounding box center [389, 90] width 359 height 12
click at [258, 90] on select "[Selecione...] Auxiliar de Depósito Auxiliar de Depósito + Auxiliar de Depósito…" at bounding box center [389, 90] width 359 height 12
select select "73"
click at [210, 84] on select "[Selecione...] Auxiliar de Depósito Auxiliar de Depósito + Auxiliar de Depósito…" at bounding box center [389, 90] width 359 height 12
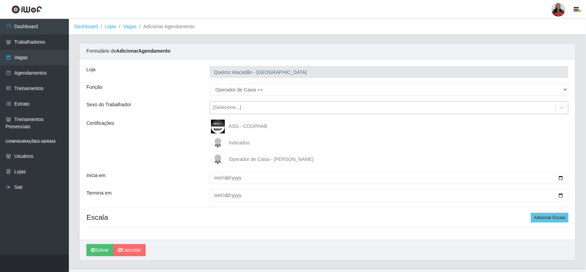
click at [244, 110] on div "[Selecione...]" at bounding box center [383, 107] width 346 height 11
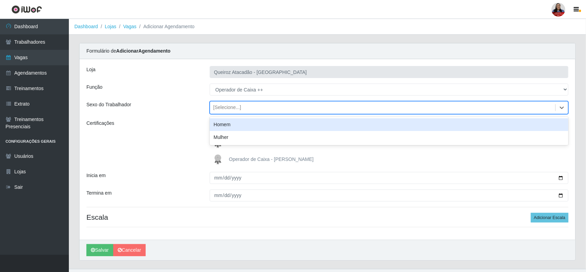
click at [202, 106] on div "Sexo do Trabalhador" at bounding box center [142, 107] width 123 height 13
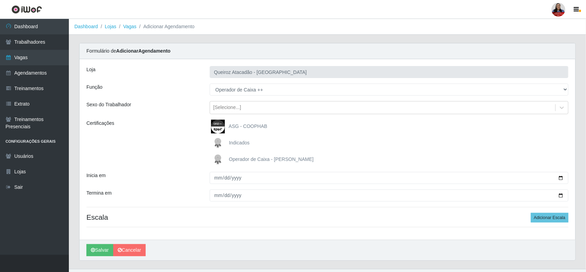
click at [264, 159] on span "Operador de Caixa - Queiroz Atacadão" at bounding box center [271, 160] width 85 height 6
click at [0, 0] on input "Operador de Caixa - Queiroz Atacadão" at bounding box center [0, 0] width 0 height 0
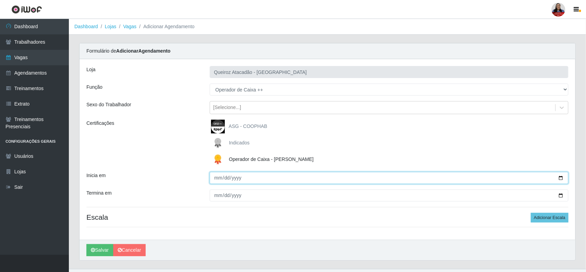
click at [560, 180] on input "Inicia em" at bounding box center [389, 178] width 359 height 12
type input "[DATE]"
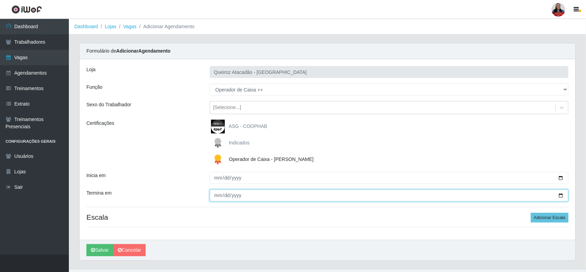
click at [560, 196] on input "Termina em" at bounding box center [389, 196] width 359 height 12
type input "[DATE]"
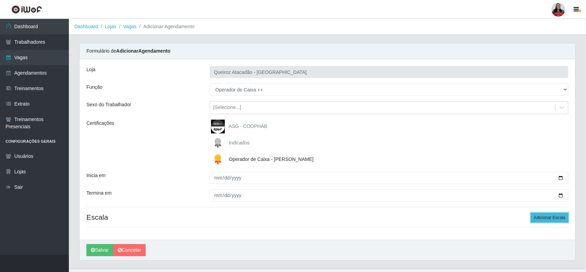
click at [552, 219] on button "Adicionar Escala" at bounding box center [550, 218] width 38 height 10
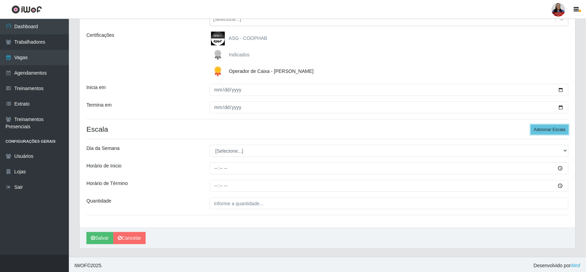
scroll to position [91, 0]
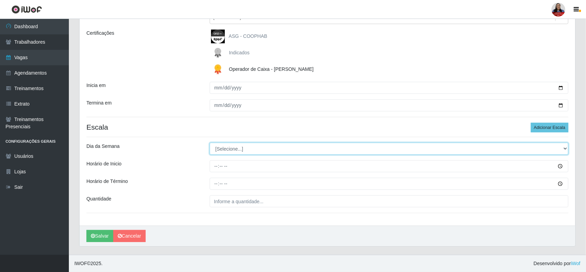
click at [314, 149] on select "[Selecione...] Segunda Terça Quarta Quinta Sexta Sábado Domingo" at bounding box center [389, 149] width 359 height 12
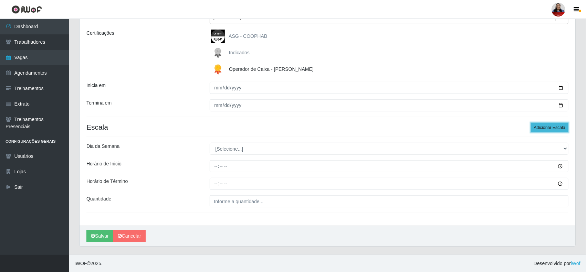
click at [540, 126] on button "Adicionar Escala" at bounding box center [550, 128] width 38 height 10
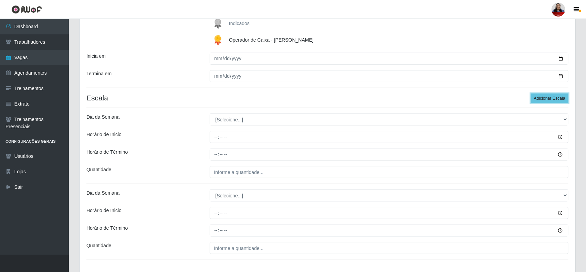
scroll to position [134, 0]
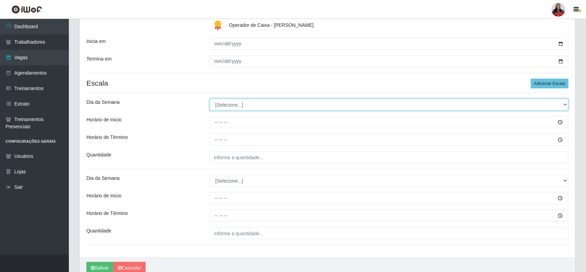
click at [353, 108] on select "[Selecione...] Segunda Terça Quarta Quinta Sexta Sábado Domingo" at bounding box center [389, 105] width 359 height 12
select select "5"
click at [210, 99] on select "[Selecione...] Segunda Terça Quarta Quinta Sexta Sábado Domingo" at bounding box center [389, 105] width 359 height 12
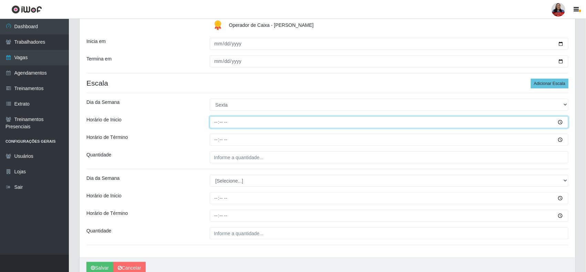
click at [216, 124] on input "Horário de Inicio" at bounding box center [389, 122] width 359 height 12
type input "16:00"
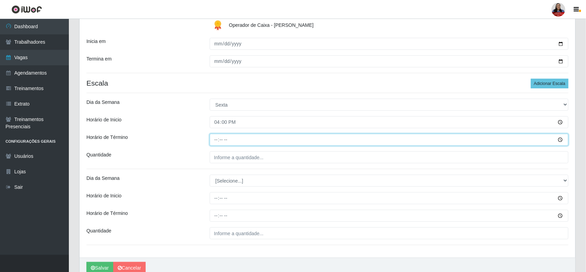
type input "22:00"
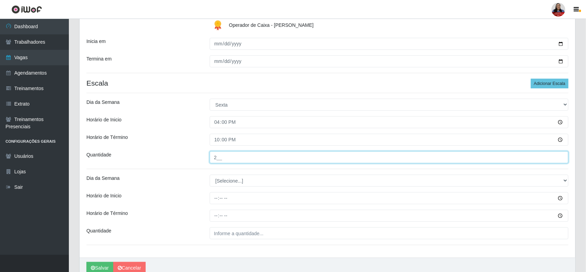
type input "2__"
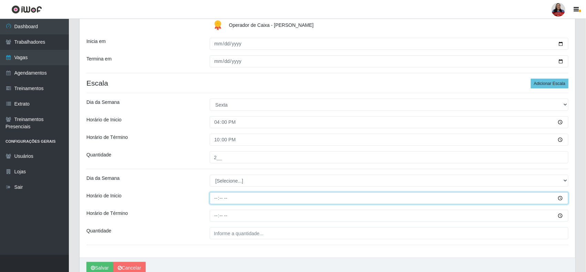
click at [217, 201] on input "Horário de Inicio" at bounding box center [389, 198] width 359 height 12
type input "15:00"
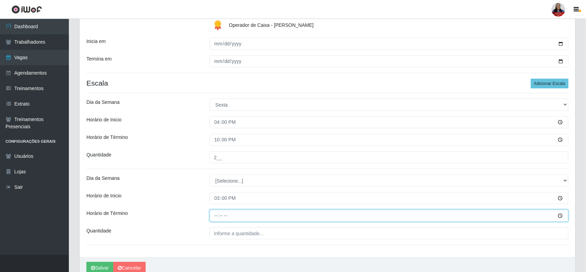
type input "21:00"
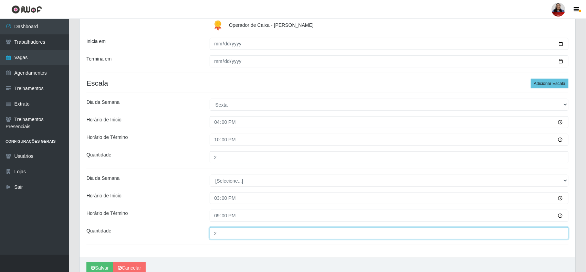
type input "2__"
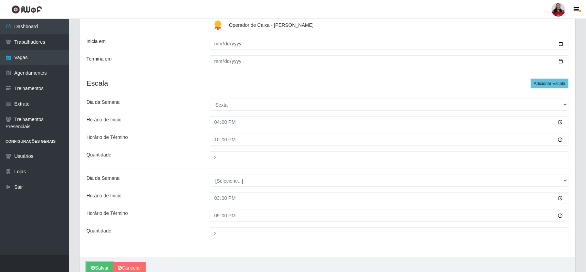
scroll to position [137, 0]
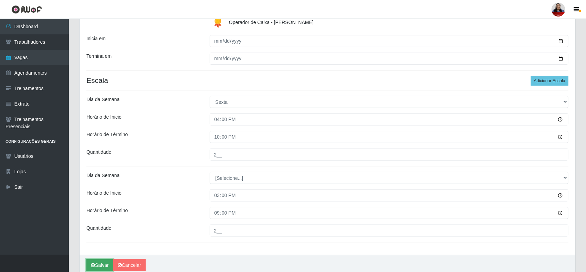
click at [102, 265] on button "Salvar" at bounding box center [99, 266] width 27 height 12
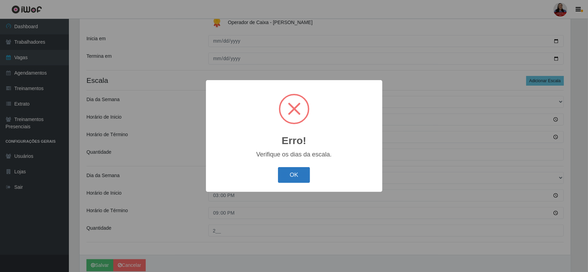
click at [285, 180] on button "OK" at bounding box center [294, 175] width 32 height 16
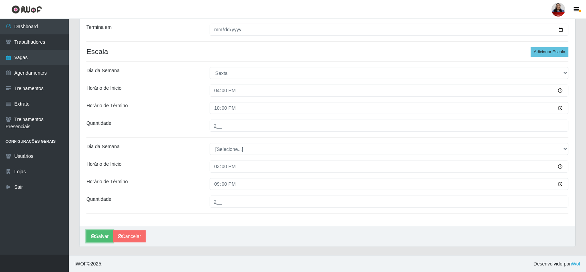
scroll to position [167, 0]
click at [94, 234] on icon "submit" at bounding box center [93, 236] width 4 height 5
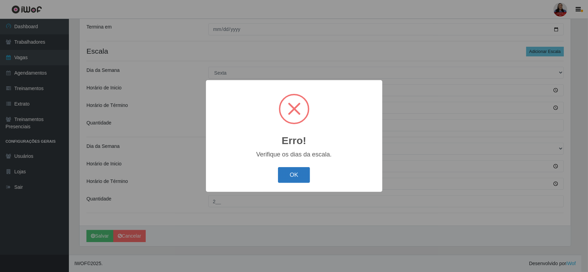
click at [296, 175] on button "OK" at bounding box center [294, 175] width 32 height 16
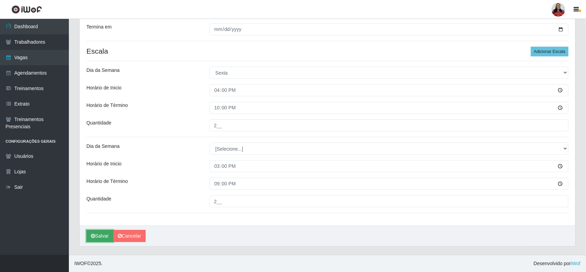
click at [92, 234] on icon "submit" at bounding box center [93, 236] width 4 height 5
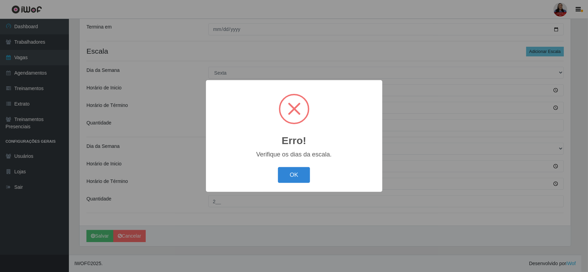
click at [148, 84] on div "Erro! × Verifique os dias da escala. OK Cancel" at bounding box center [294, 136] width 588 height 272
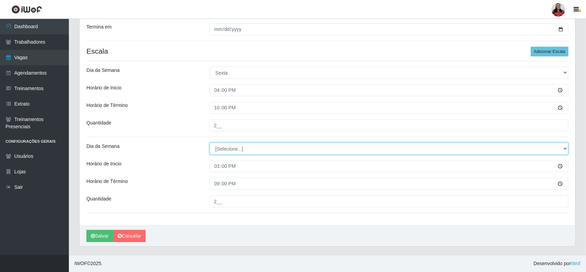
click at [228, 147] on select "[Selecione...] Segunda Terça Quarta Quinta Sexta Sábado Domingo" at bounding box center [389, 149] width 359 height 12
select select "5"
click at [210, 143] on select "[Selecione...] Segunda Terça Quarta Quinta Sexta Sábado Domingo" at bounding box center [389, 149] width 359 height 12
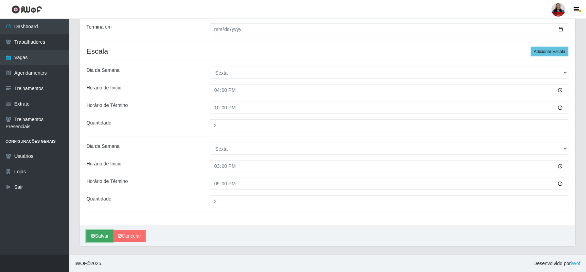
click at [99, 235] on button "Salvar" at bounding box center [99, 236] width 27 height 12
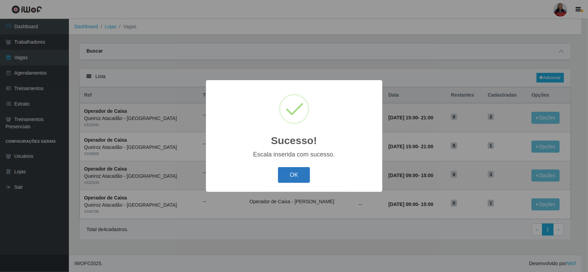
click at [292, 178] on button "OK" at bounding box center [294, 175] width 32 height 16
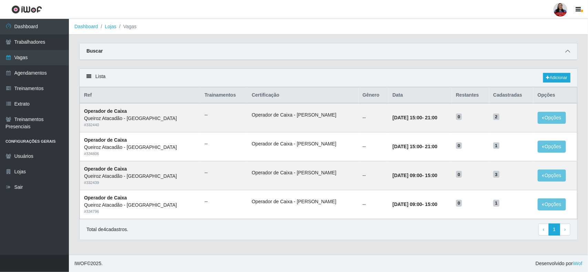
click at [567, 49] on icon at bounding box center [567, 51] width 5 height 5
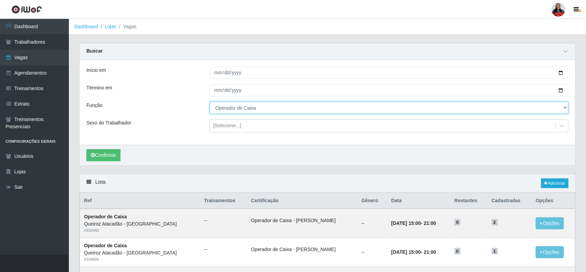
click at [263, 107] on select "[Selecione...] Auxiliar de Depósito Auxiliar de Depósito + Auxiliar de Depósito…" at bounding box center [389, 108] width 359 height 12
click at [210, 102] on select "[Selecione...] Auxiliar de Depósito Auxiliar de Depósito + Auxiliar de Depósito…" at bounding box center [389, 108] width 359 height 12
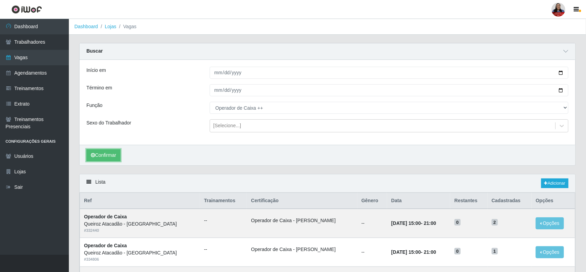
drag, startPoint x: 115, startPoint y: 156, endPoint x: 126, endPoint y: 155, distance: 11.0
click at [115, 155] on button "Confirmar" at bounding box center [103, 155] width 34 height 12
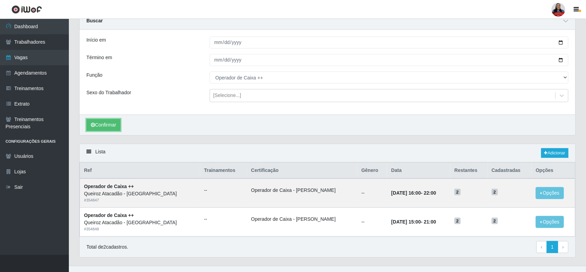
scroll to position [43, 0]
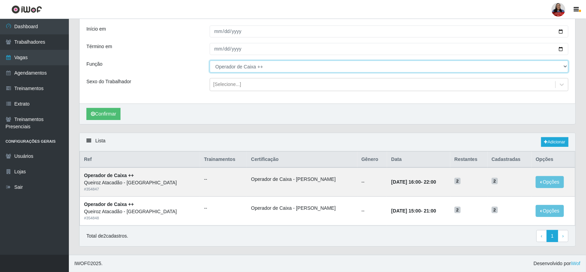
click at [250, 65] on select "[Selecione...] Auxiliar de Depósito Auxiliar de Depósito + Auxiliar de Depósito…" at bounding box center [389, 67] width 359 height 12
click at [210, 61] on select "[Selecione...] Auxiliar de Depósito Auxiliar de Depósito + Auxiliar de Depósito…" at bounding box center [389, 67] width 359 height 12
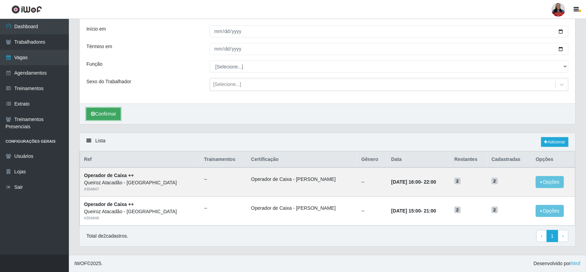
click at [98, 116] on button "Confirmar" at bounding box center [103, 114] width 34 height 12
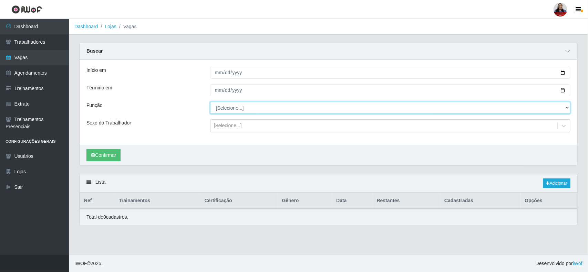
click at [236, 111] on select "[Selecione...] Auxiliar de Depósito Auxiliar de Depósito + Auxiliar de Depósito…" at bounding box center [390, 108] width 360 height 12
click at [210, 102] on select "[Selecione...] Auxiliar de Depósito Auxiliar de Depósito + Auxiliar de Depósito…" at bounding box center [390, 108] width 360 height 12
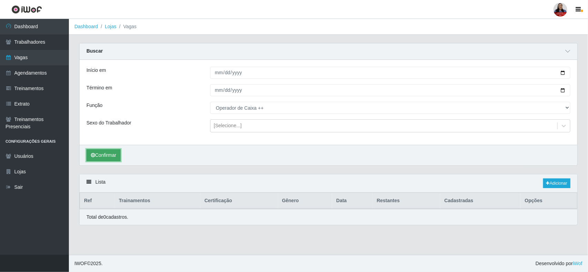
click at [107, 155] on button "Confirmar" at bounding box center [103, 155] width 34 height 12
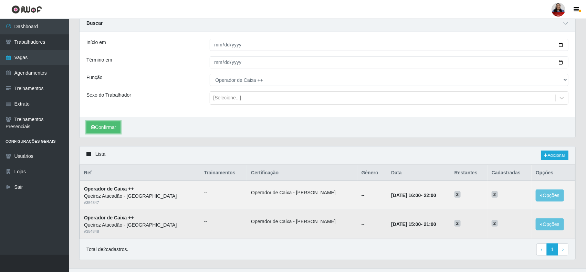
scroll to position [43, 0]
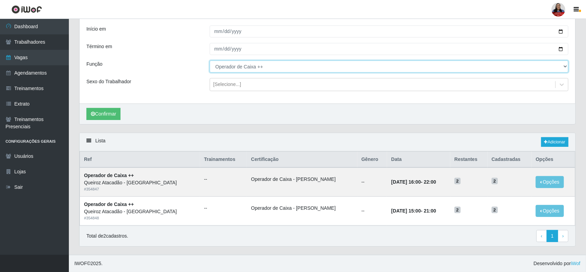
click at [239, 68] on select "[Selecione...] Auxiliar de Depósito Auxiliar de Depósito + Auxiliar de Depósito…" at bounding box center [389, 67] width 359 height 12
select select "22"
click at [210, 61] on select "[Selecione...] Auxiliar de Depósito Auxiliar de Depósito + Auxiliar de Depósito…" at bounding box center [389, 67] width 359 height 12
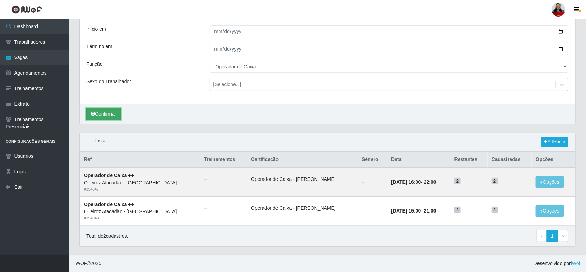
click at [100, 113] on button "Confirmar" at bounding box center [103, 114] width 34 height 12
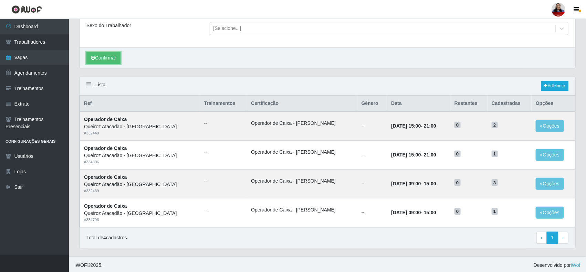
scroll to position [101, 0]
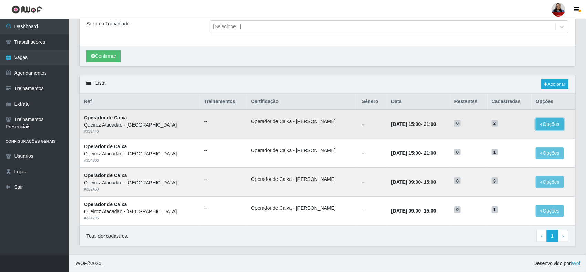
click at [542, 123] on button "Opções" at bounding box center [550, 124] width 28 height 12
click at [493, 127] on link "Editar" at bounding box center [497, 126] width 20 height 6
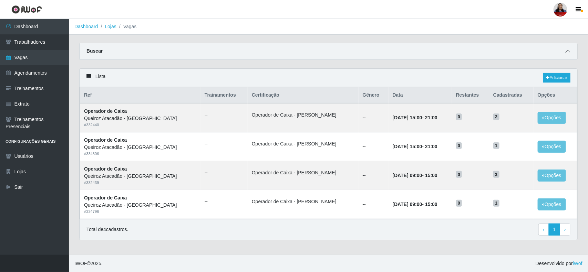
click at [568, 51] on icon at bounding box center [567, 51] width 5 height 5
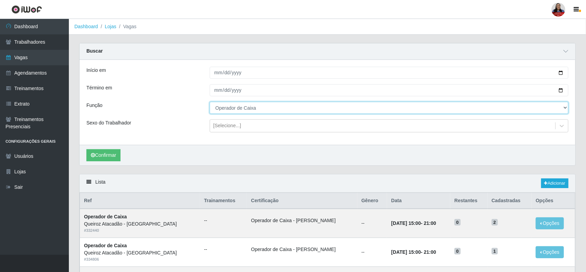
click at [259, 106] on select "[Selecione...] Auxiliar de Depósito Auxiliar de Depósito + Auxiliar de Depósito…" at bounding box center [389, 108] width 359 height 12
select select "73"
click at [210, 102] on select "[Selecione...] Auxiliar de Depósito Auxiliar de Depósito + Auxiliar de Depósito…" at bounding box center [389, 108] width 359 height 12
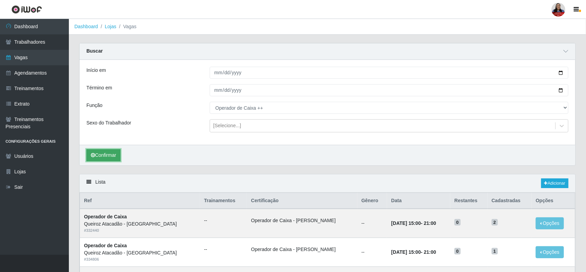
click at [112, 156] on button "Confirmar" at bounding box center [103, 155] width 34 height 12
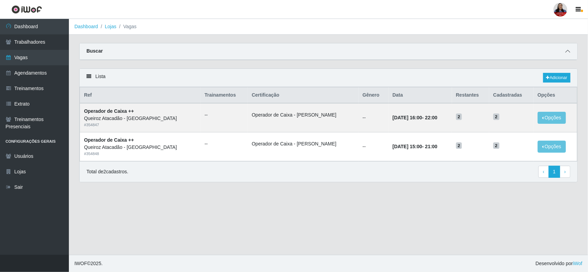
click at [568, 52] on icon at bounding box center [567, 51] width 5 height 5
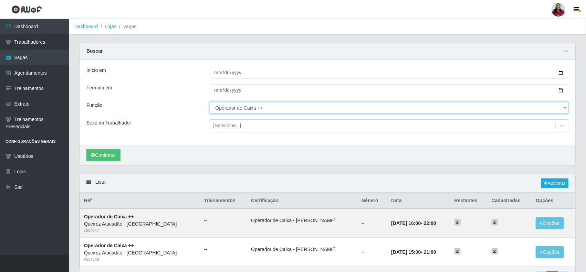
drag, startPoint x: 292, startPoint y: 108, endPoint x: 292, endPoint y: 111, distance: 3.5
click at [292, 108] on select "[Selecione...] Auxiliar de Depósito Auxiliar de Depósito + Auxiliar de Depósito…" at bounding box center [389, 108] width 359 height 12
click at [210, 102] on select "[Selecione...] Auxiliar de Depósito Auxiliar de Depósito + Auxiliar de Depósito…" at bounding box center [389, 108] width 359 height 12
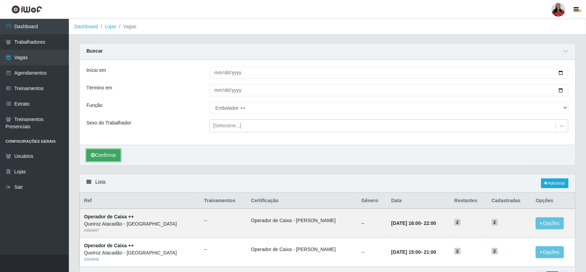
click at [111, 155] on button "Confirmar" at bounding box center [103, 155] width 34 height 12
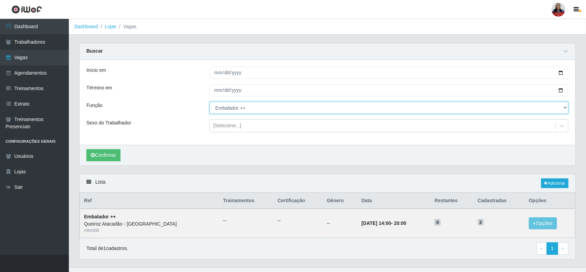
click at [257, 111] on select "[Selecione...] Auxiliar de Depósito Auxiliar de Depósito + Auxiliar de Depósito…" at bounding box center [389, 108] width 359 height 12
select select "1"
click at [210, 102] on select "[Selecione...] Auxiliar de Depósito Auxiliar de Depósito + Auxiliar de Depósito…" at bounding box center [389, 108] width 359 height 12
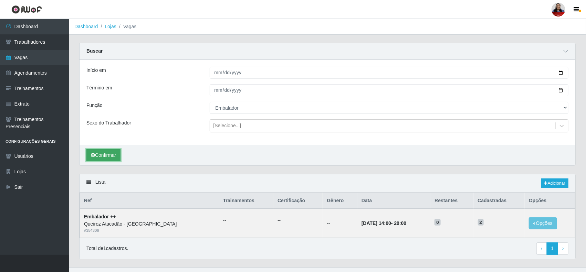
click at [116, 154] on button "Confirmar" at bounding box center [103, 155] width 34 height 12
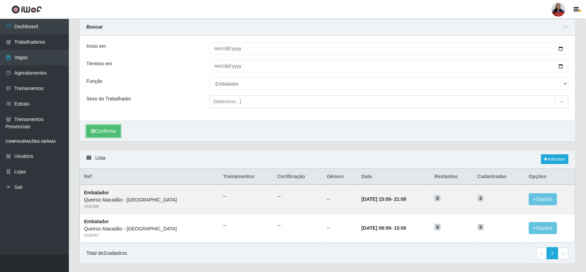
scroll to position [43, 0]
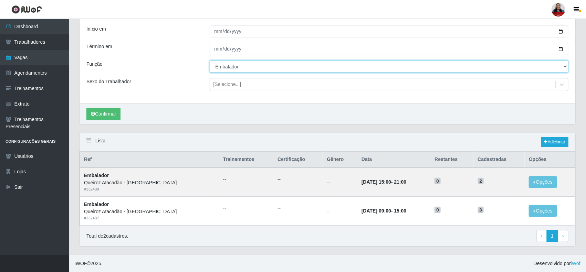
click at [242, 66] on select "[Selecione...] Auxiliar de Depósito Auxiliar de Depósito + Auxiliar de Depósito…" at bounding box center [389, 67] width 359 height 12
click at [154, 81] on div "Sexo do Trabalhador" at bounding box center [142, 84] width 123 height 13
click at [296, 64] on select "[Selecione...] Auxiliar de Depósito Auxiliar de Depósito + Auxiliar de Depósito…" at bounding box center [389, 67] width 359 height 12
click at [178, 104] on div "Confirmar" at bounding box center [328, 114] width 496 height 21
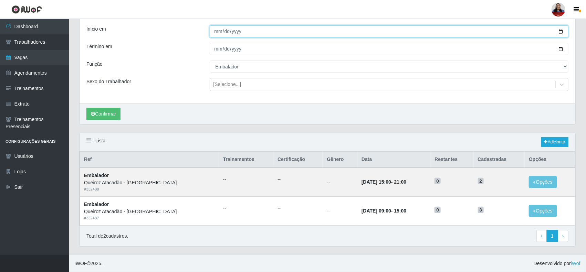
click at [559, 29] on input "2025-10-03" at bounding box center [389, 31] width 359 height 12
type input "[DATE]"
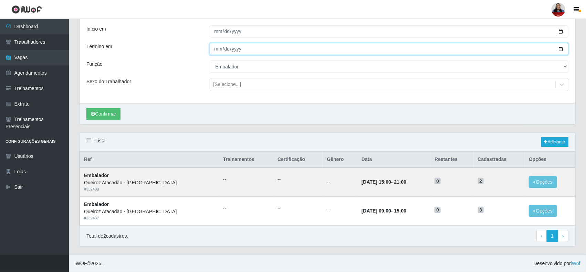
click at [562, 49] on input "2025-10-03" at bounding box center [389, 49] width 359 height 12
type input "[DATE]"
click at [259, 67] on select "[Selecione...] Auxiliar de Depósito Auxiliar de Depósito + Auxiliar de Depósito…" at bounding box center [389, 67] width 359 height 12
select select "[Selecione...]"
click at [210, 61] on select "[Selecione...] Auxiliar de Depósito Auxiliar de Depósito + Auxiliar de Depósito…" at bounding box center [389, 67] width 359 height 12
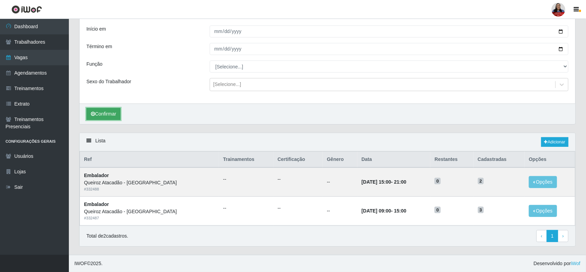
click at [111, 115] on button "Confirmar" at bounding box center [103, 114] width 34 height 12
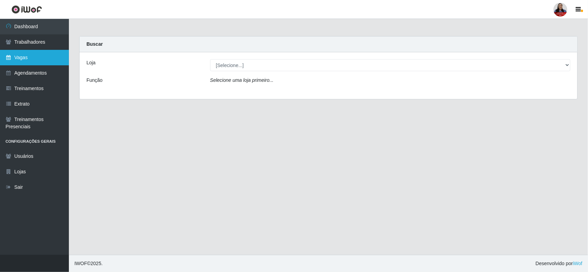
click at [38, 61] on link "Vagas" at bounding box center [34, 57] width 69 height 15
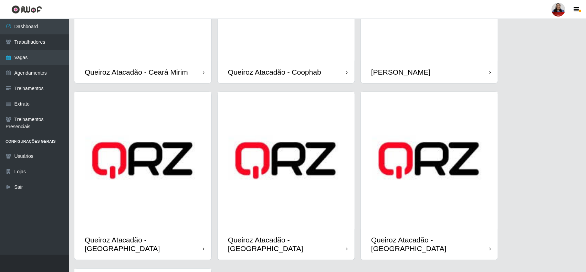
scroll to position [560, 0]
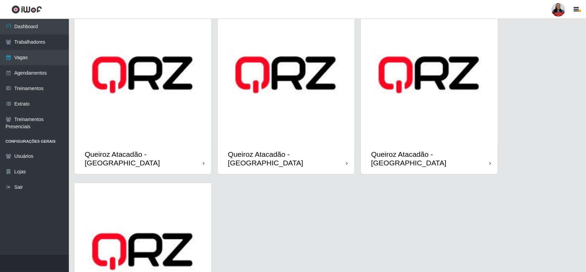
click at [313, 120] on img at bounding box center [286, 75] width 137 height 137
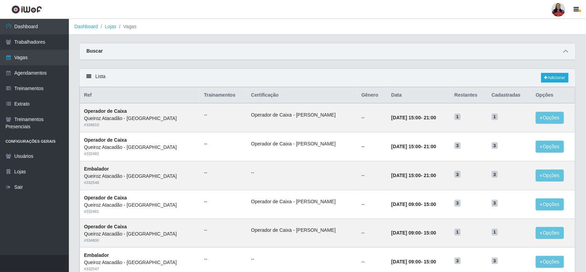
click at [567, 51] on icon at bounding box center [565, 51] width 5 height 5
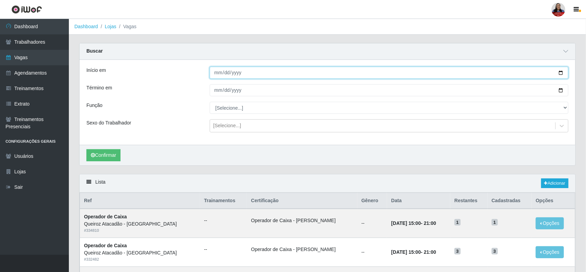
click at [563, 75] on input "Início em" at bounding box center [389, 73] width 359 height 12
type input "[DATE]"
click at [559, 91] on input "Término em" at bounding box center [389, 90] width 359 height 12
type input "[DATE]"
click at [115, 160] on button "Confirmar" at bounding box center [103, 155] width 34 height 12
